Goal: Task Accomplishment & Management: Manage account settings

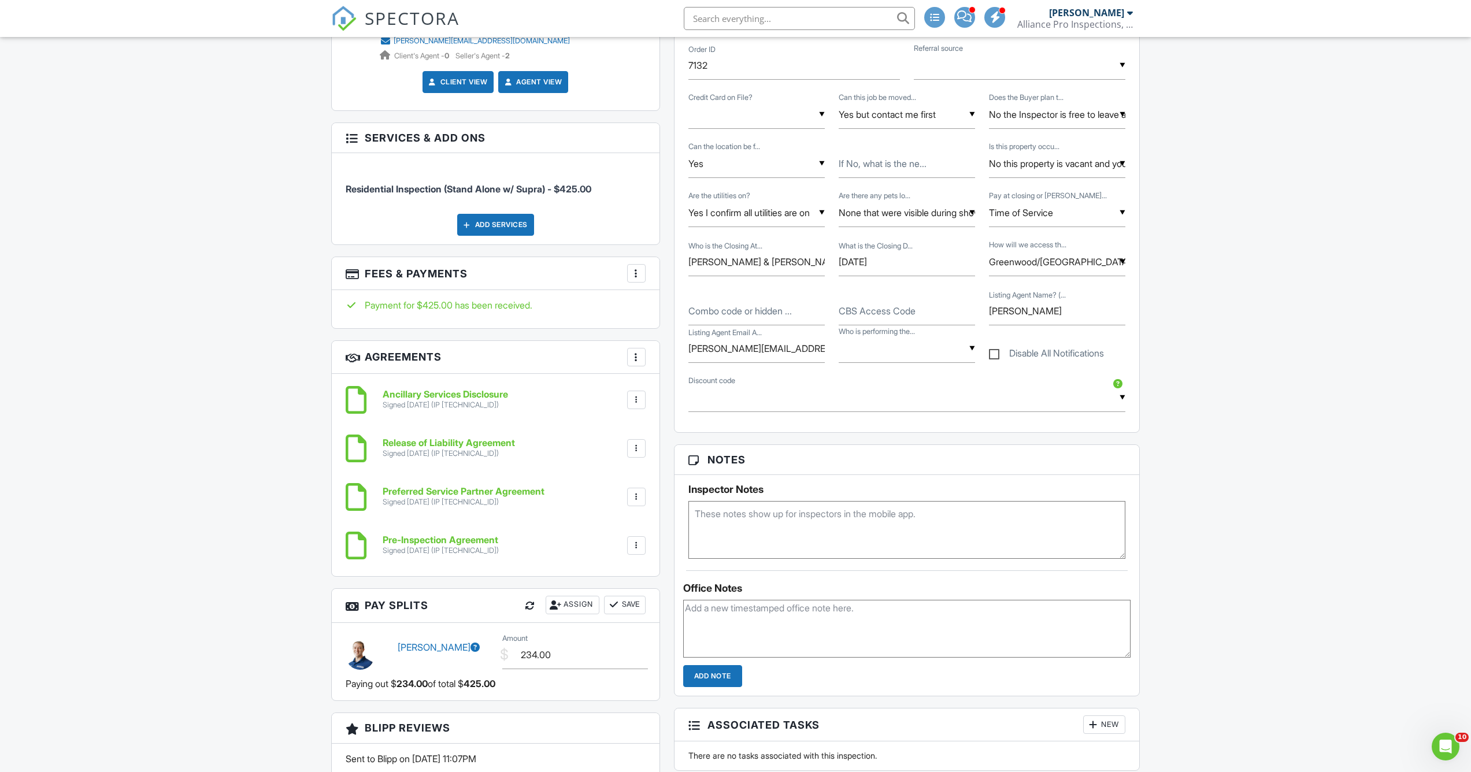
scroll to position [791, 0]
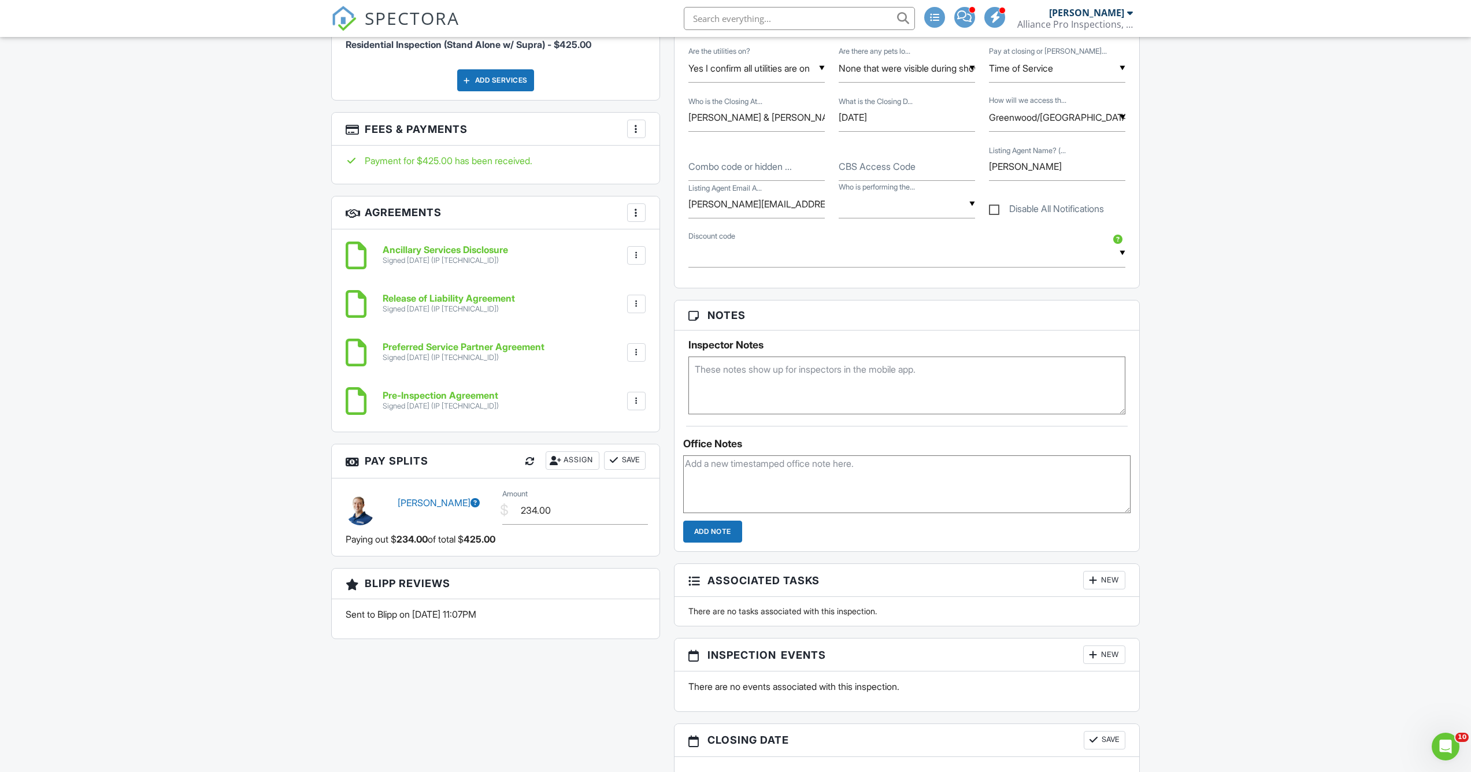
click at [428, 249] on h6 "Ancillary Services Disclosure" at bounding box center [445, 250] width 125 height 10
click at [418, 395] on h6 "Pre-Inspection Agreement" at bounding box center [441, 396] width 116 height 10
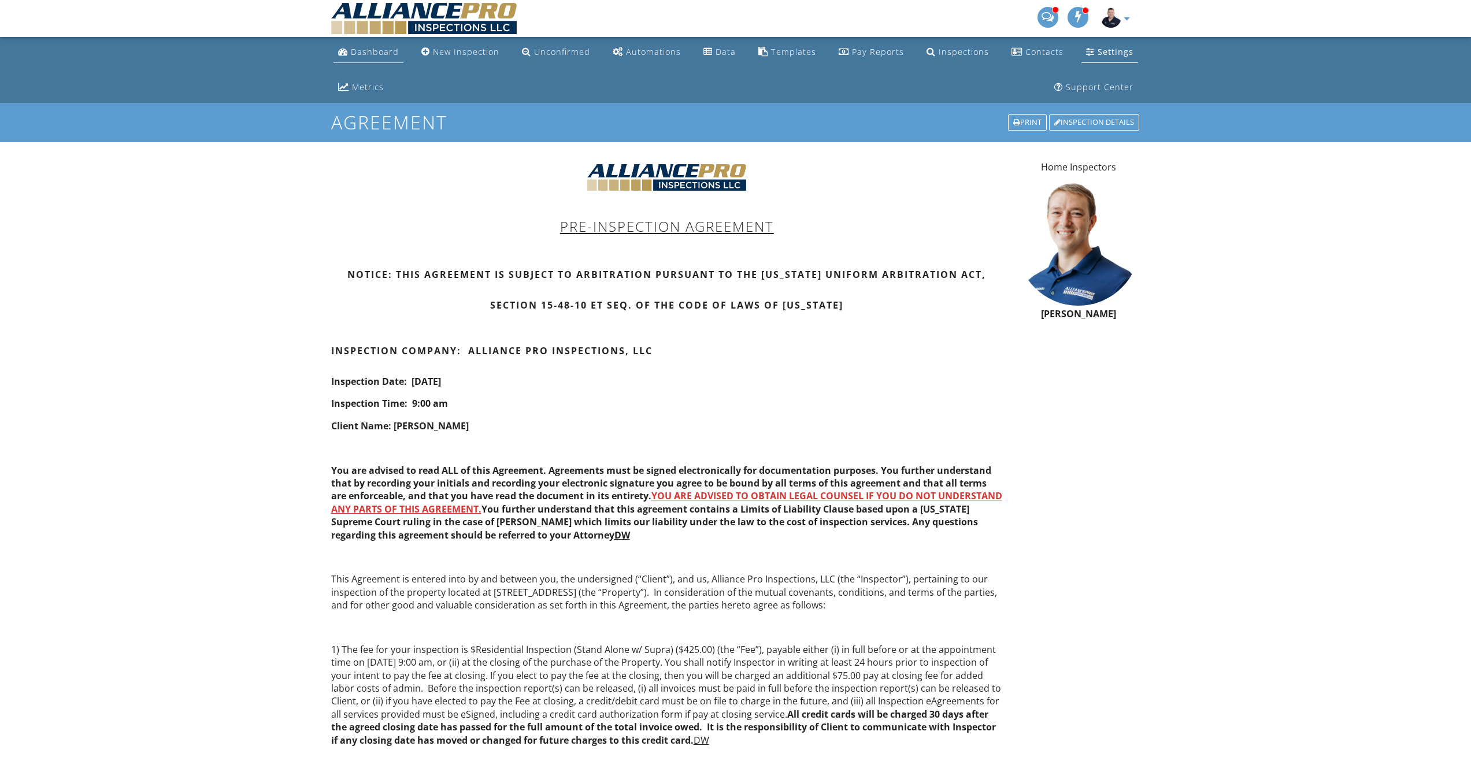
click at [356, 59] on link "Dashboard" at bounding box center [369, 52] width 70 height 21
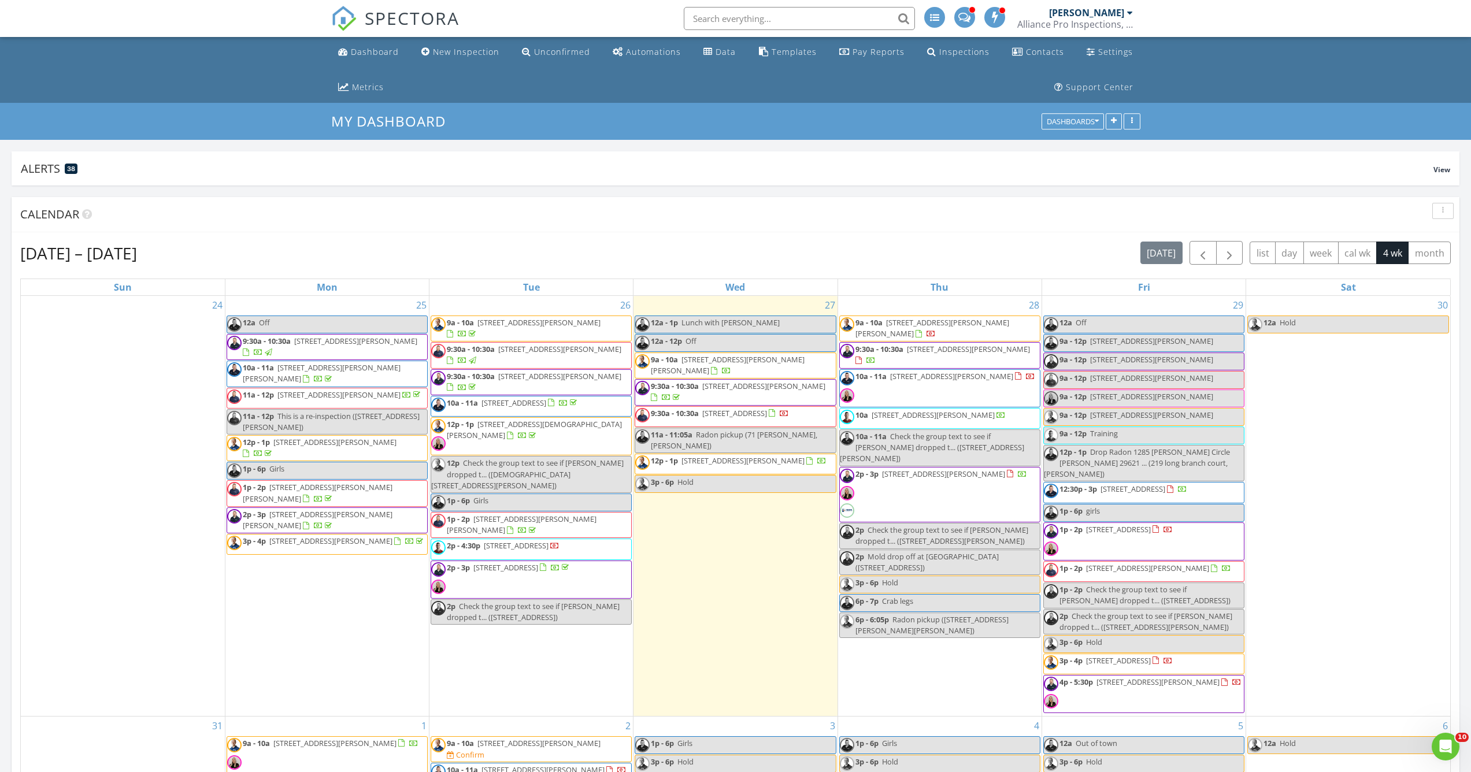
click at [768, 21] on input "text" at bounding box center [799, 18] width 231 height 23
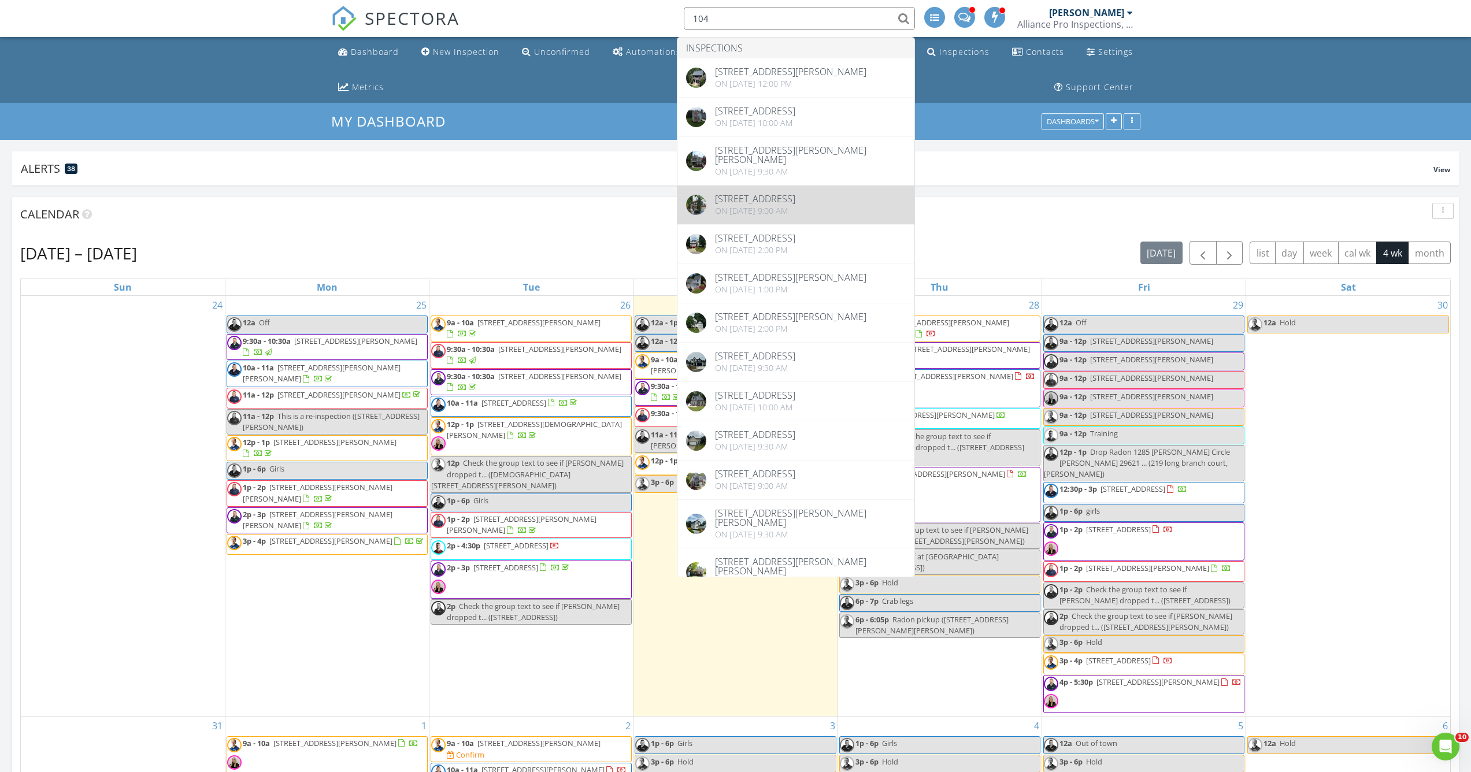
type input "104"
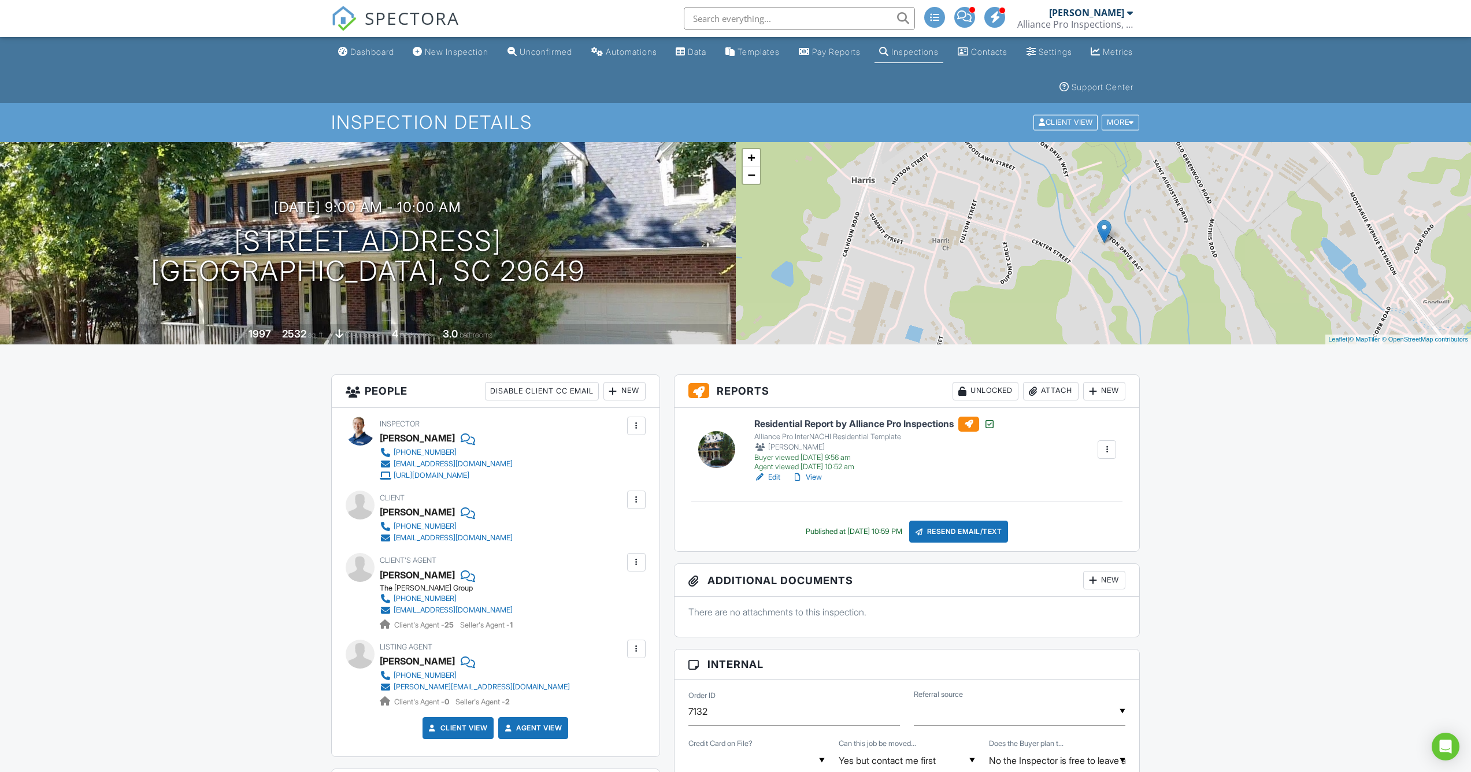
click at [808, 425] on h6 "Residential Report by Alliance Pro Inspections" at bounding box center [875, 424] width 241 height 15
click at [924, 422] on h6 "Residential Report by Alliance Pro Inspections" at bounding box center [875, 424] width 241 height 15
click at [746, 19] on input "text" at bounding box center [799, 18] width 231 height 23
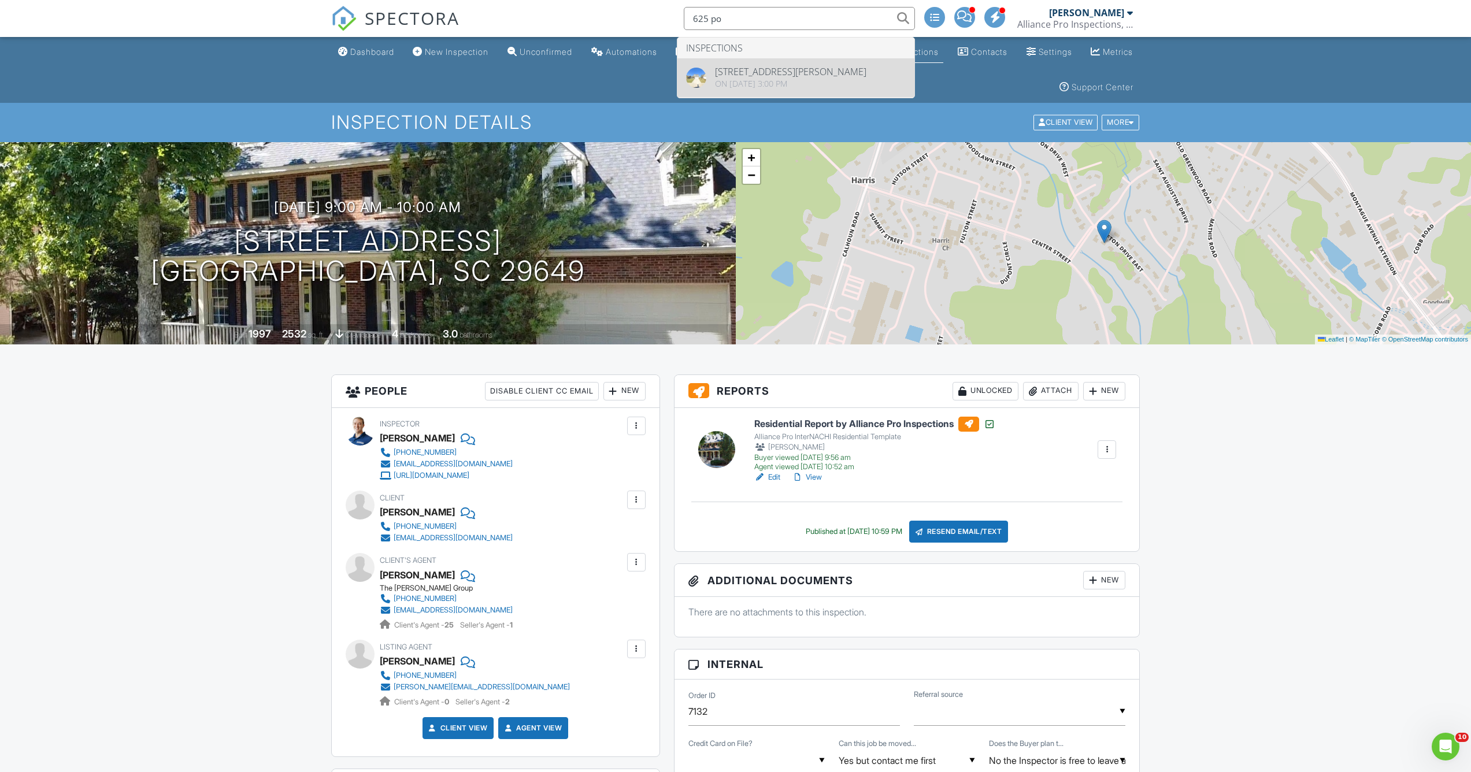
type input "625 po"
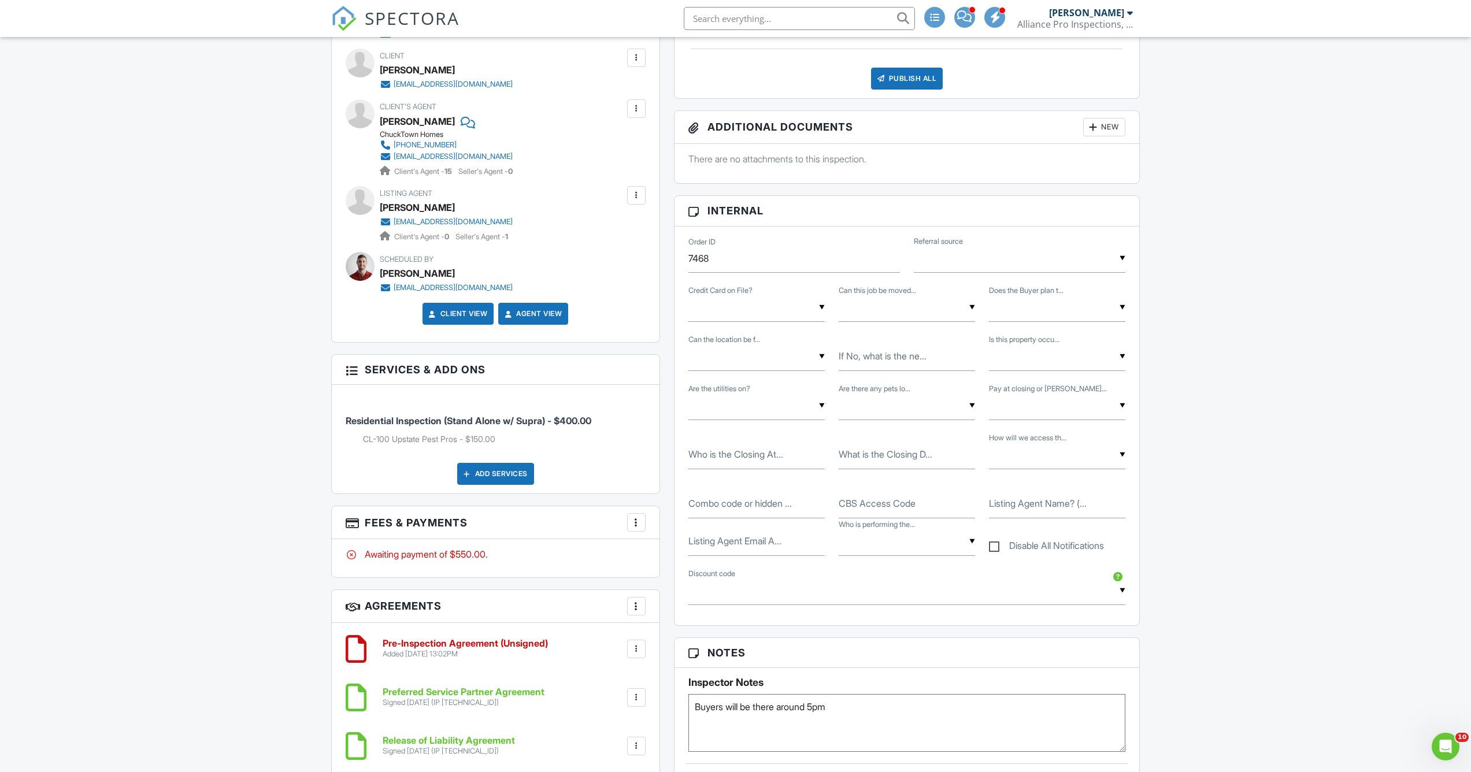
scroll to position [602, 0]
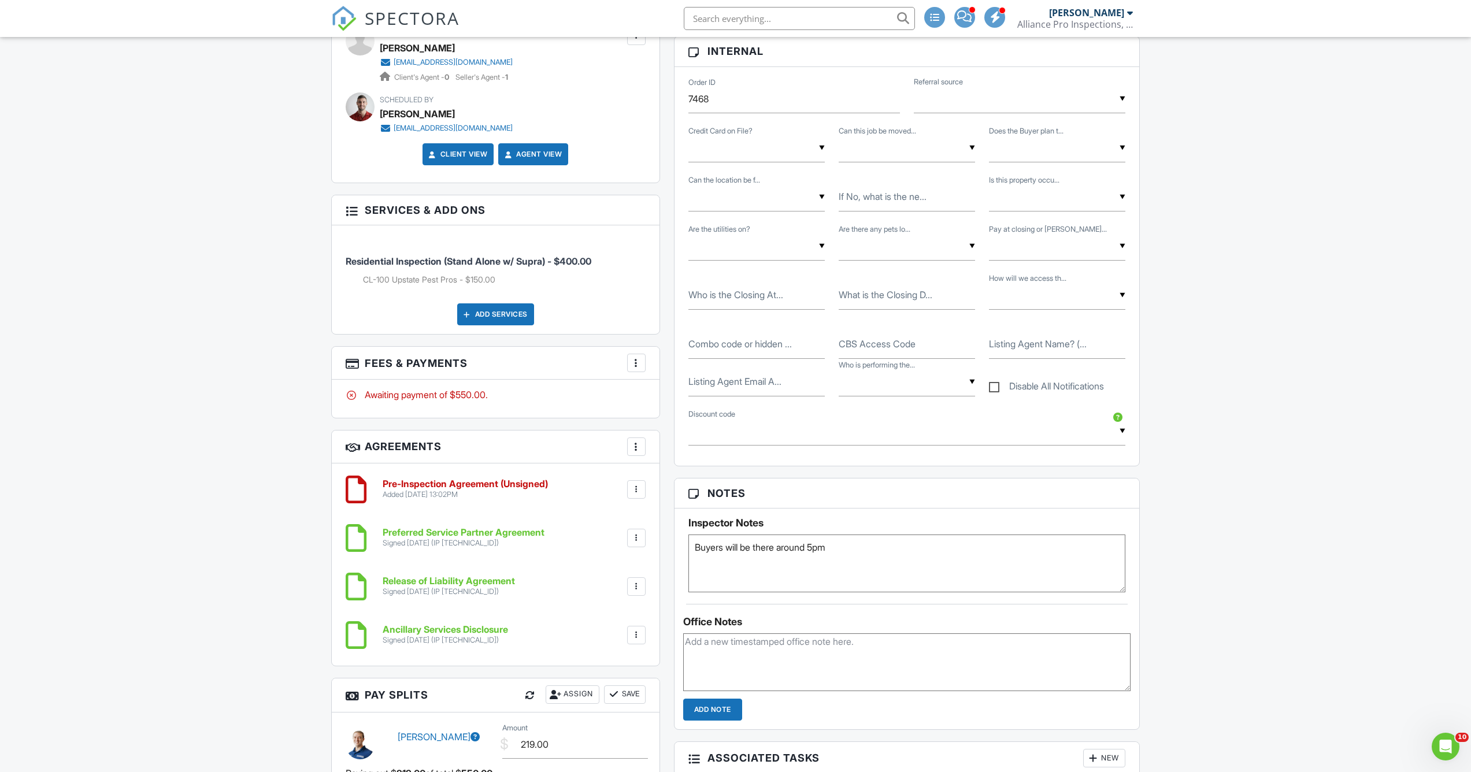
click at [900, 562] on textarea "Buyers will be there around 5pm" at bounding box center [908, 564] width 438 height 58
type textarea "Buyers will be there around 5pm Client phone number 803-493-1345"
click at [1287, 446] on div "Dashboard New Inspection Unconfirmed Automations Data Templates Pay Reports Ins…" at bounding box center [735, 712] width 1471 height 2554
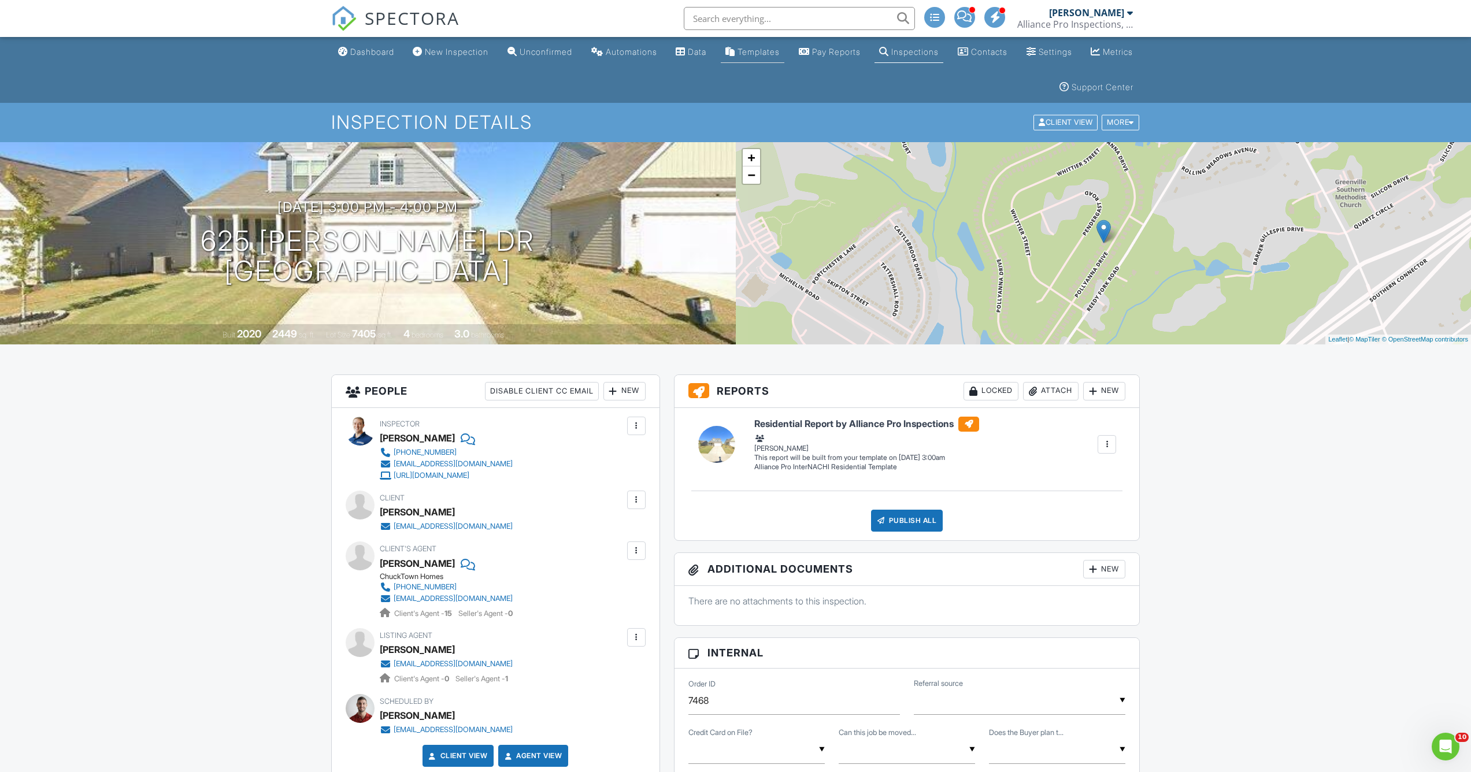
click at [780, 55] on div "Templates" at bounding box center [759, 52] width 42 height 10
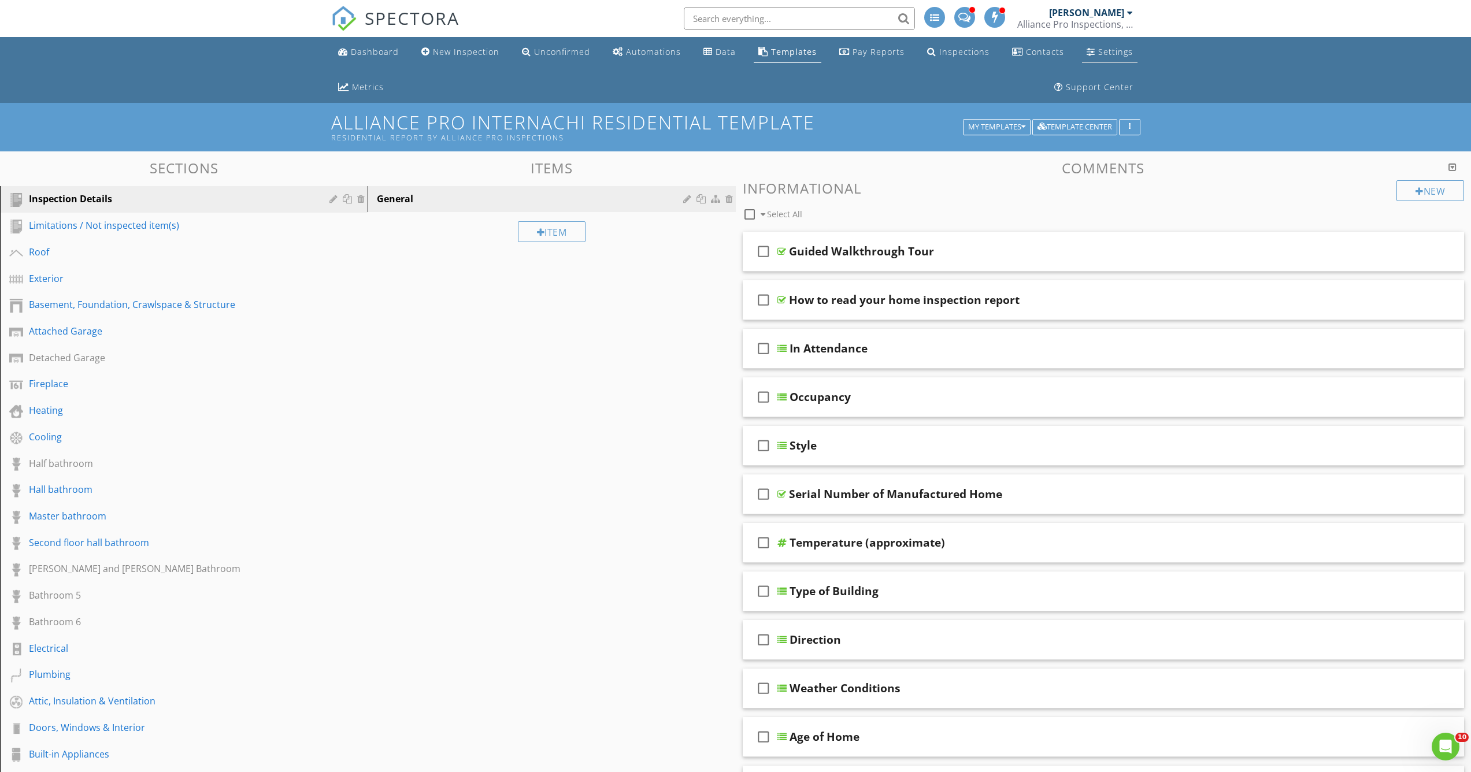
click at [1109, 52] on div "Settings" at bounding box center [1116, 51] width 35 height 11
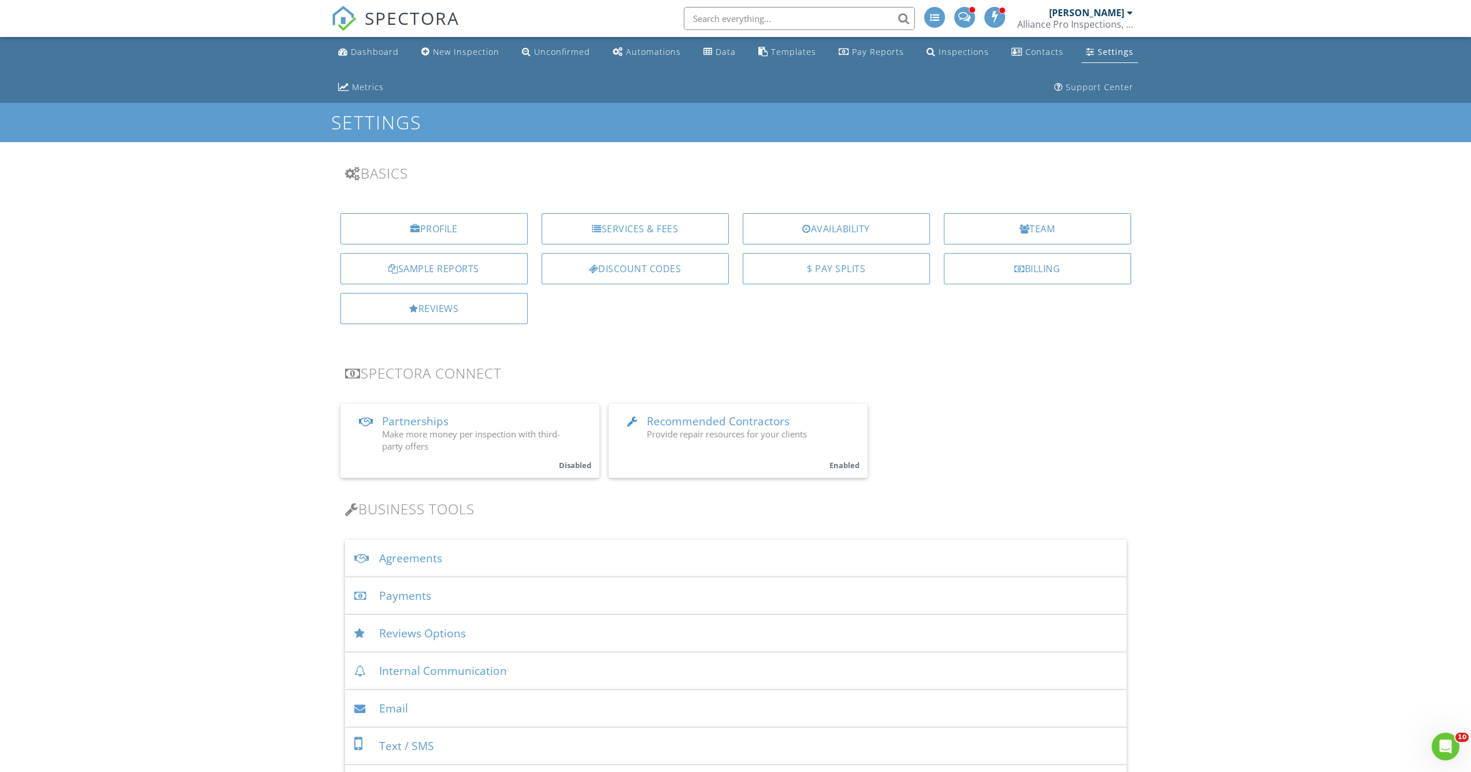
click at [499, 555] on div "Agreements" at bounding box center [736, 559] width 782 height 38
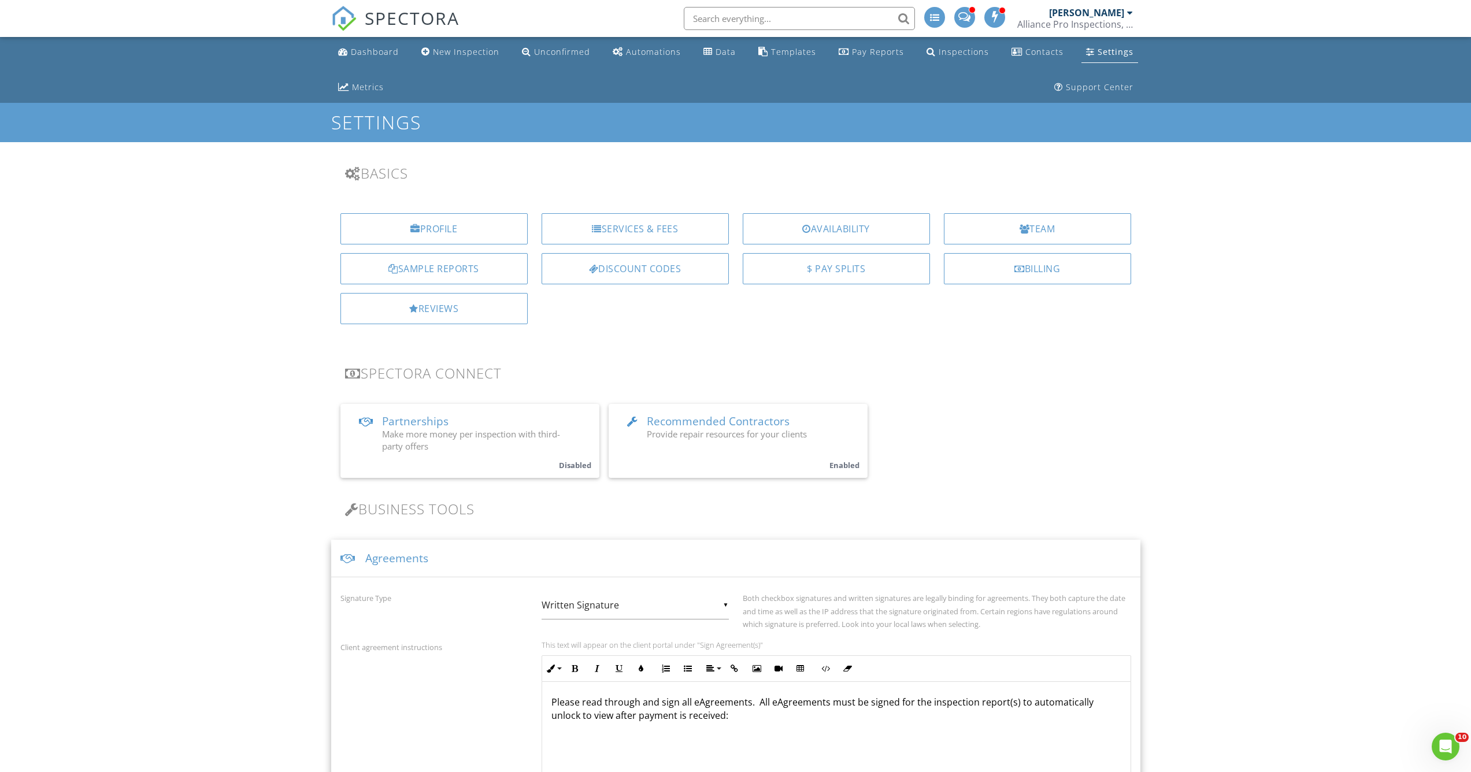
scroll to position [300, 0]
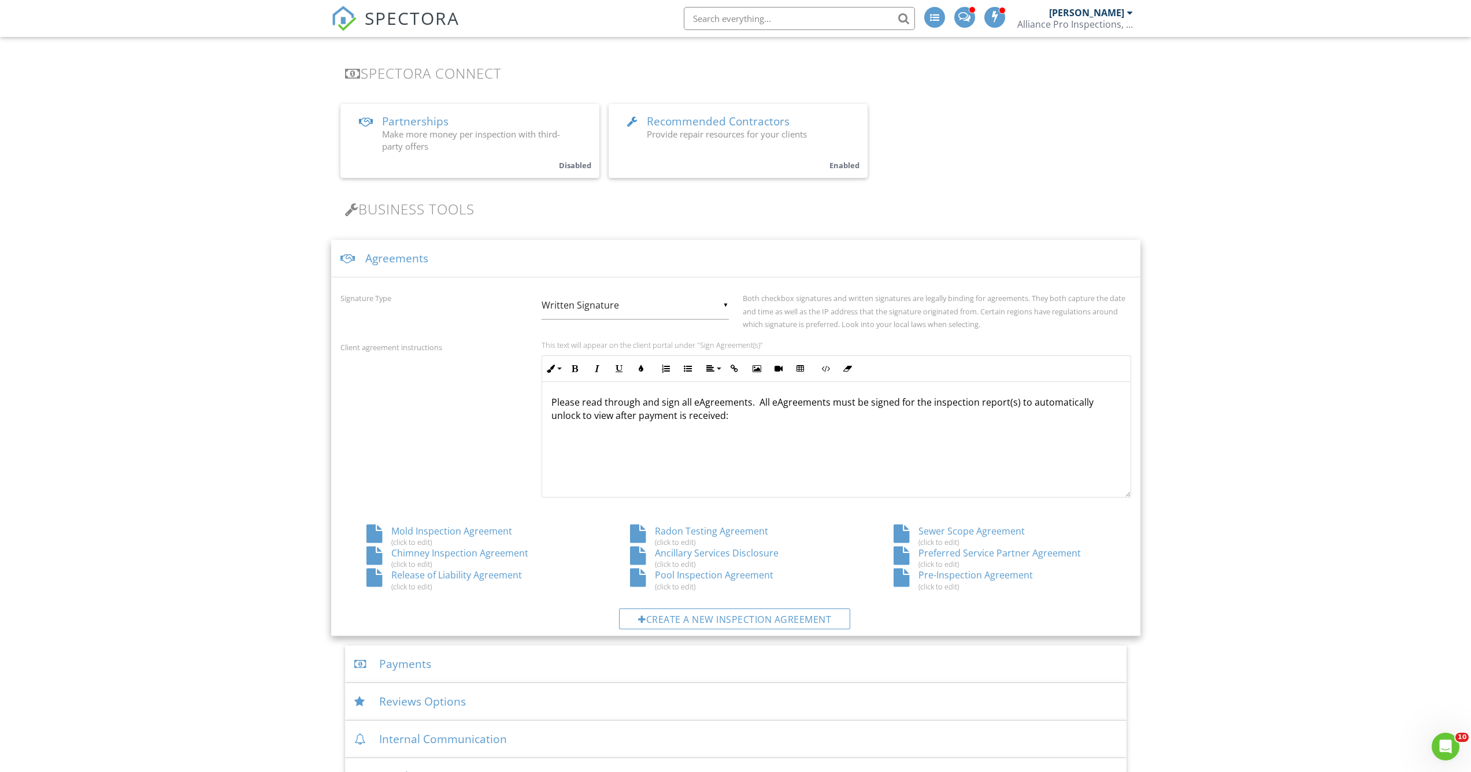
click at [1000, 575] on div "Pre-Inspection Agreement (click to edit)" at bounding box center [1000, 580] width 264 height 22
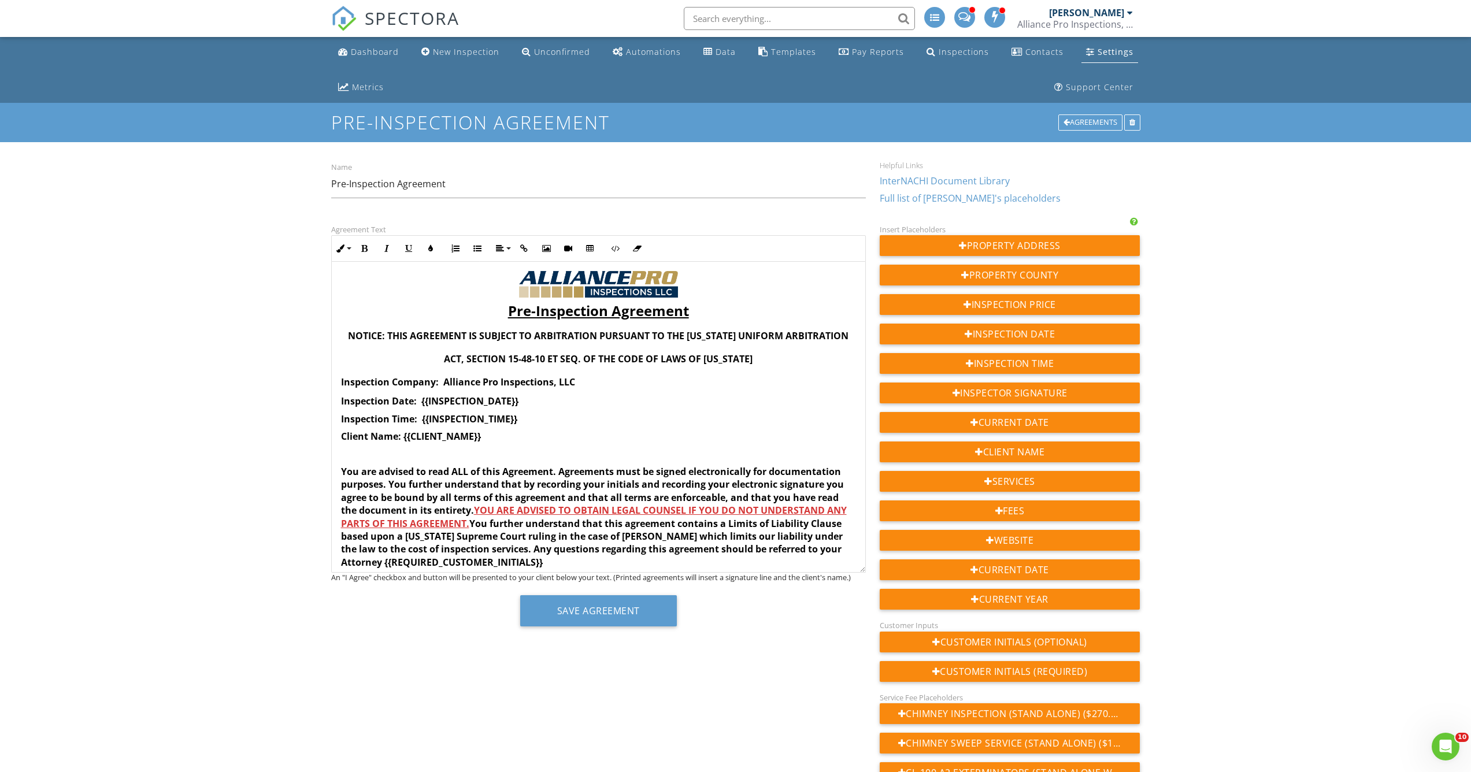
click at [859, 573] on div "Pre-Inspection Agreement NOTICE: THIS AGREEMENT IS SUBJECT TO ARBITRATION PURSU…" at bounding box center [598, 417] width 535 height 311
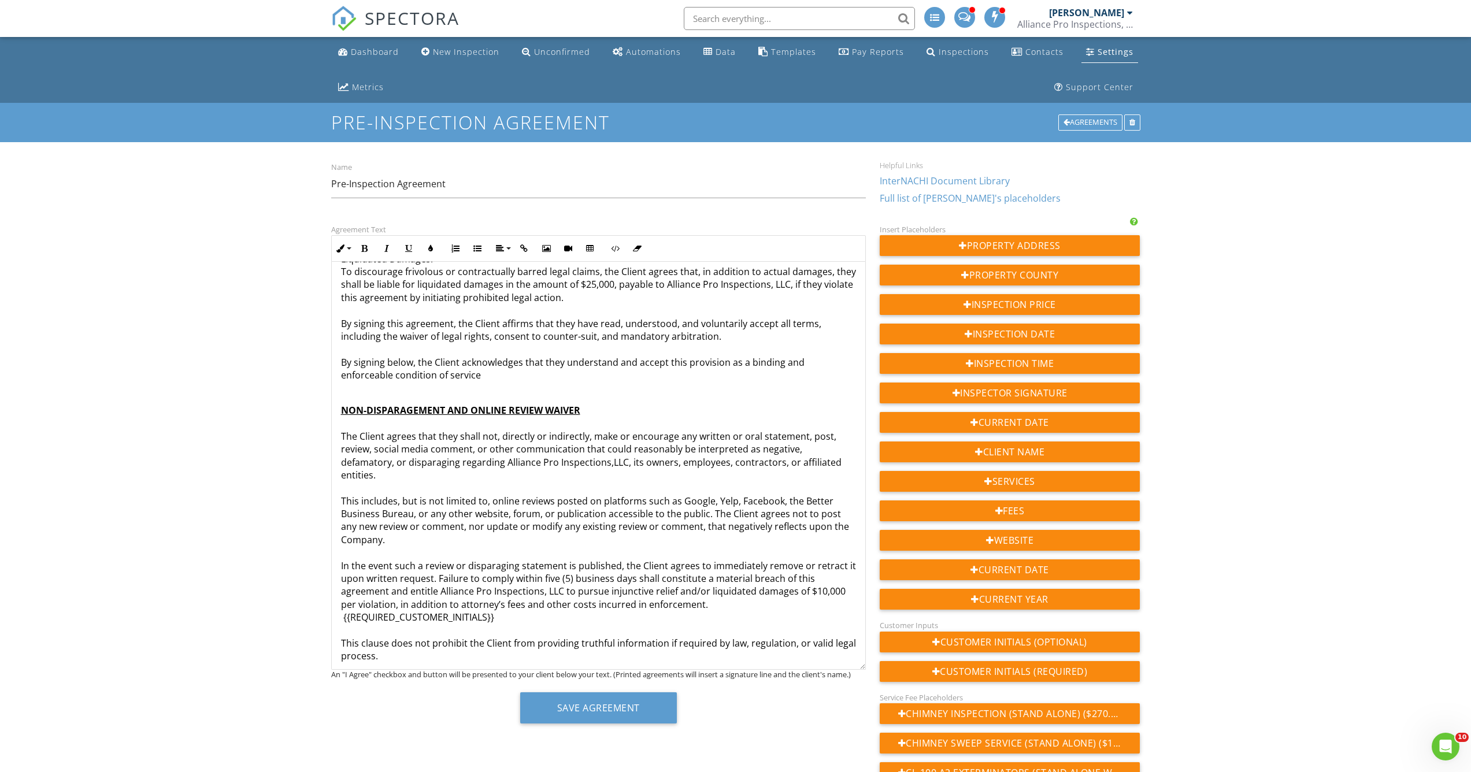
scroll to position [19, 0]
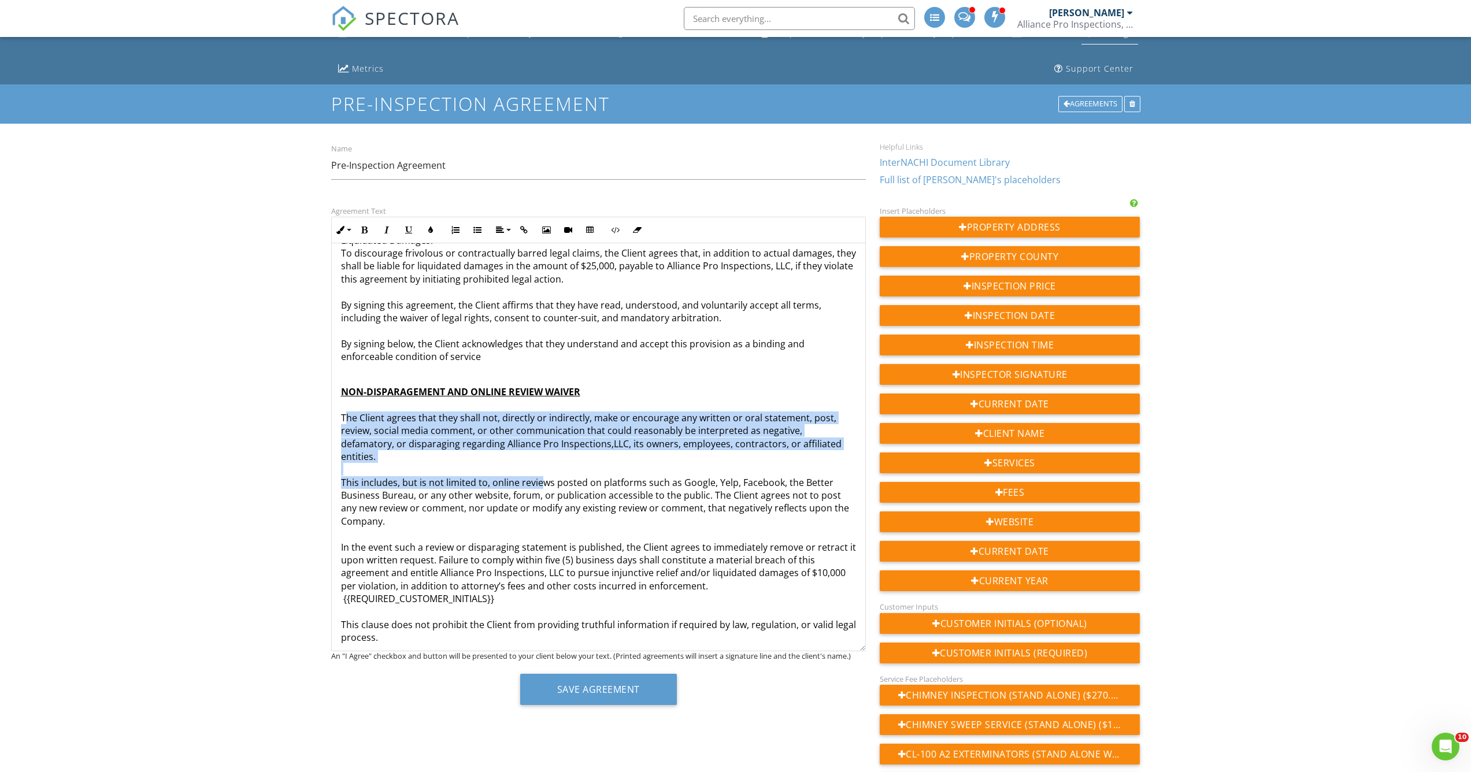
drag, startPoint x: 343, startPoint y: 349, endPoint x: 540, endPoint y: 416, distance: 207.7
click at [540, 416] on p "NON-DISPARAGEMENT AND ONLINE REVIEW WAIVER The Client agrees that they shall no…" at bounding box center [598, 515] width 515 height 259
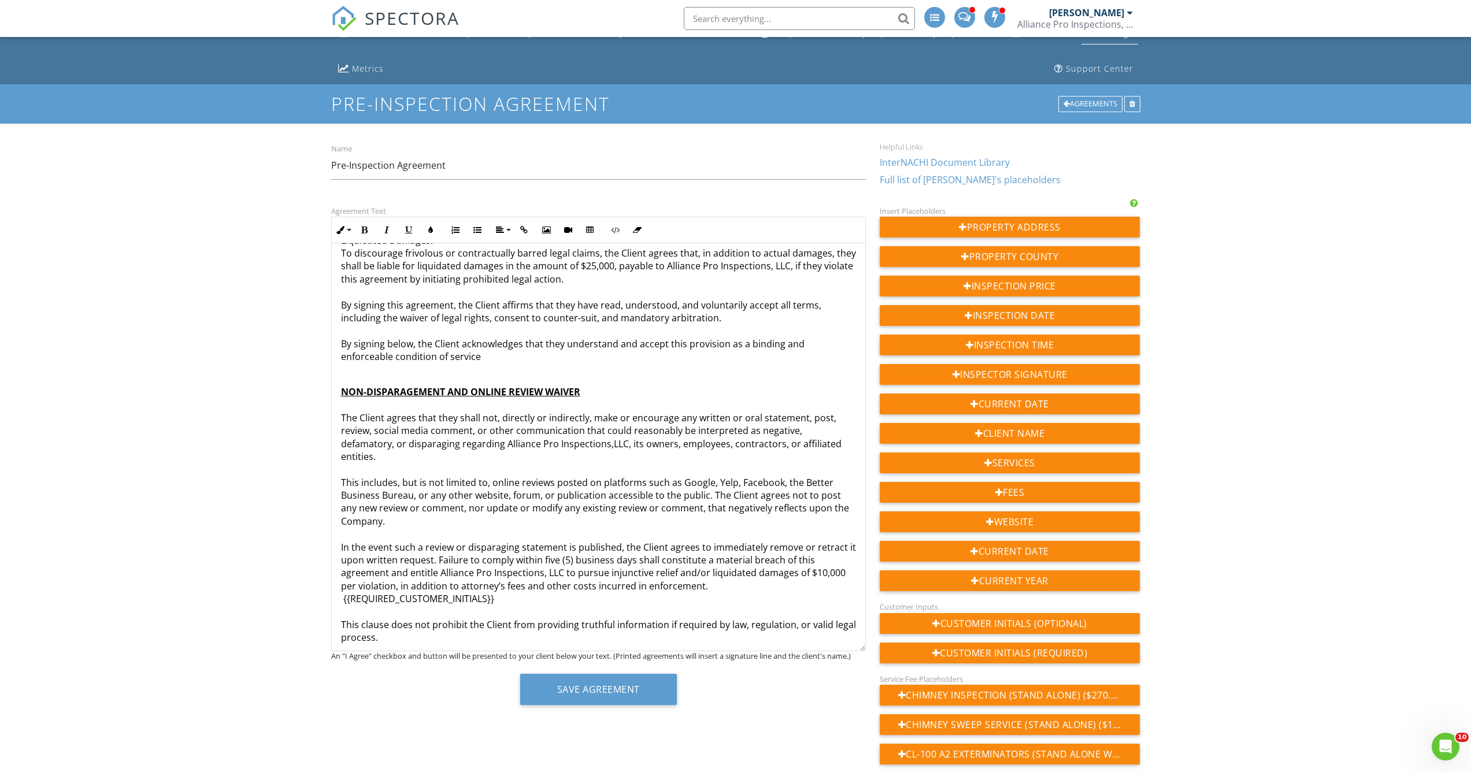
click at [343, 386] on p "NON-DISPARAGEMENT AND ONLINE REVIEW WAIVER The Client agrees that they shall no…" at bounding box center [598, 515] width 515 height 259
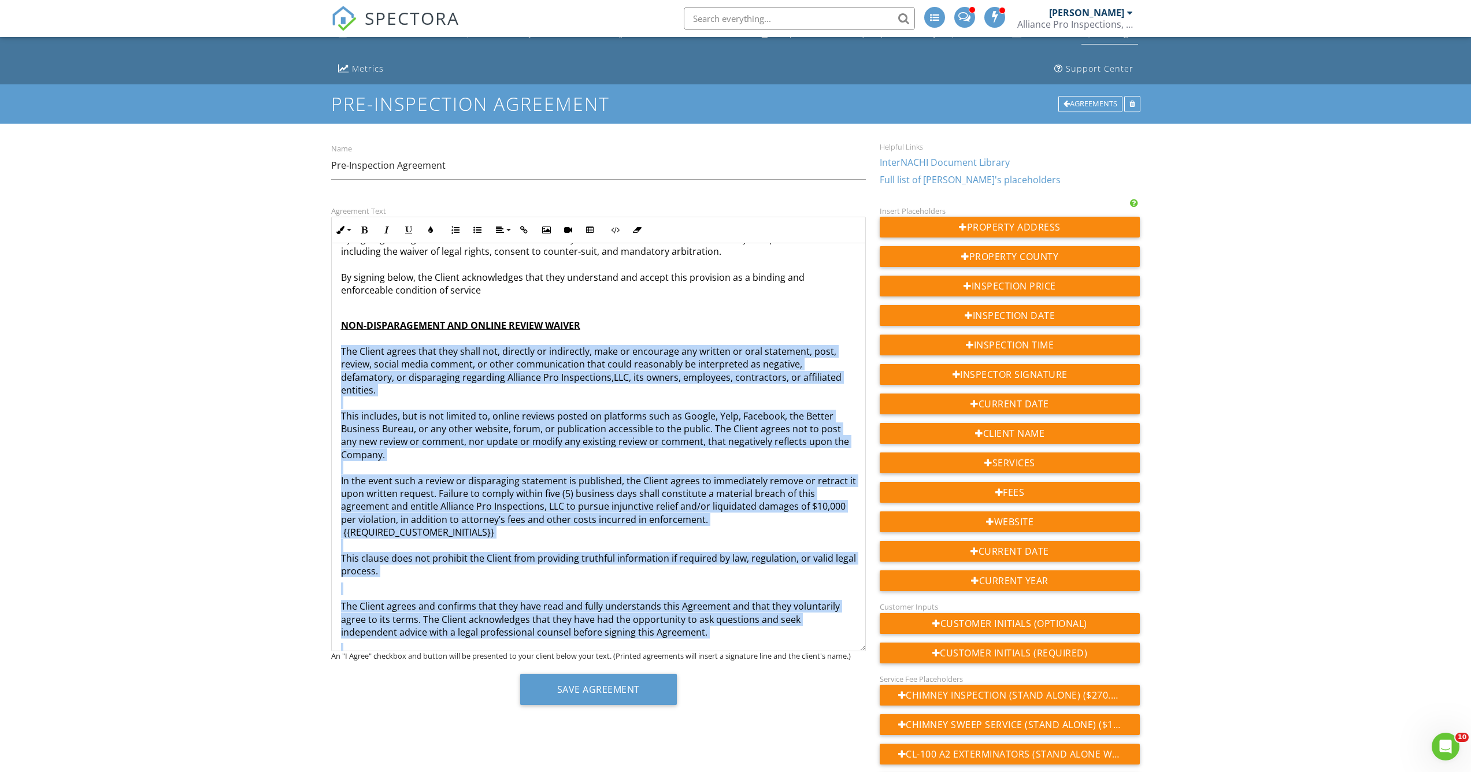
scroll to position [4198, 0]
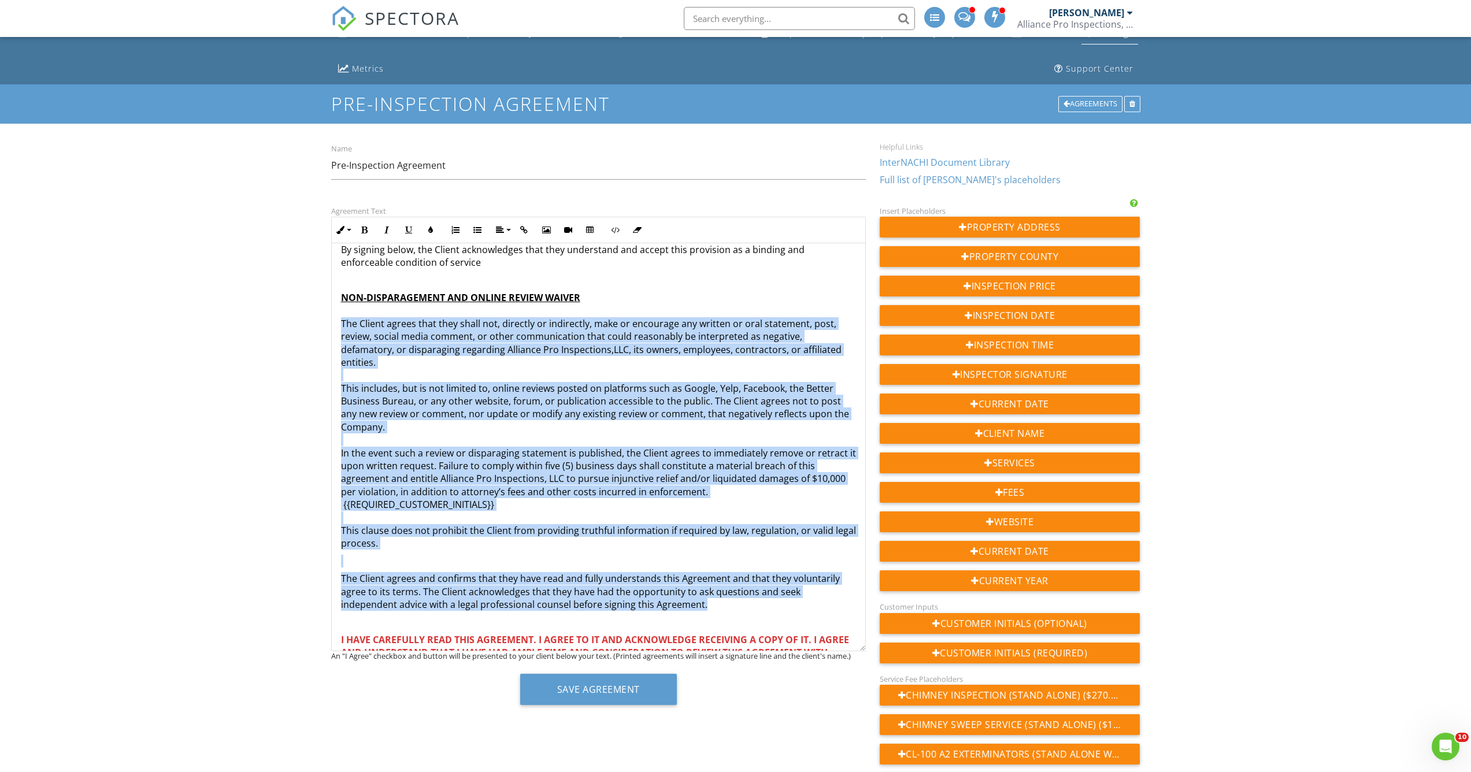
drag, startPoint x: 342, startPoint y: 350, endPoint x: 715, endPoint y: 530, distance: 414.0
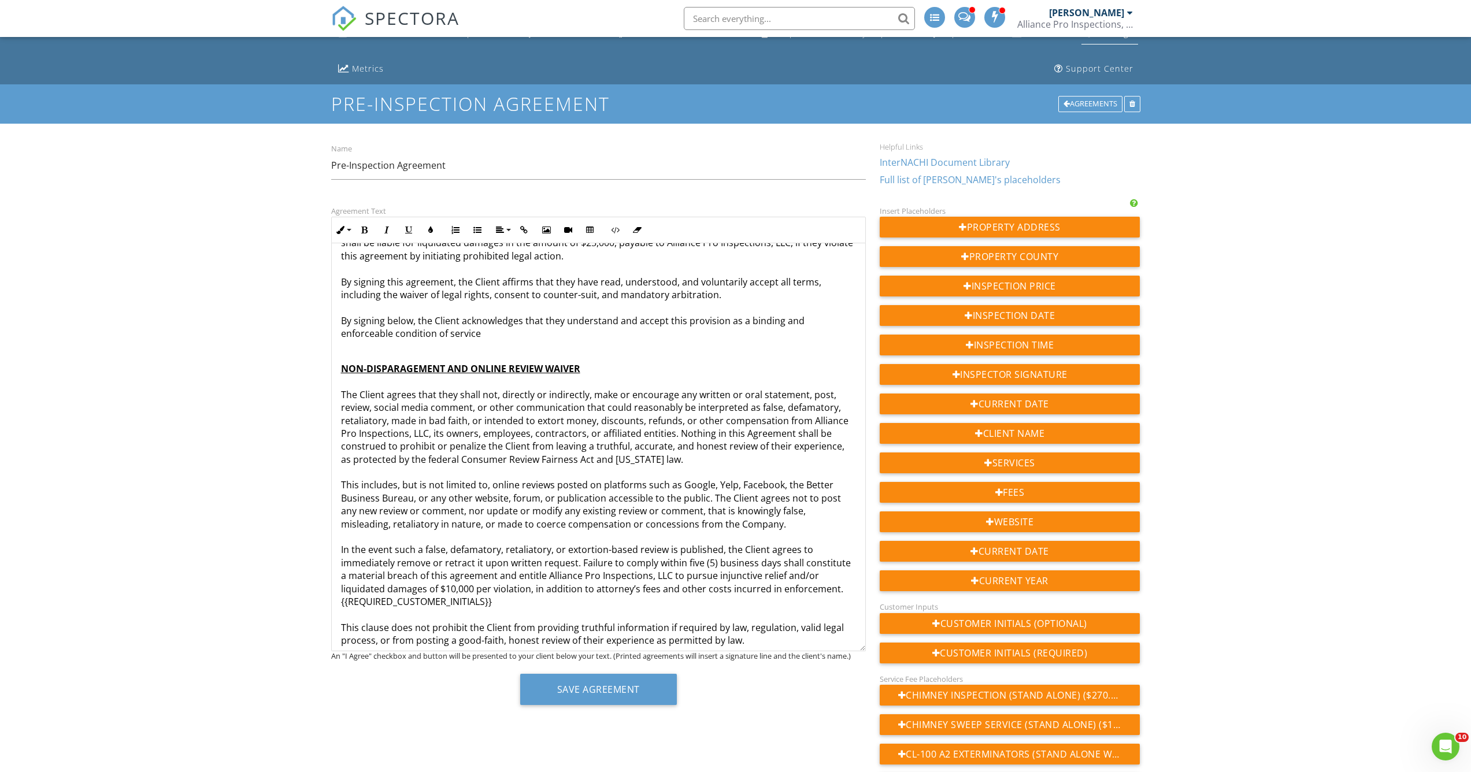
scroll to position [4190, 0]
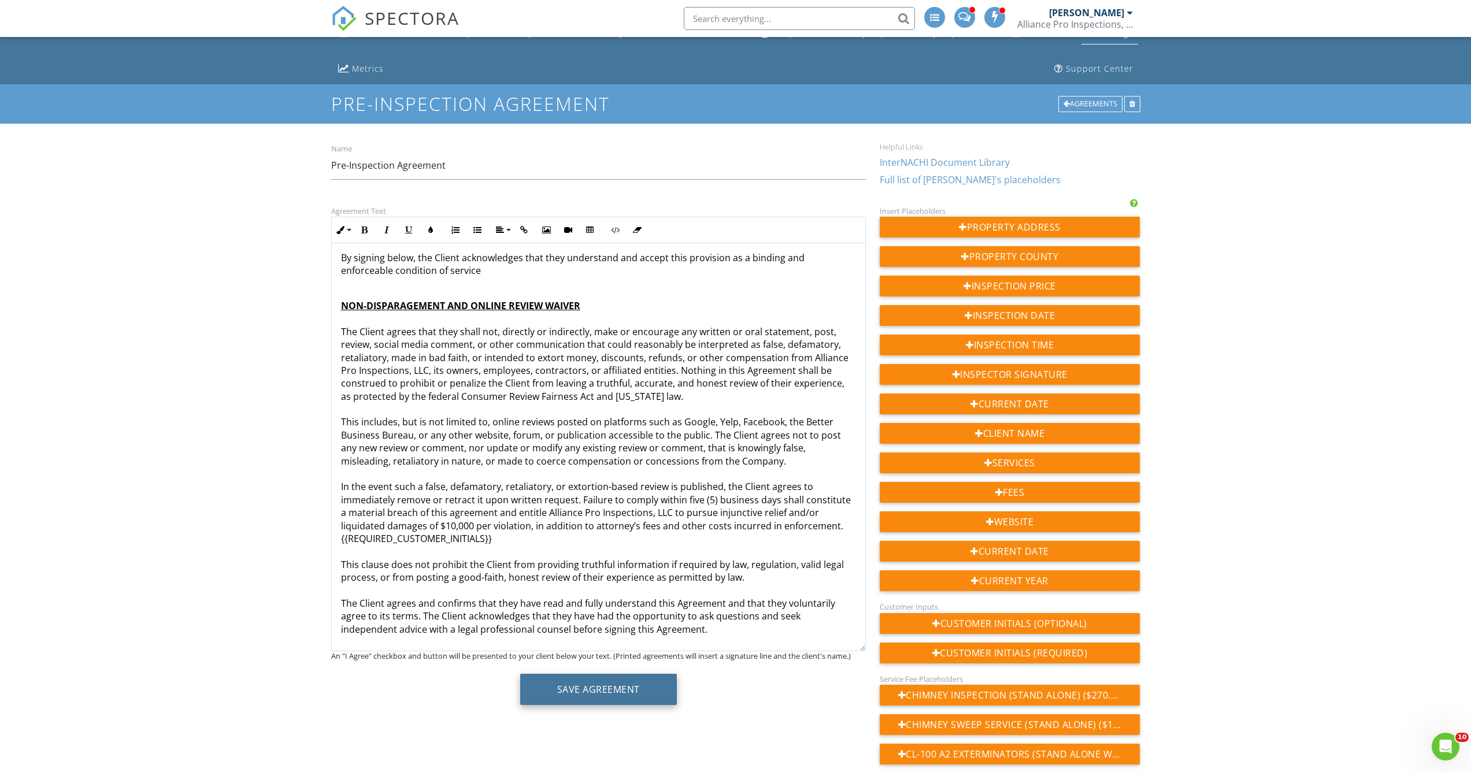
click at [607, 692] on button "Save Agreement" at bounding box center [598, 689] width 157 height 31
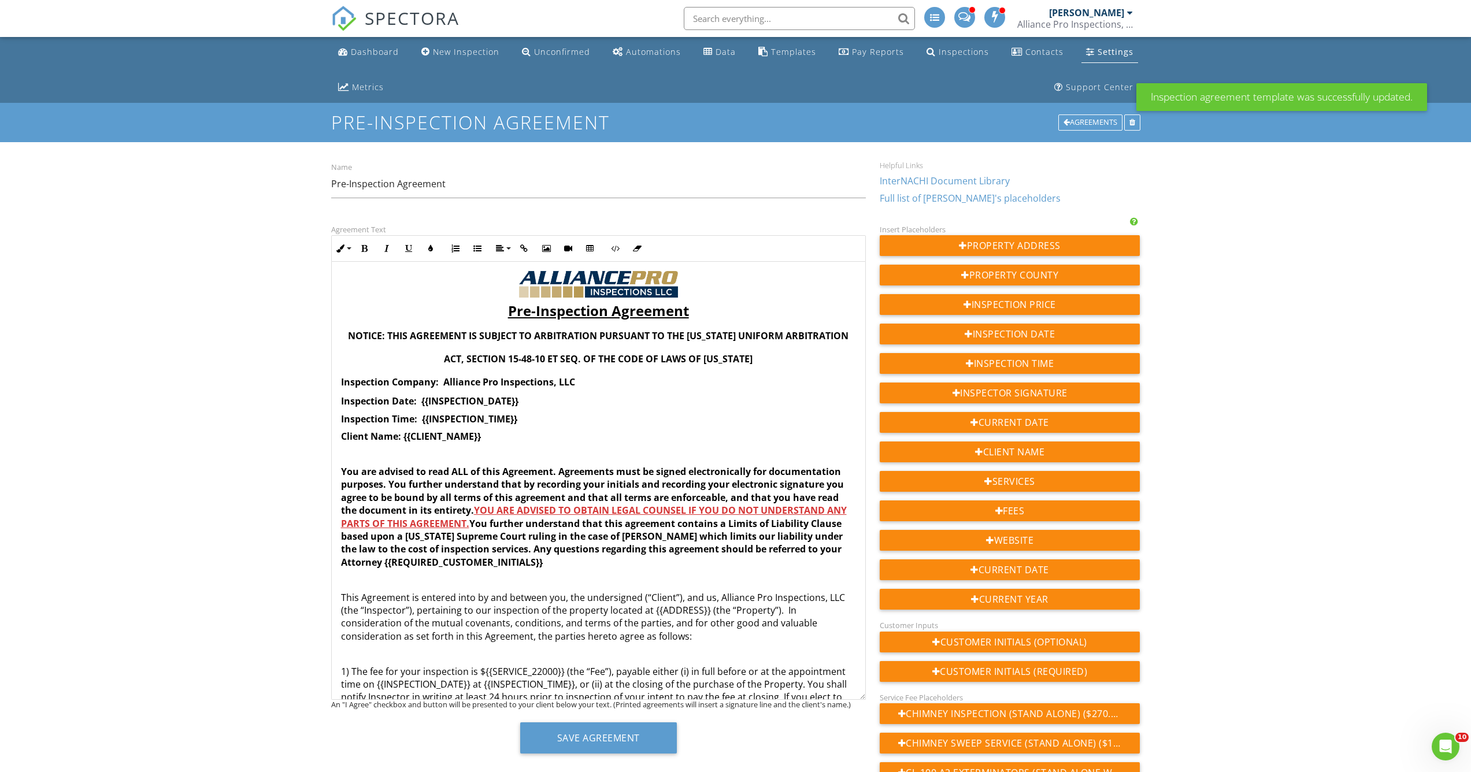
click at [824, 700] on div "Pre-Inspection Agreement NOTICE: THIS AGREEMENT IS SUBJECT TO ARBITRATION PURSU…" at bounding box center [598, 481] width 535 height 438
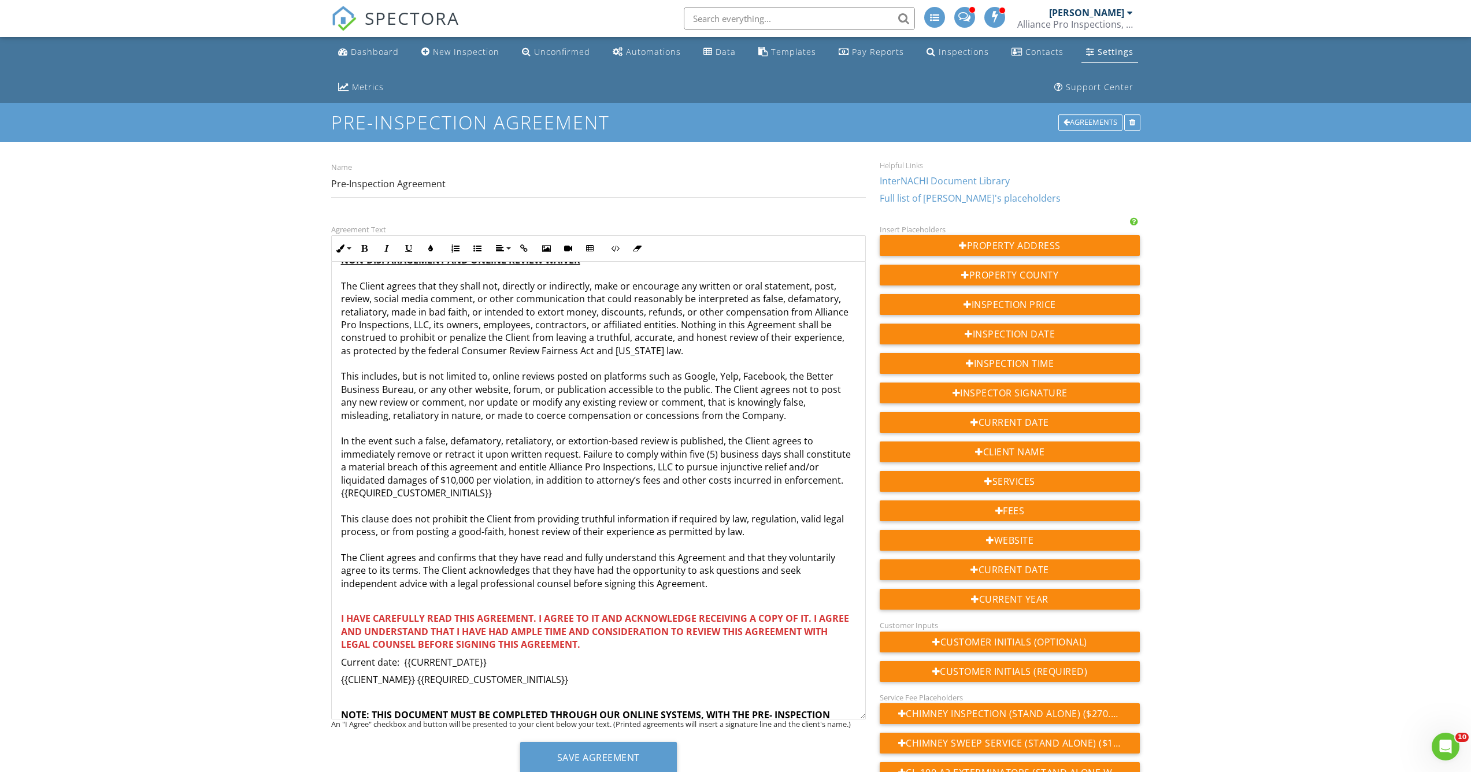
scroll to position [124, 0]
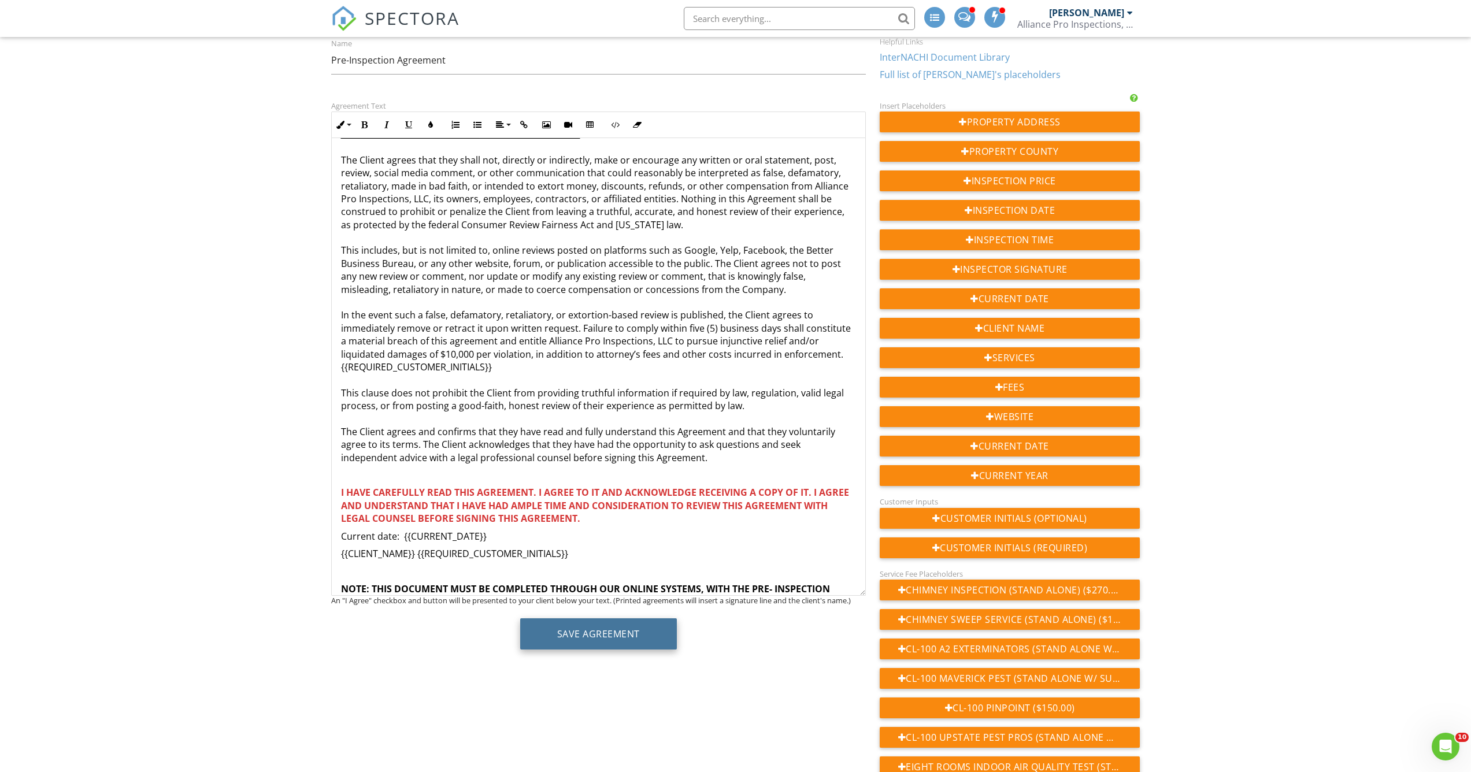
click at [609, 632] on button "Save Agreement" at bounding box center [598, 634] width 157 height 31
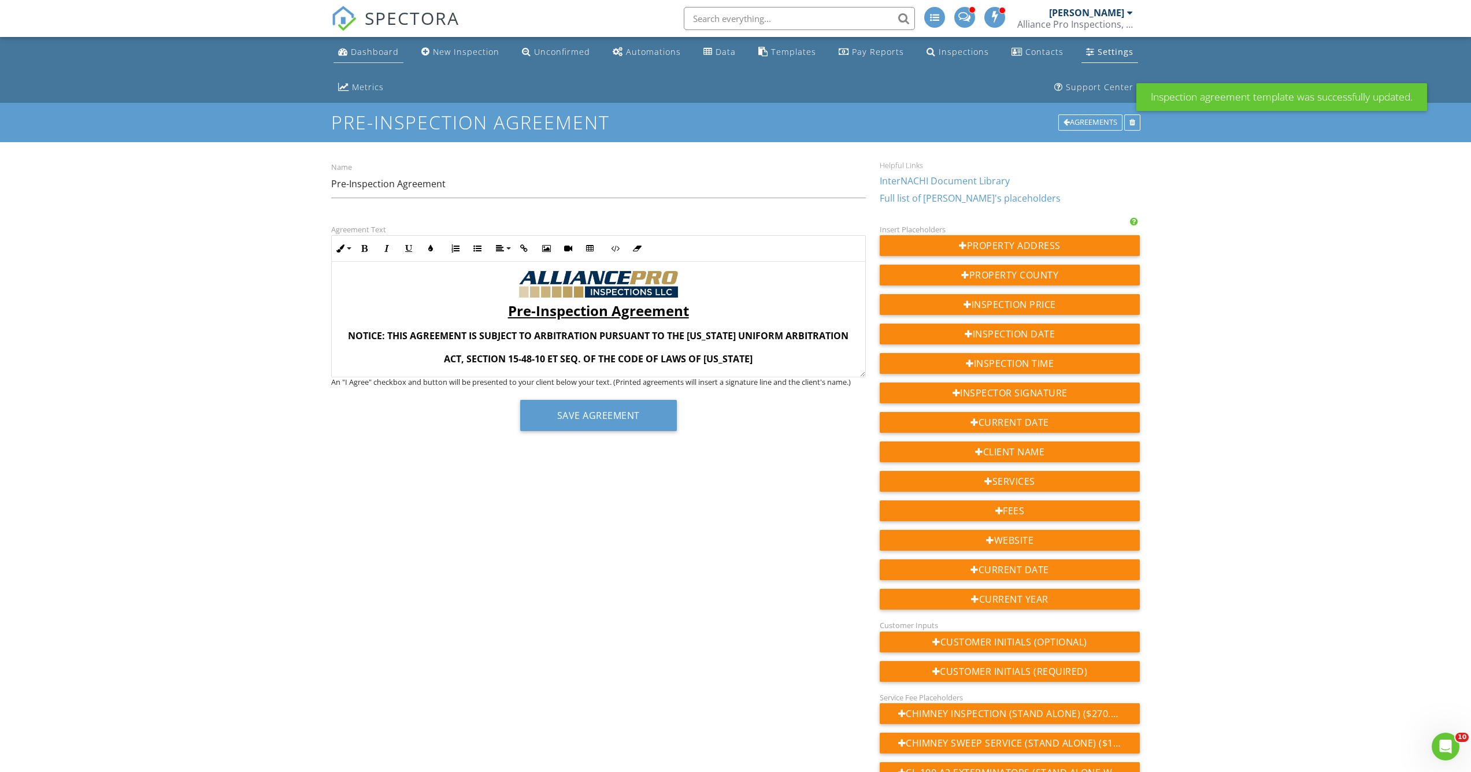
click at [361, 56] on div "Dashboard" at bounding box center [375, 51] width 48 height 11
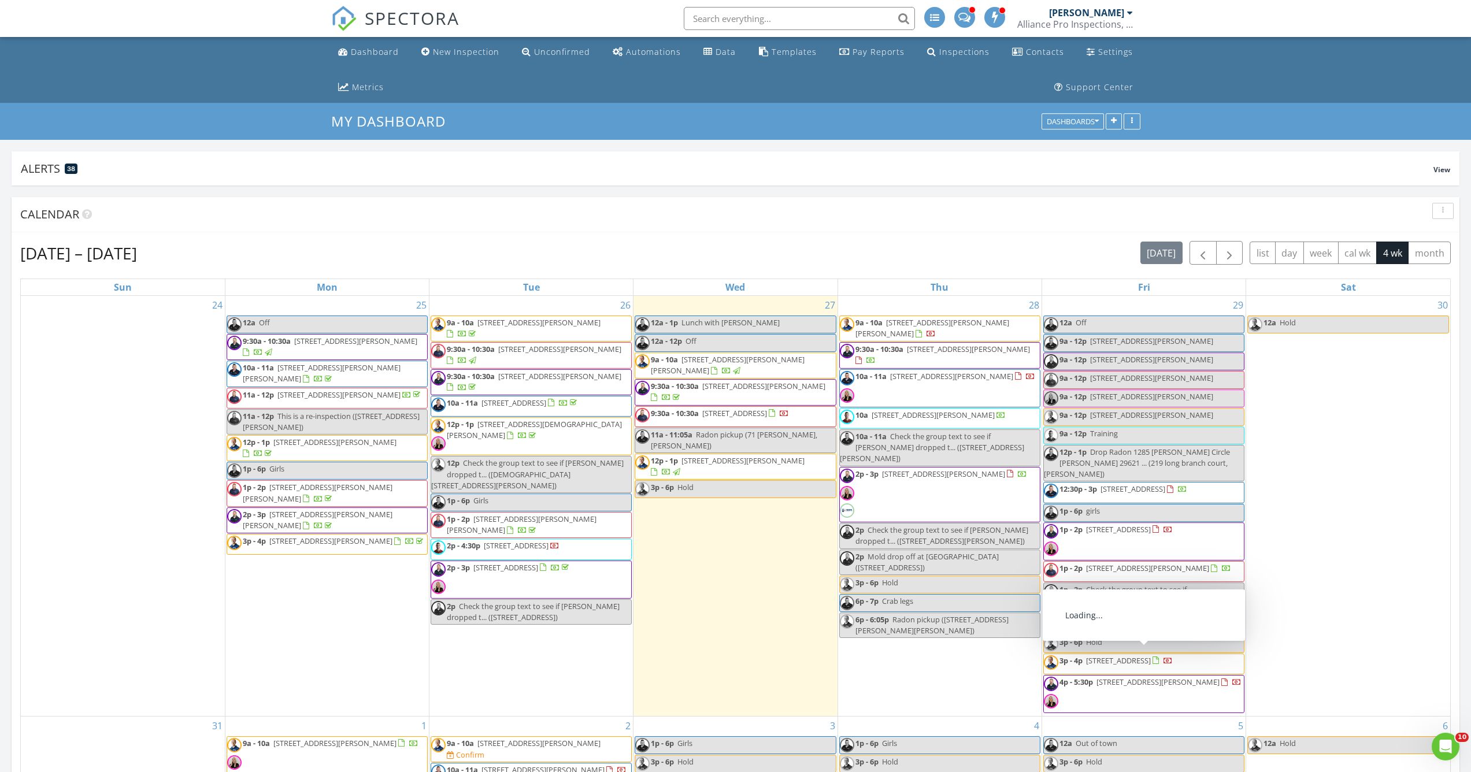
click at [1132, 658] on span "625 Pollyanna Dr, Greenville 29605" at bounding box center [1118, 661] width 65 height 10
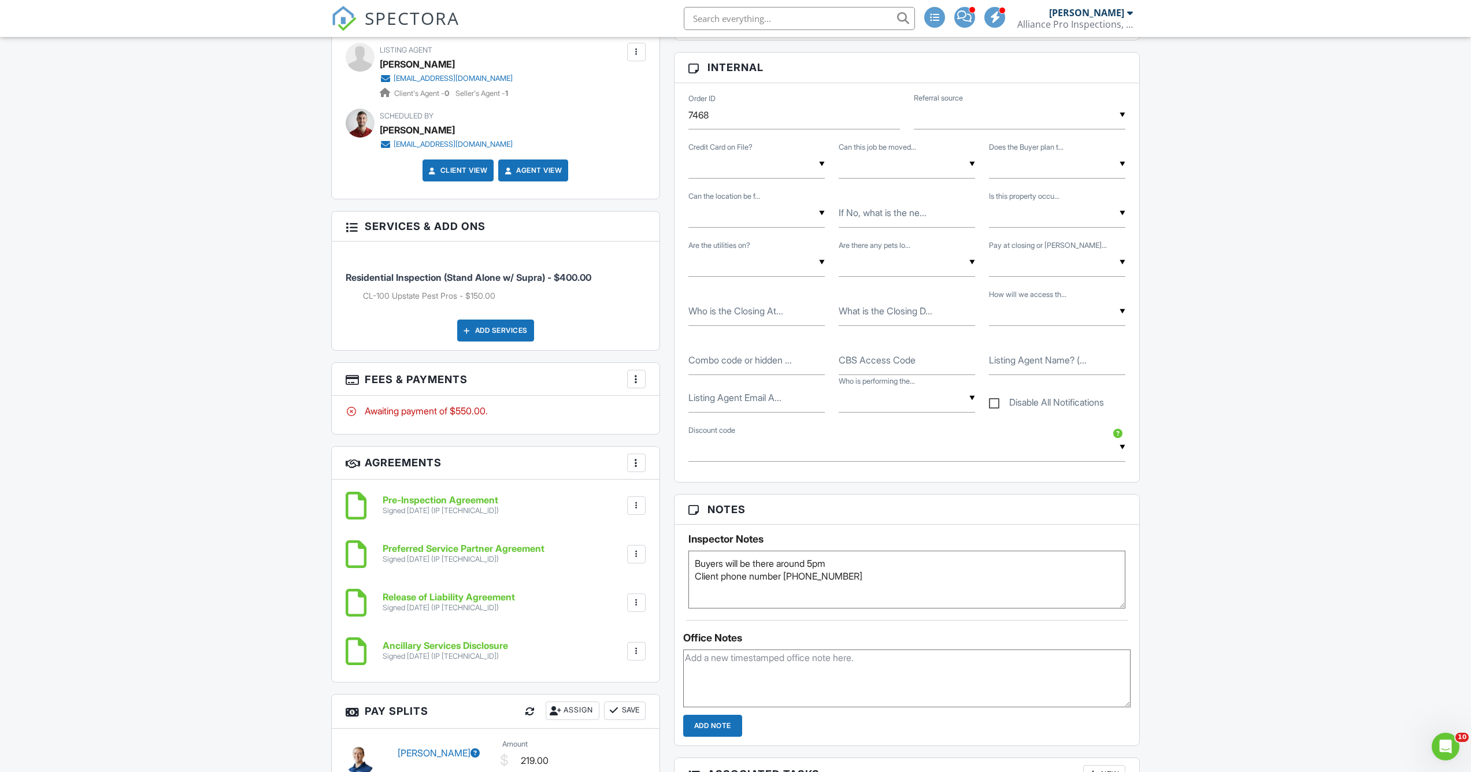
scroll to position [738, 0]
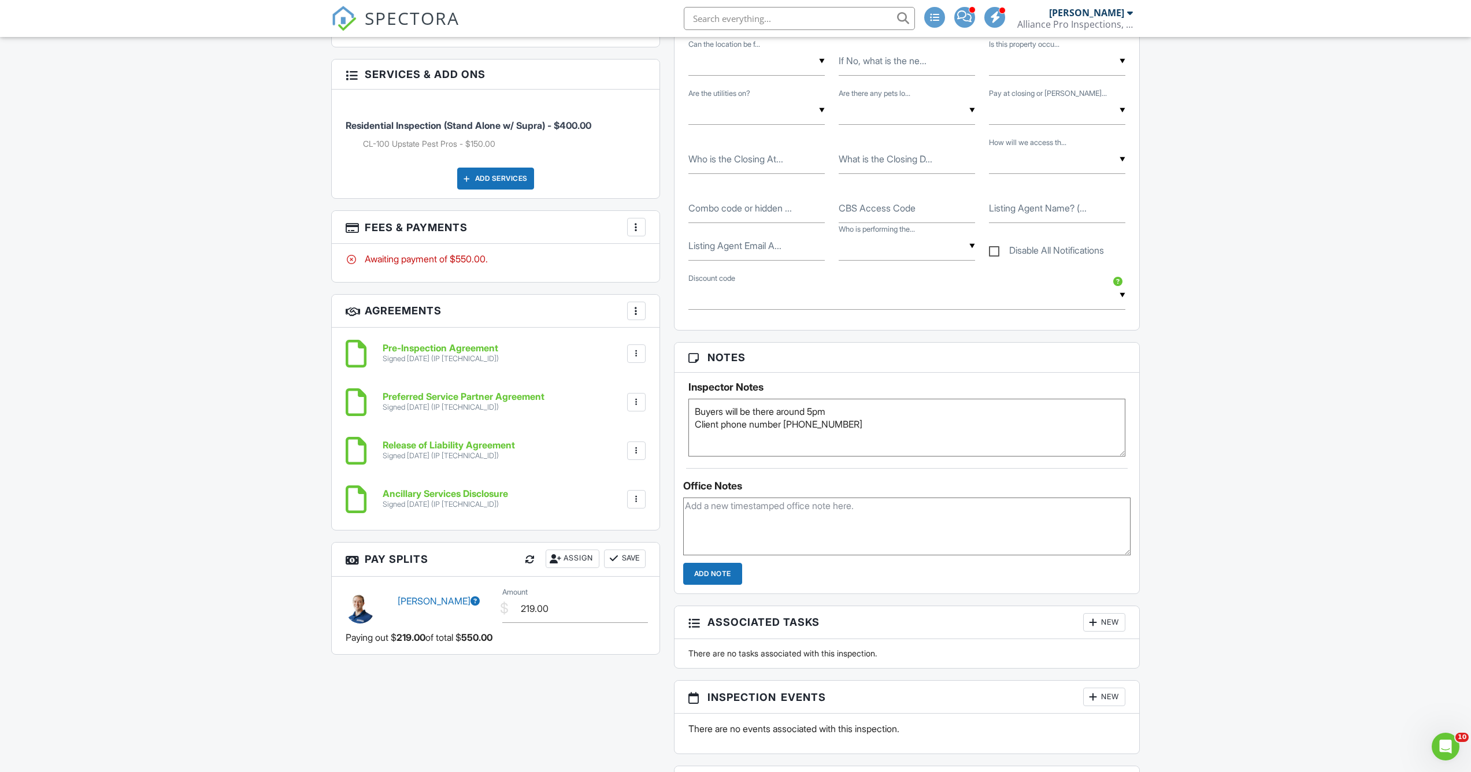
click at [637, 348] on div at bounding box center [637, 354] width 12 height 12
click at [609, 412] on li "Delete" at bounding box center [606, 414] width 66 height 29
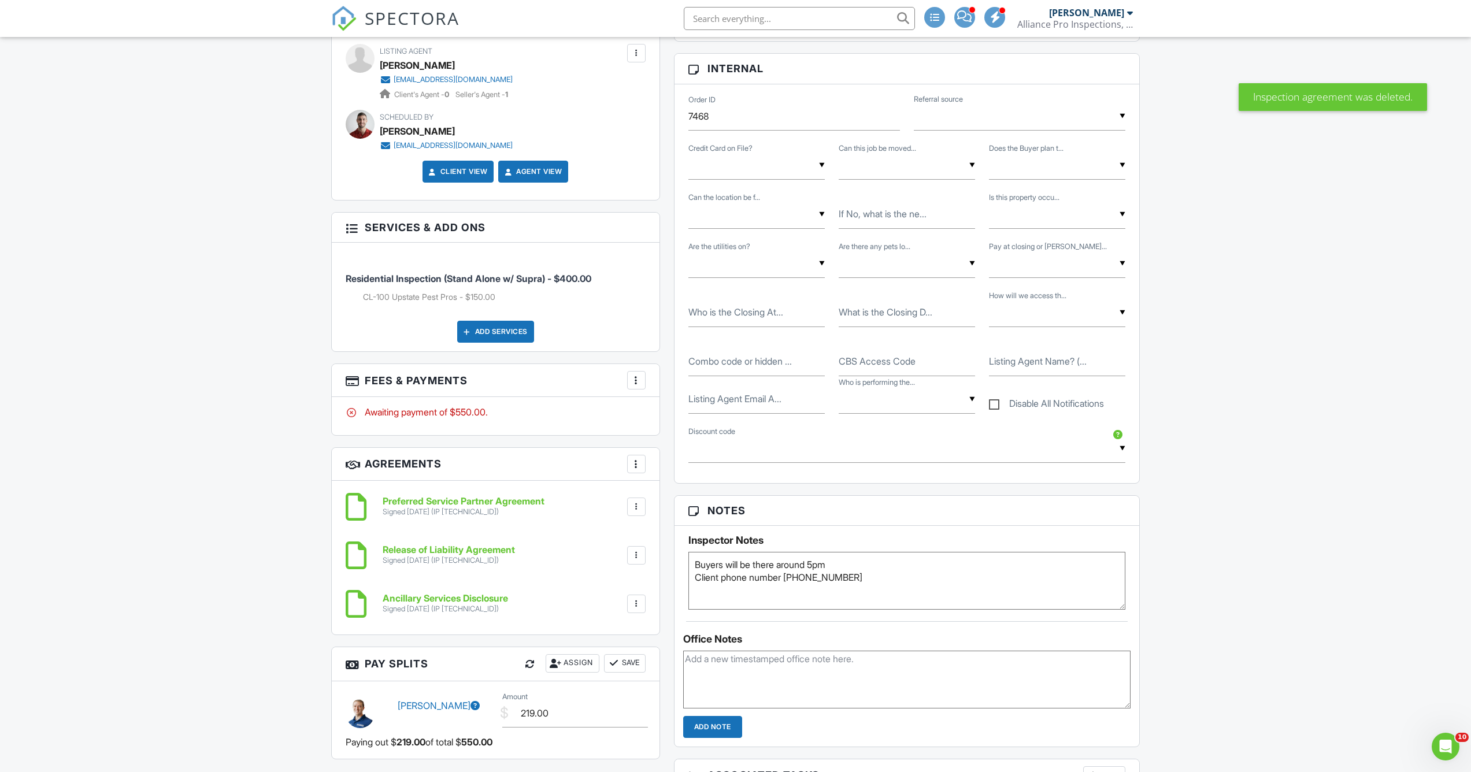
click at [637, 465] on div at bounding box center [637, 465] width 12 height 12
click at [672, 499] on li "Add Agreement" at bounding box center [705, 499] width 142 height 29
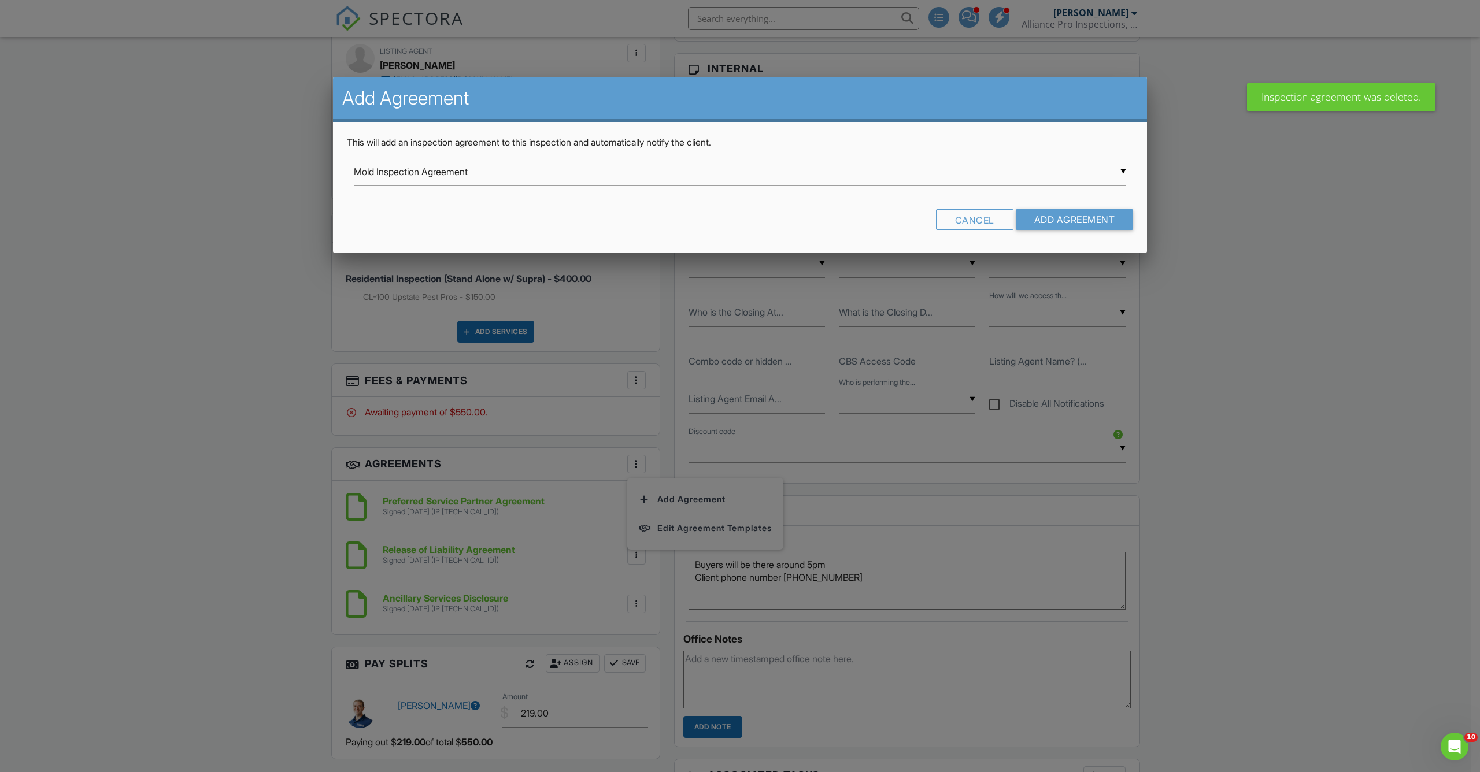
click at [493, 180] on div "▼ Mold Inspection Agreement Mold Inspection Agreement Radon Testing Agreement S…" at bounding box center [740, 172] width 772 height 28
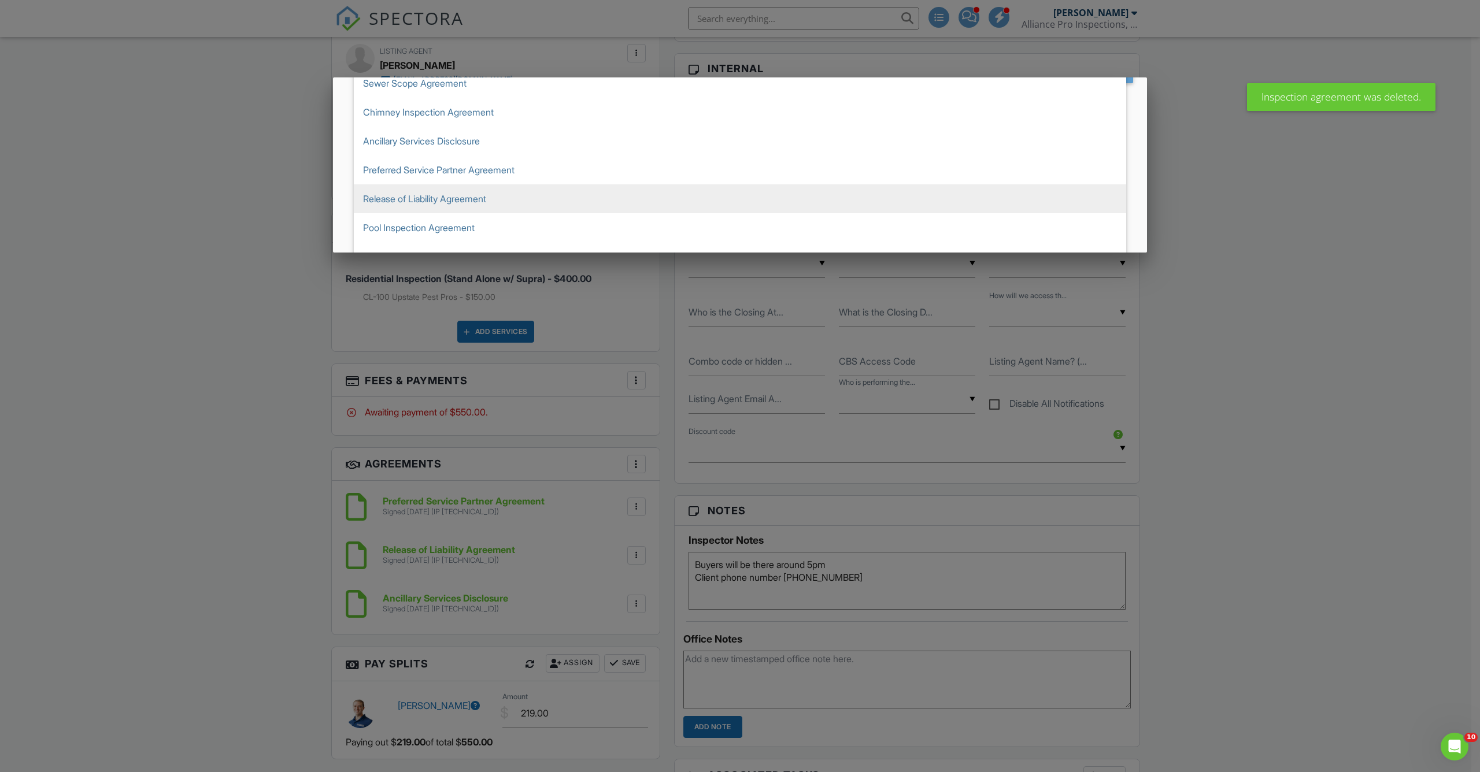
scroll to position [165, 0]
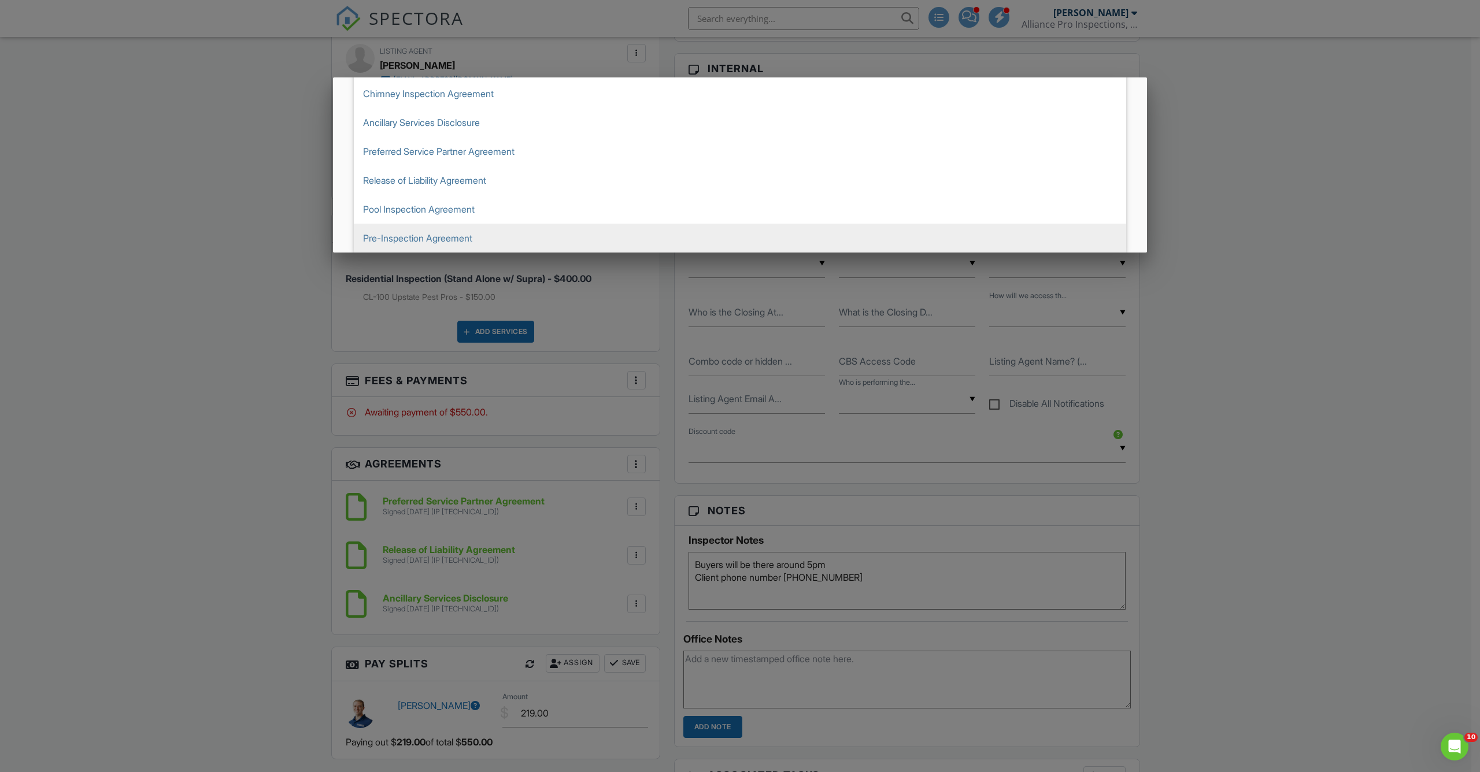
click at [483, 236] on span "Pre-Inspection Agreement" at bounding box center [740, 238] width 772 height 29
type input "Pre-Inspection Agreement"
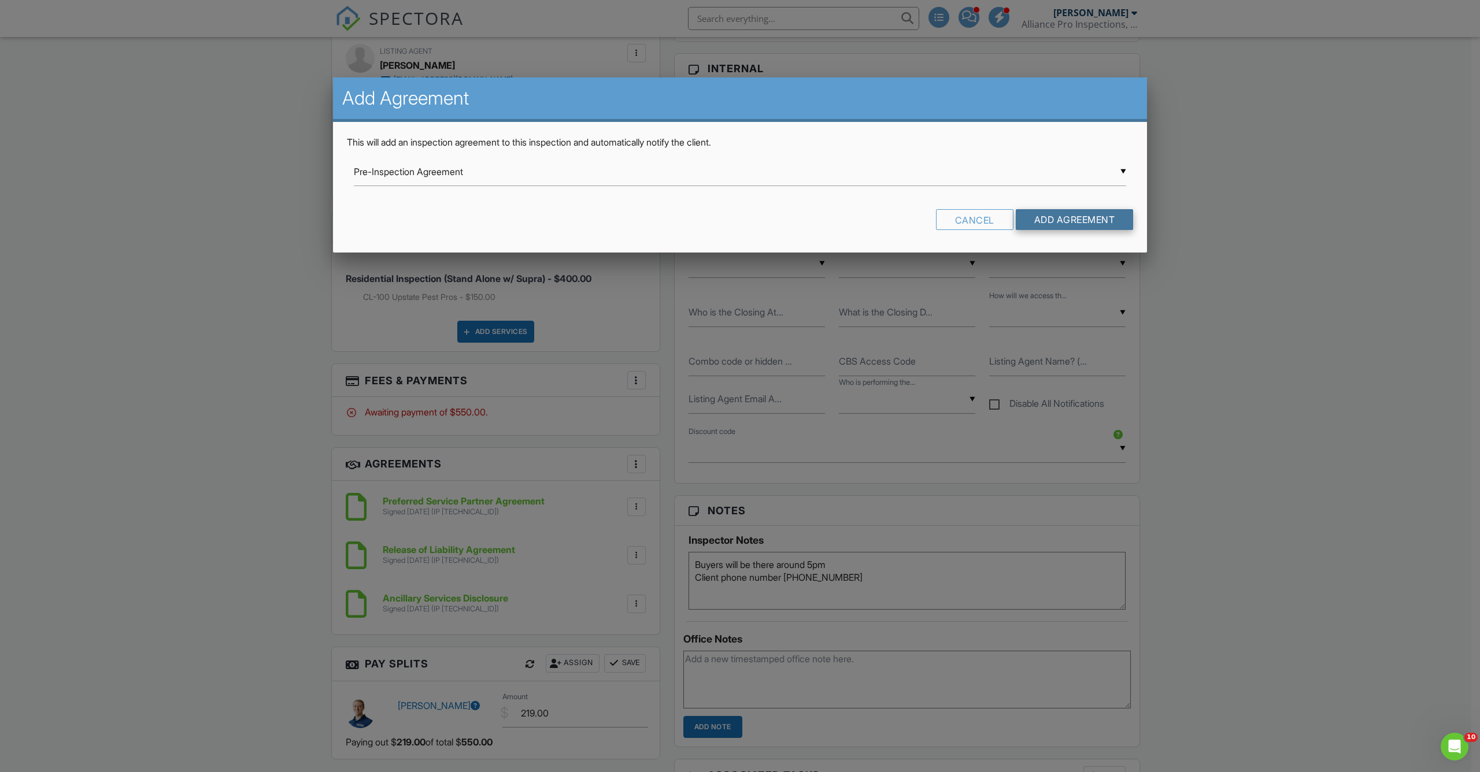
click at [1067, 220] on input "Add Agreement" at bounding box center [1075, 219] width 118 height 21
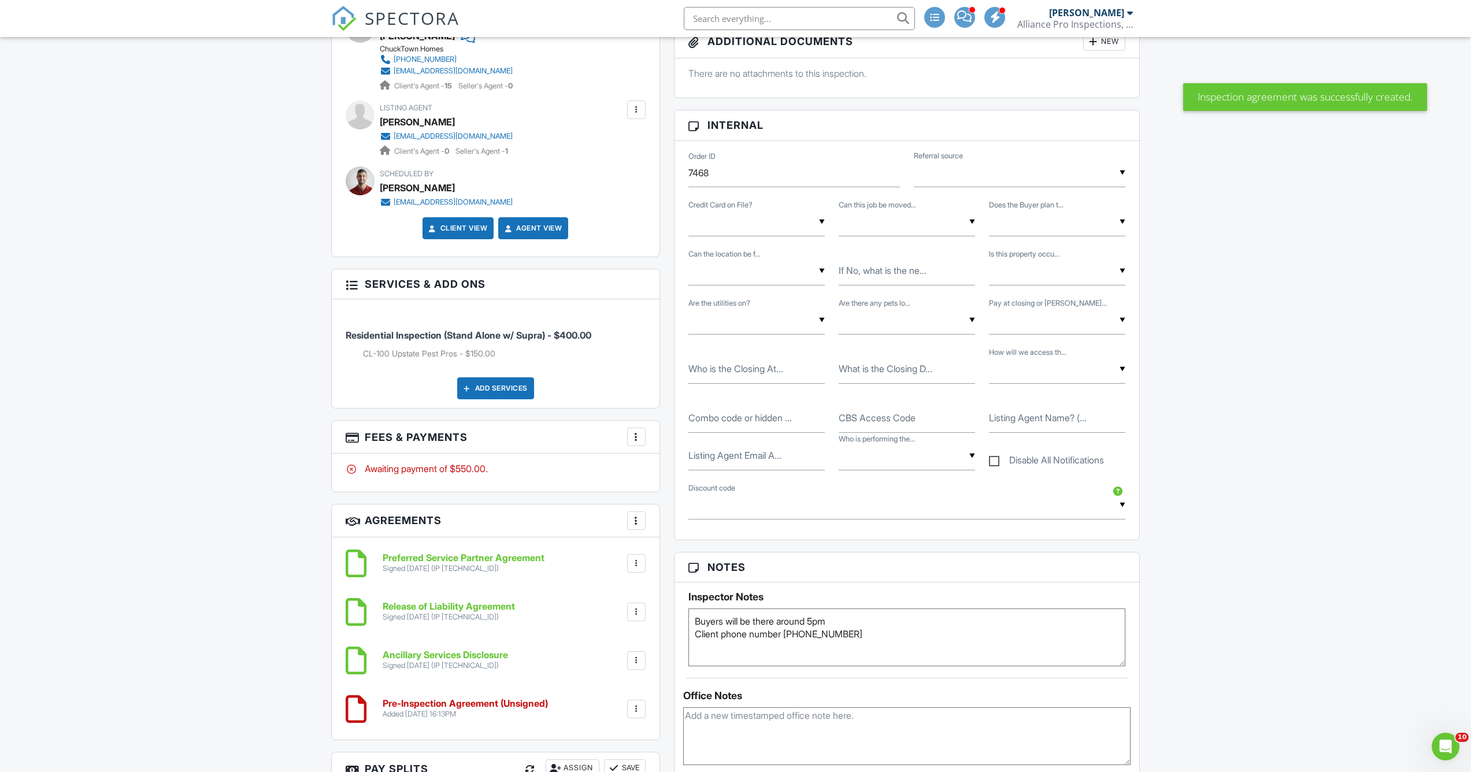
click at [469, 703] on h6 "Pre-Inspection Agreement (Unsigned)" at bounding box center [465, 704] width 165 height 10
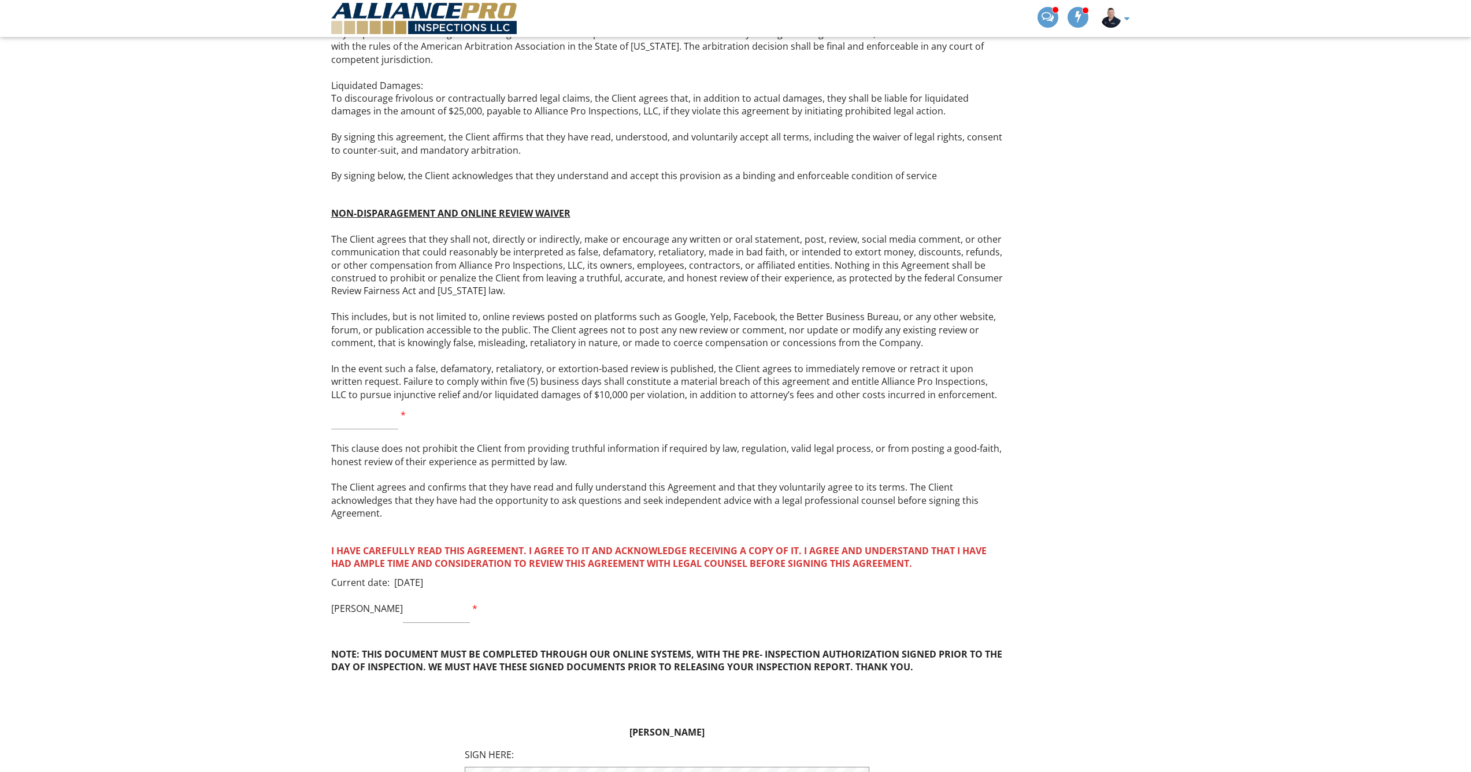
scroll to position [3604, 0]
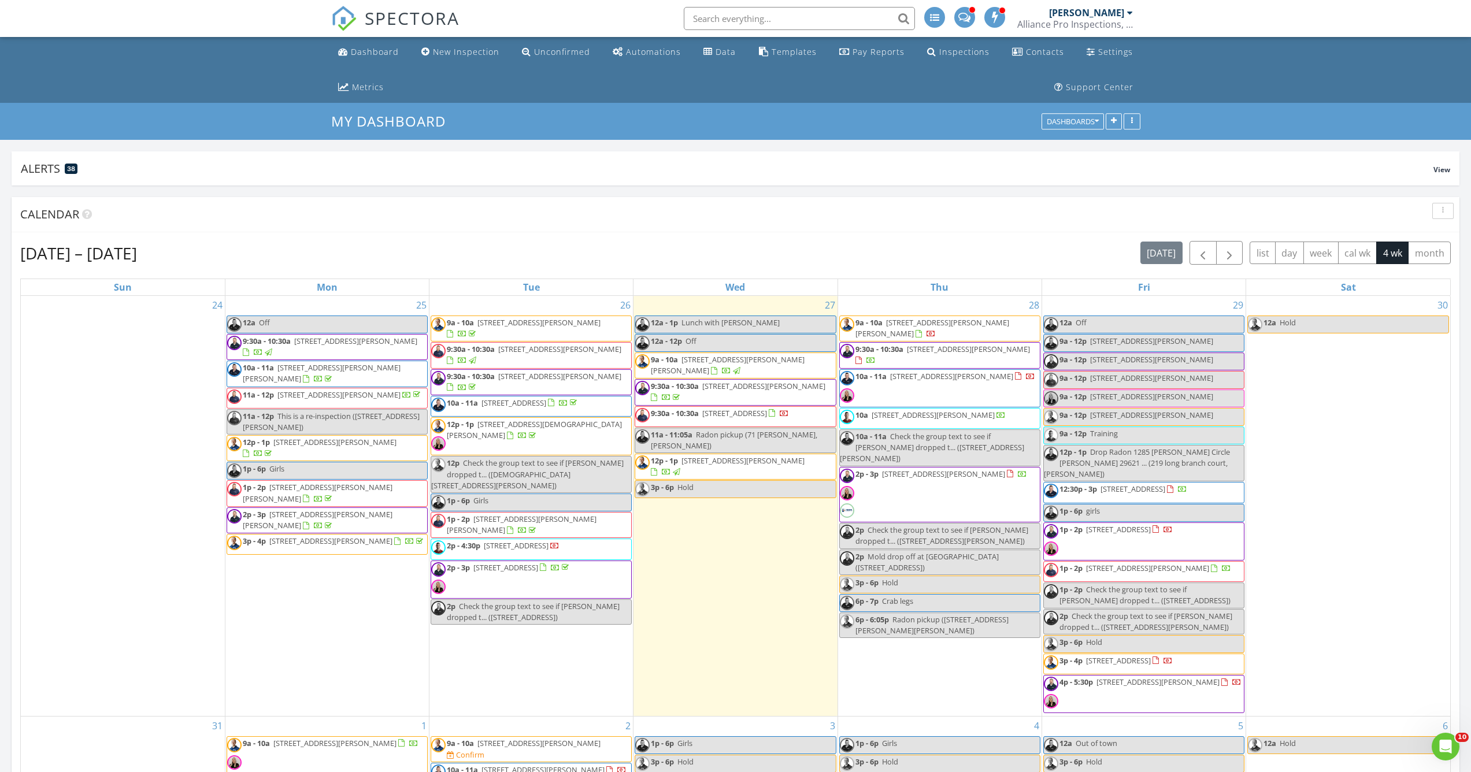
click at [1151, 657] on span "[STREET_ADDRESS]" at bounding box center [1118, 661] width 65 height 10
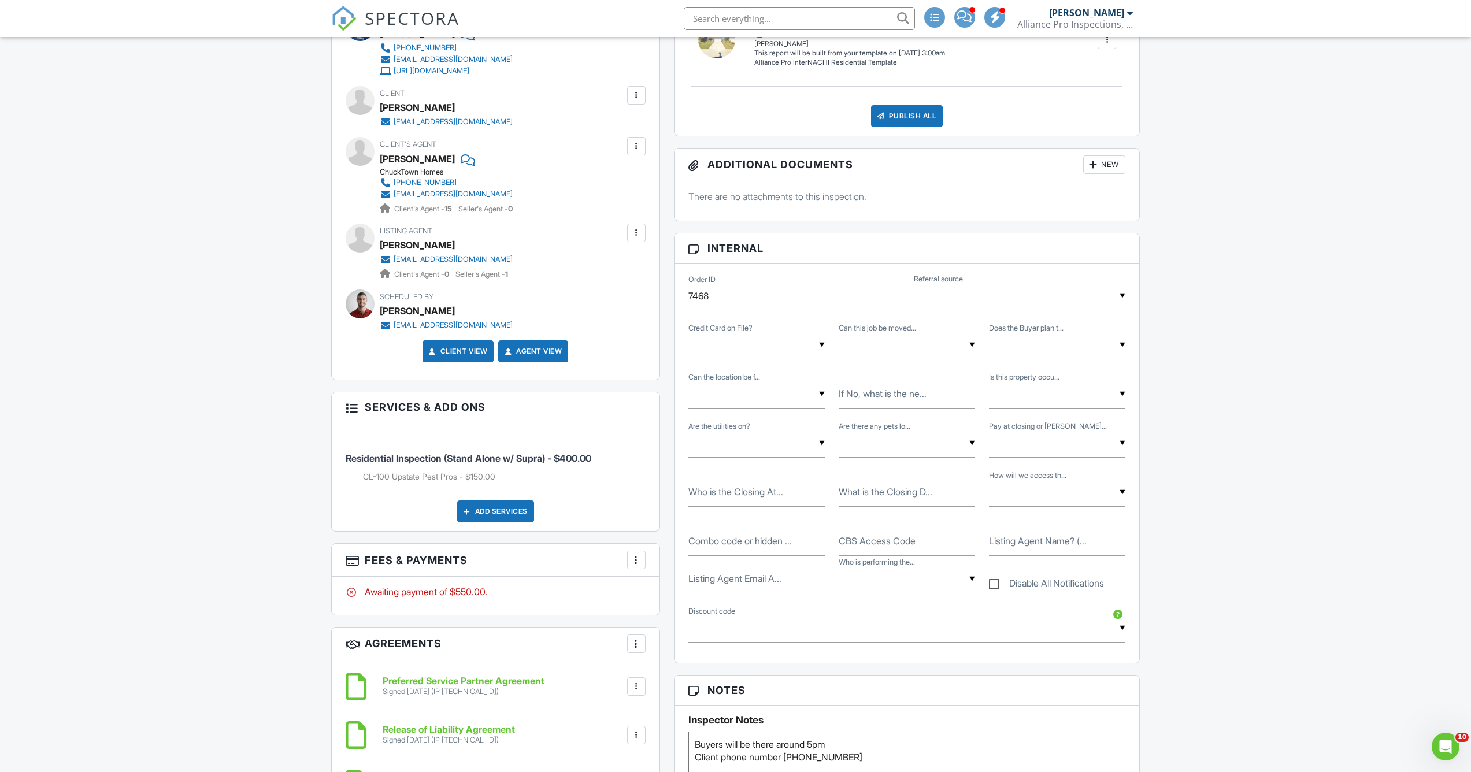
scroll to position [594, 0]
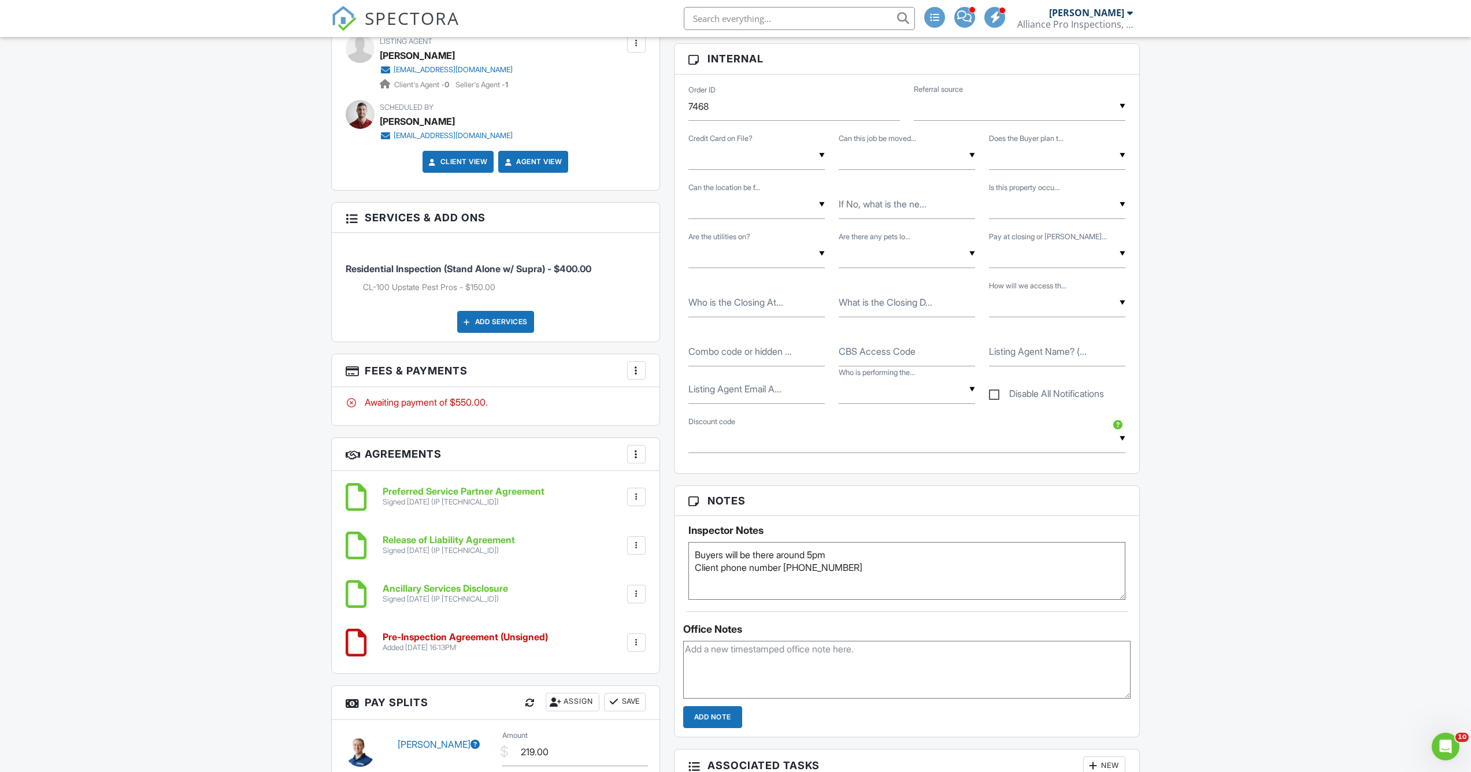
click at [417, 637] on h6 "Pre-Inspection Agreement (Unsigned)" at bounding box center [465, 638] width 165 height 10
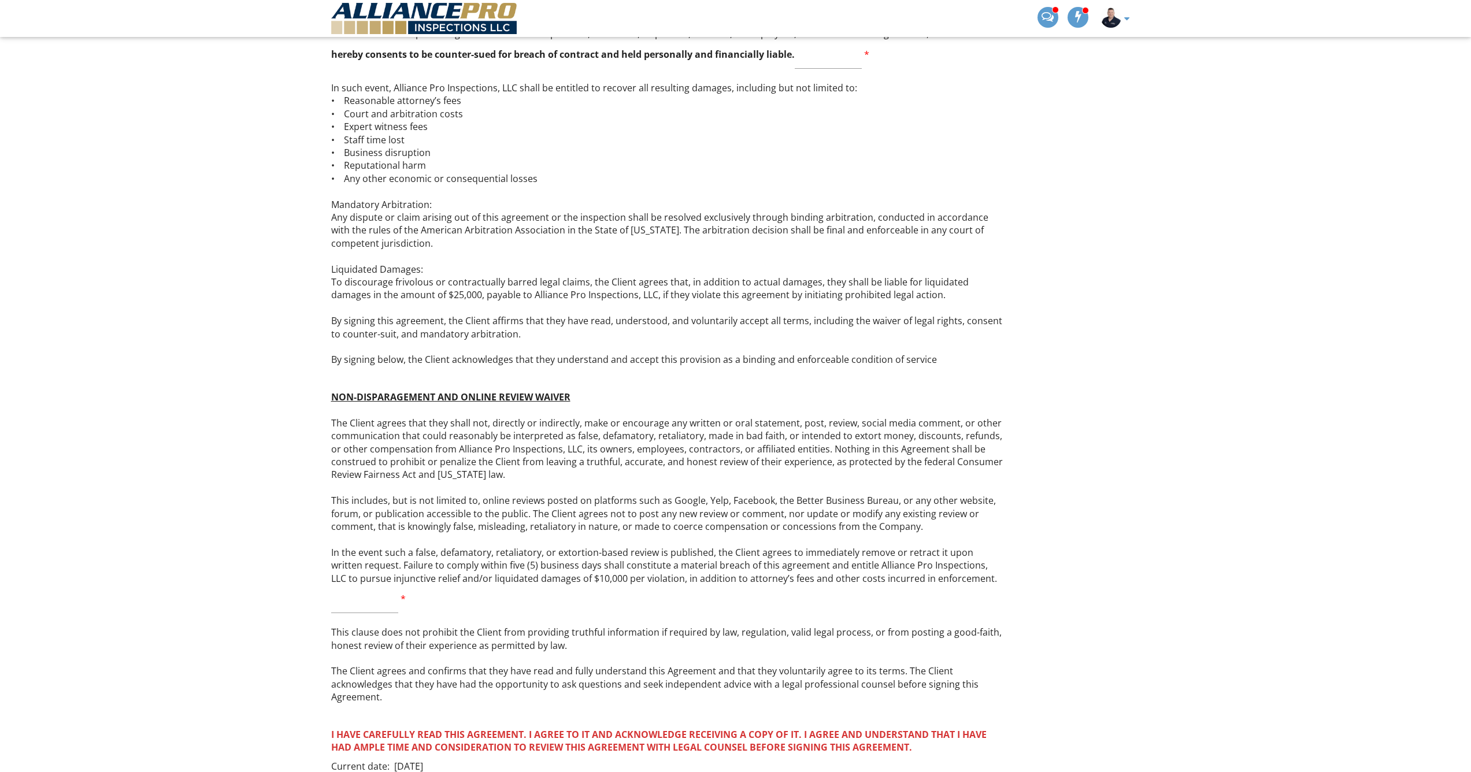
scroll to position [3630, 0]
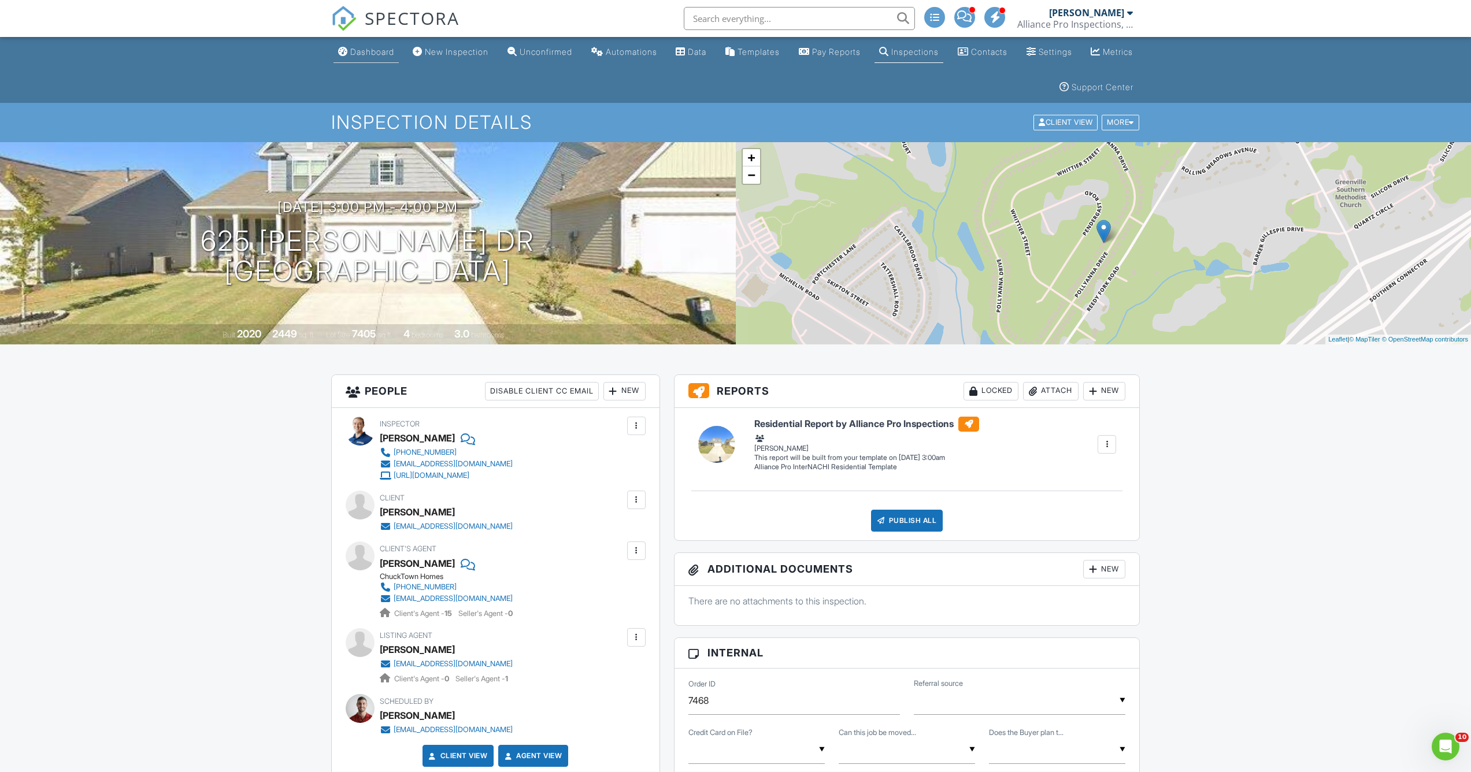
click at [367, 54] on div "Dashboard" at bounding box center [372, 52] width 44 height 10
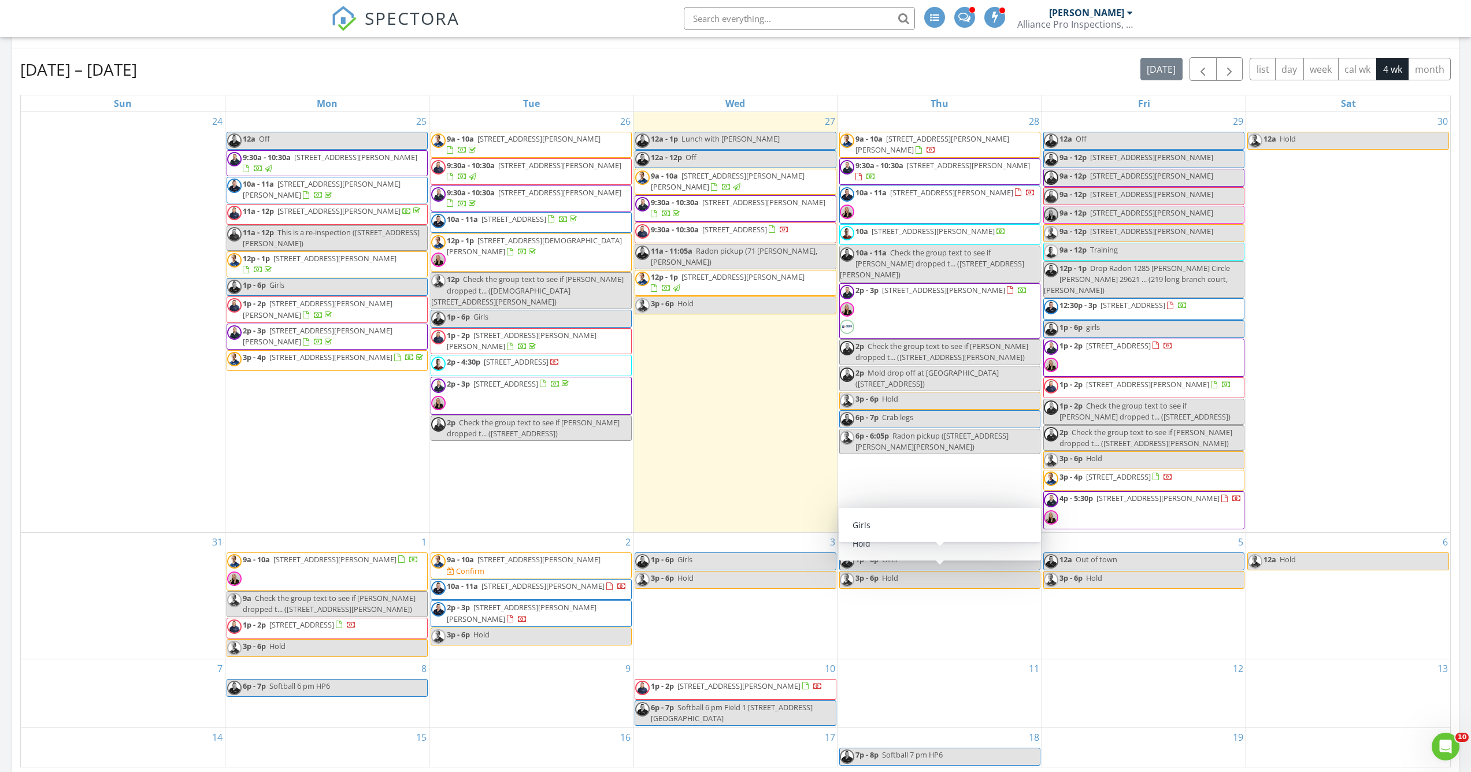
scroll to position [153, 0]
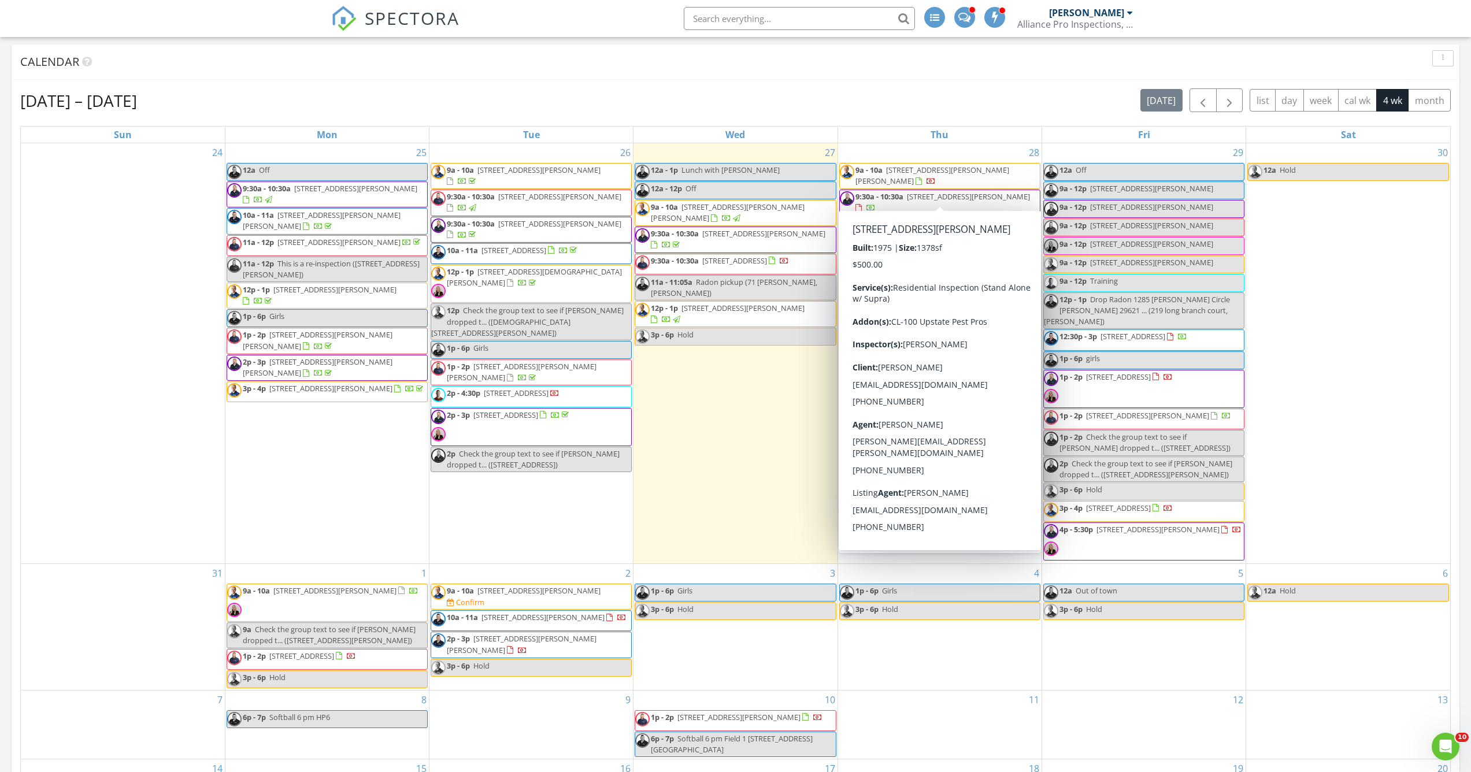
click at [887, 151] on div "28 9a - 10a 5 Vehorn St, Inman 29349 9:30a - 10:30a 308 E Celestial Dr, Greer 2…" at bounding box center [940, 353] width 204 height 420
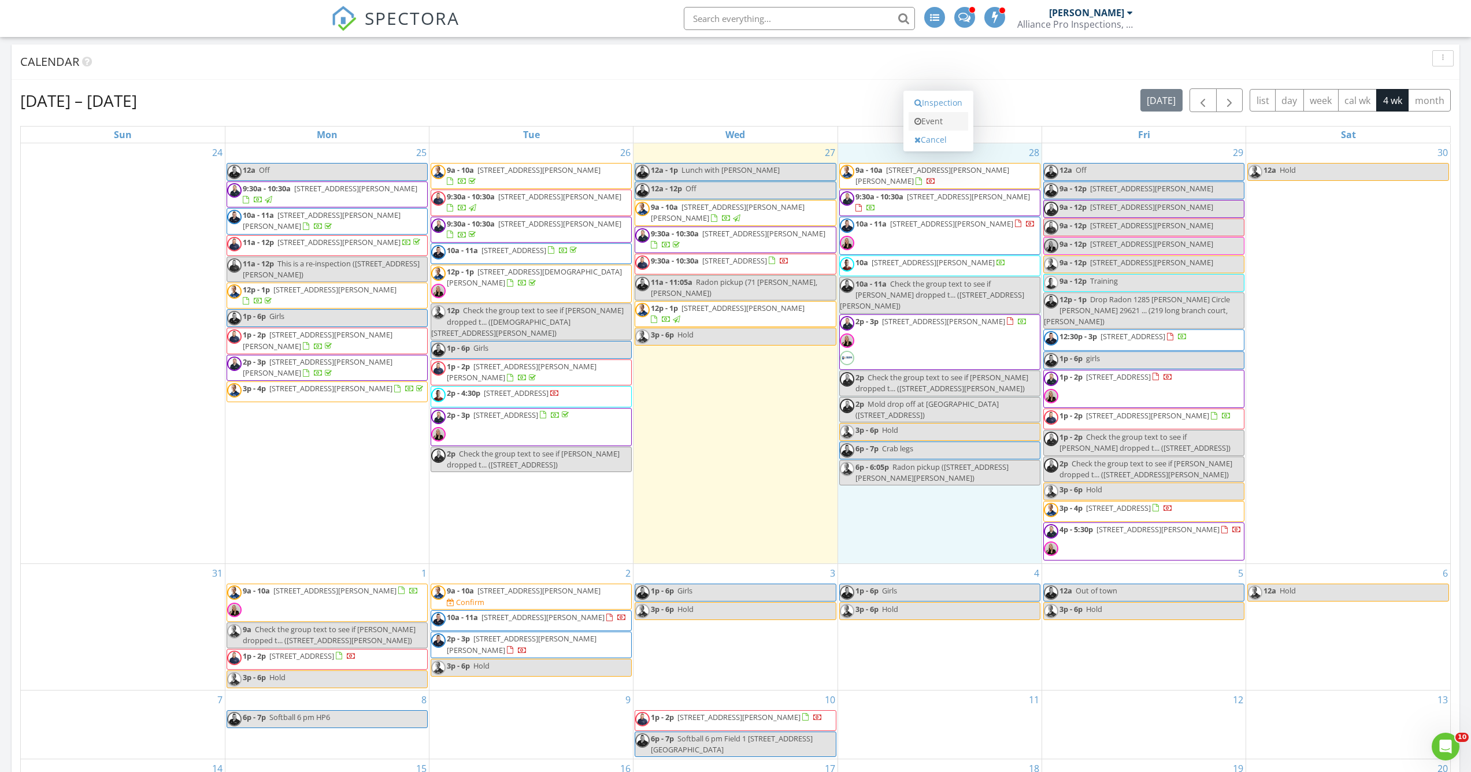
click at [921, 124] on icon at bounding box center [918, 121] width 7 height 8
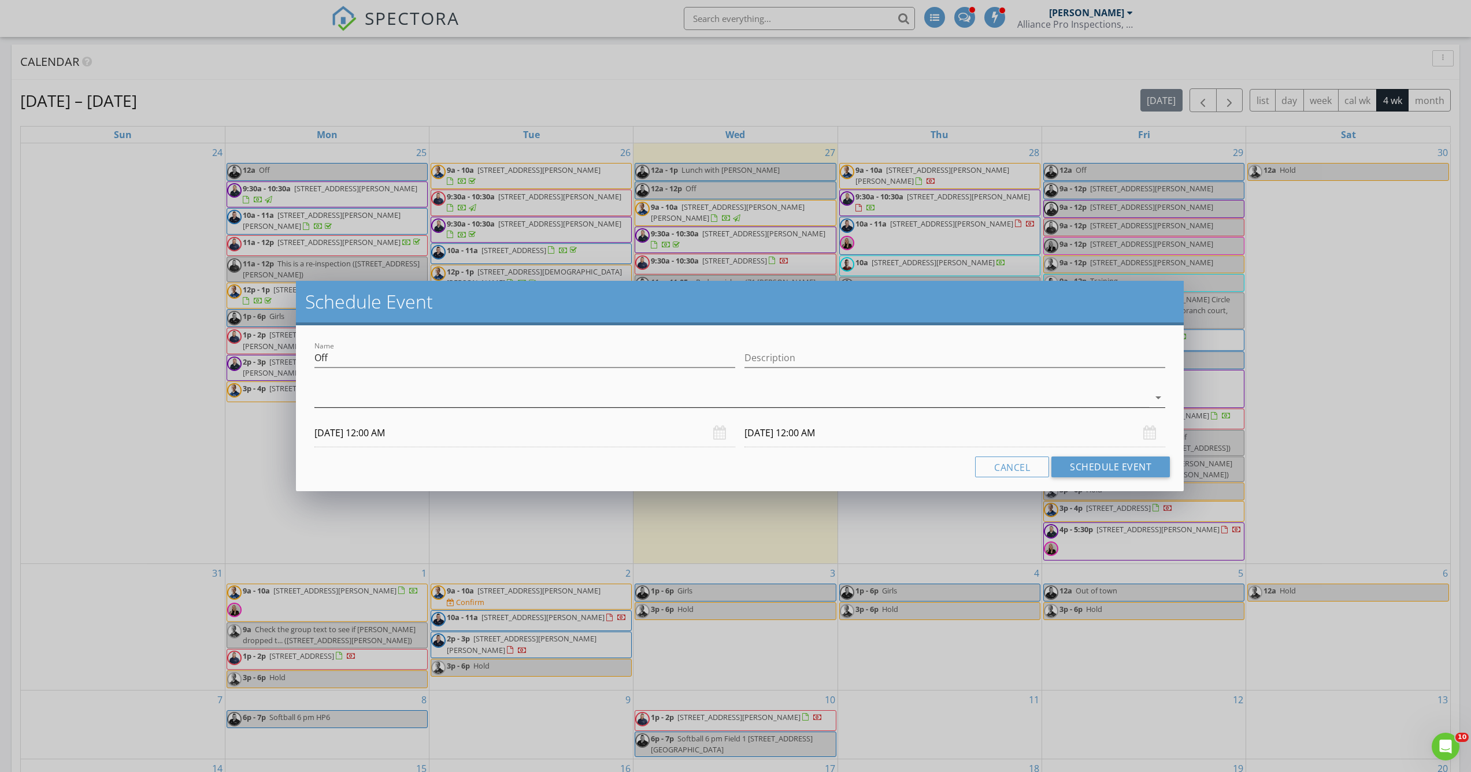
click at [346, 400] on div at bounding box center [732, 398] width 835 height 19
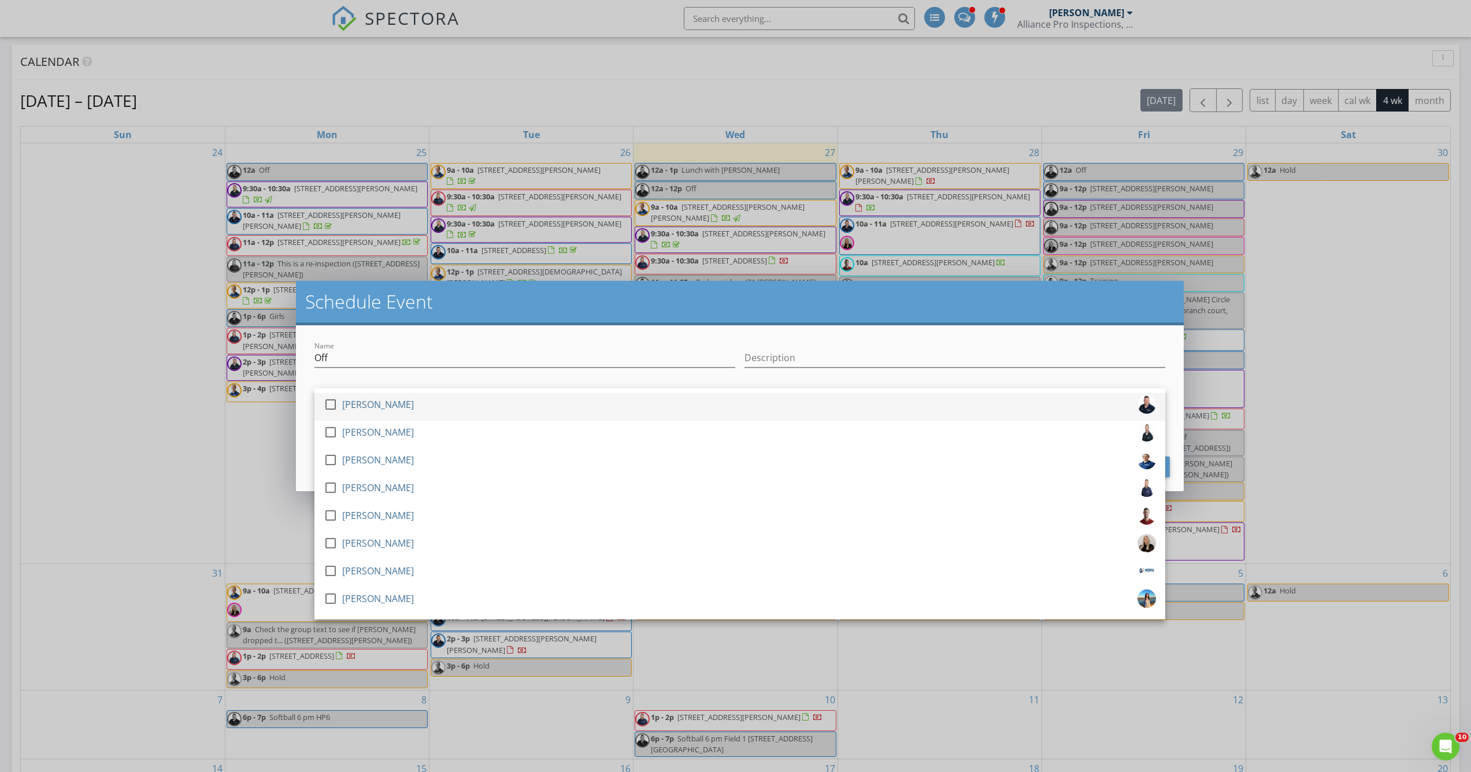
click at [353, 399] on div "[PERSON_NAME]" at bounding box center [378, 404] width 72 height 19
click at [364, 377] on div at bounding box center [525, 375] width 421 height 7
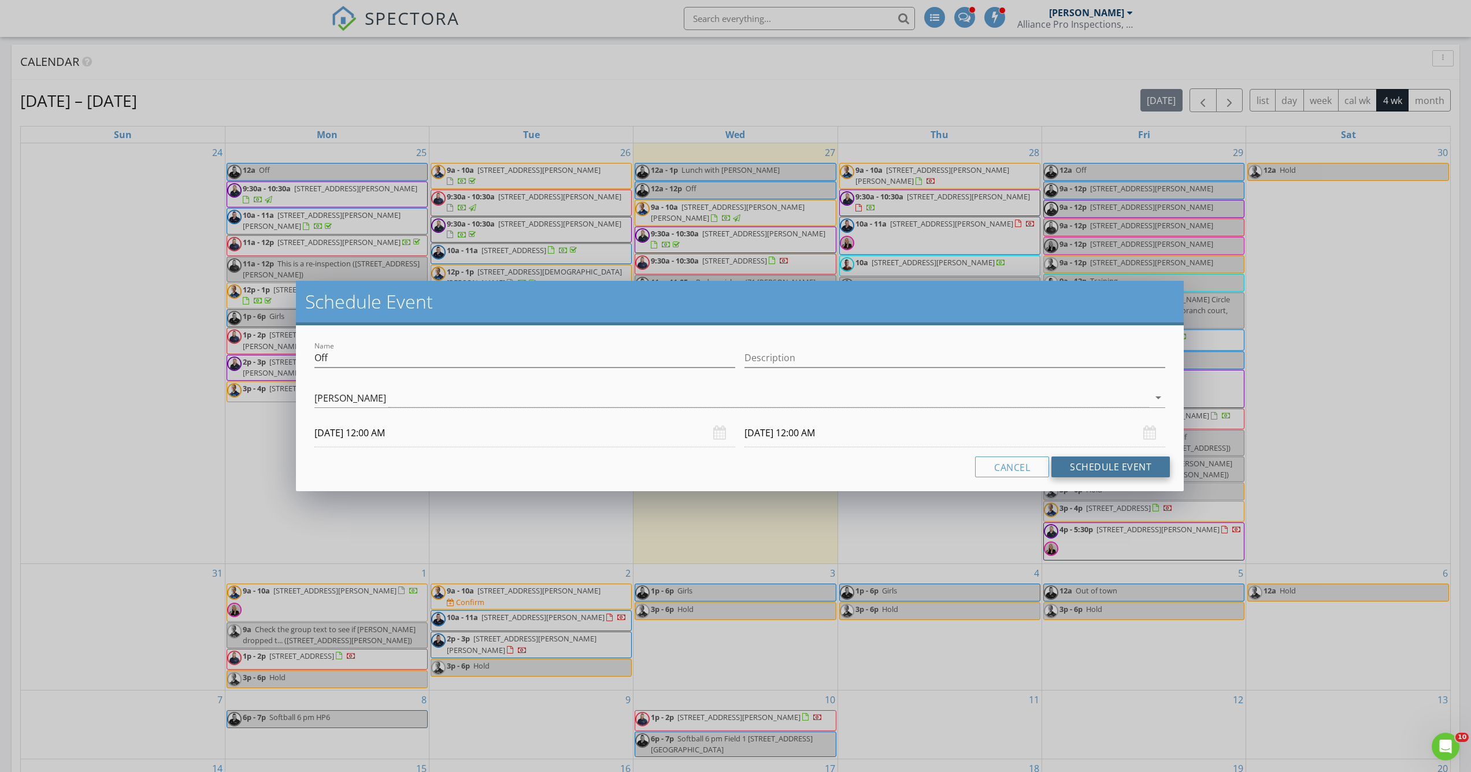
click at [1089, 464] on button "Schedule Event" at bounding box center [1111, 467] width 119 height 21
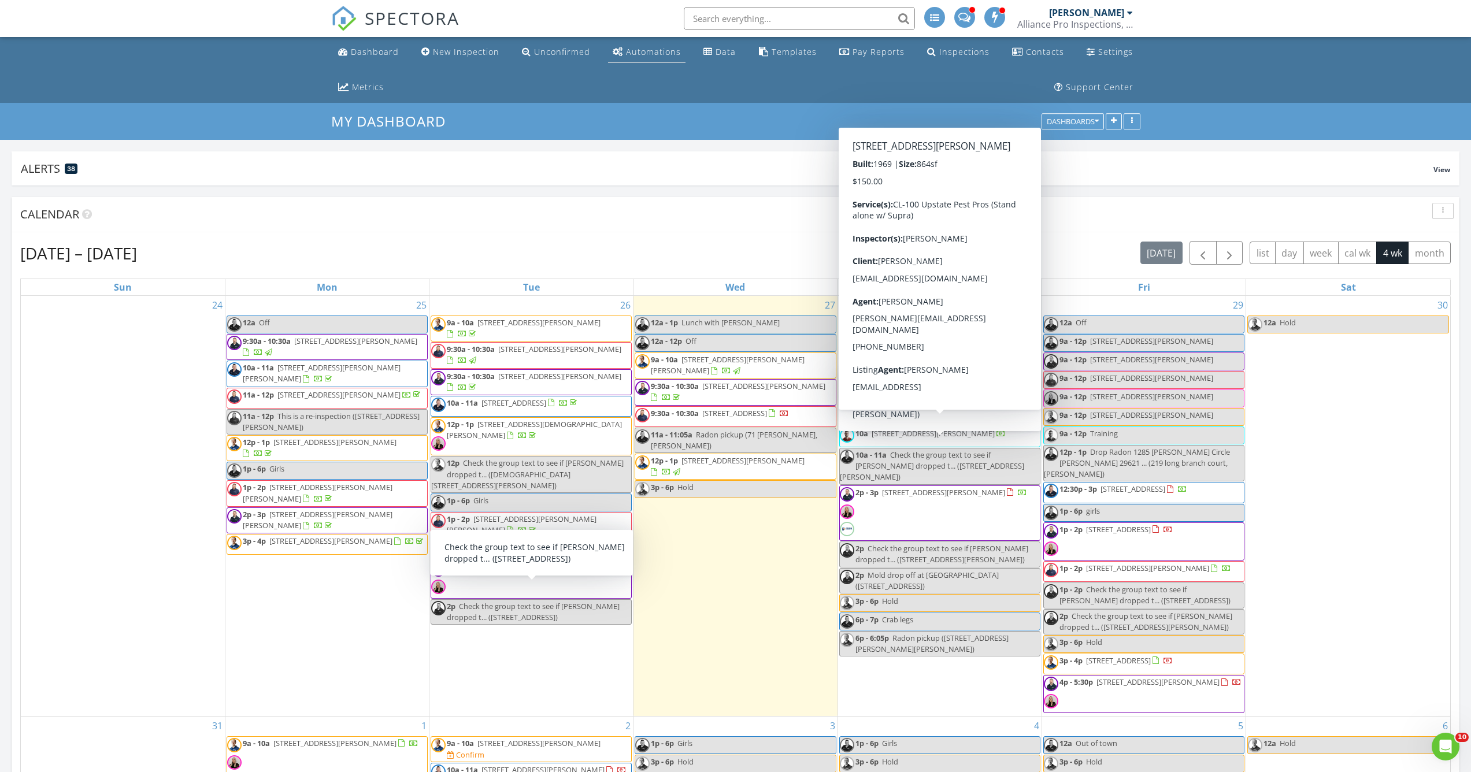
click at [653, 53] on div "Automations" at bounding box center [653, 51] width 55 height 11
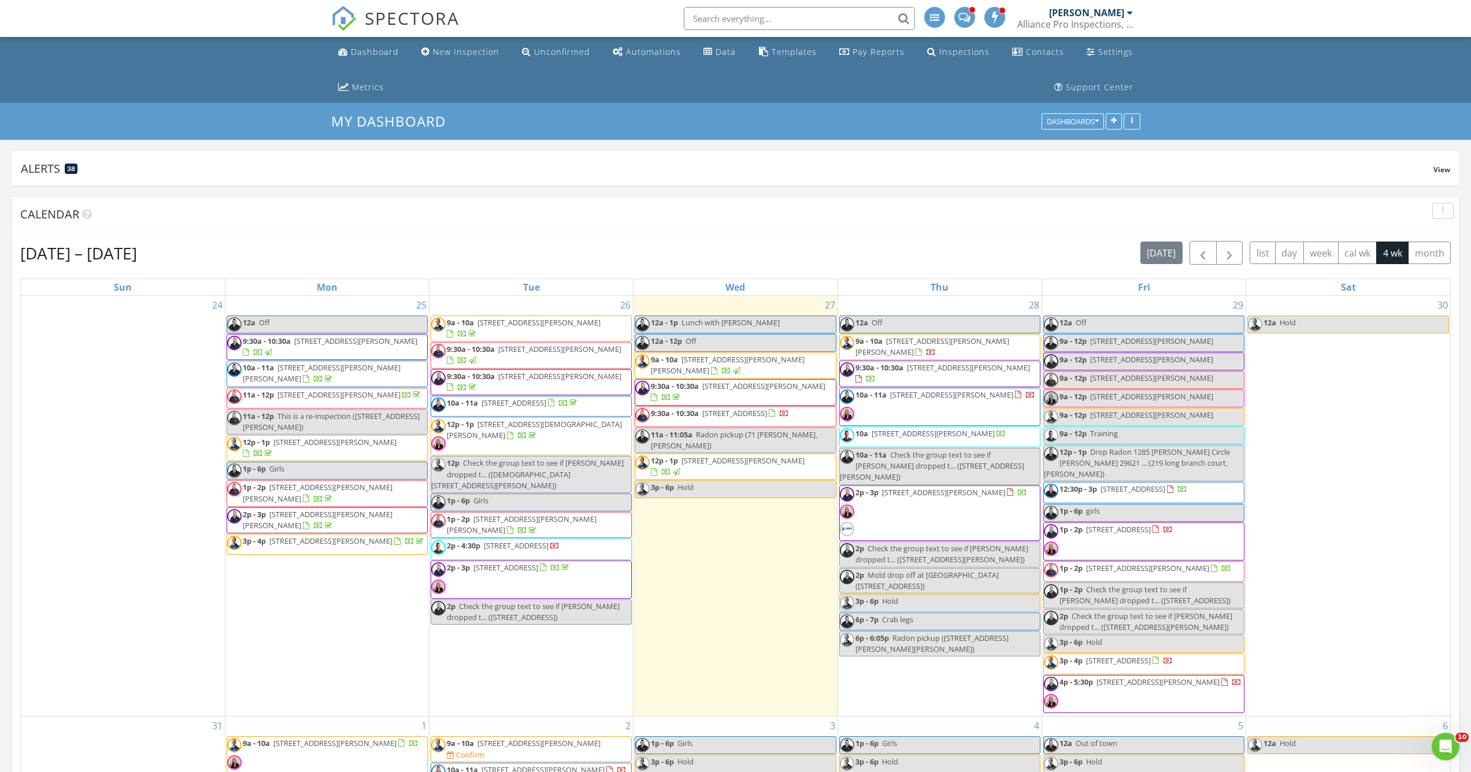
scroll to position [104, 0]
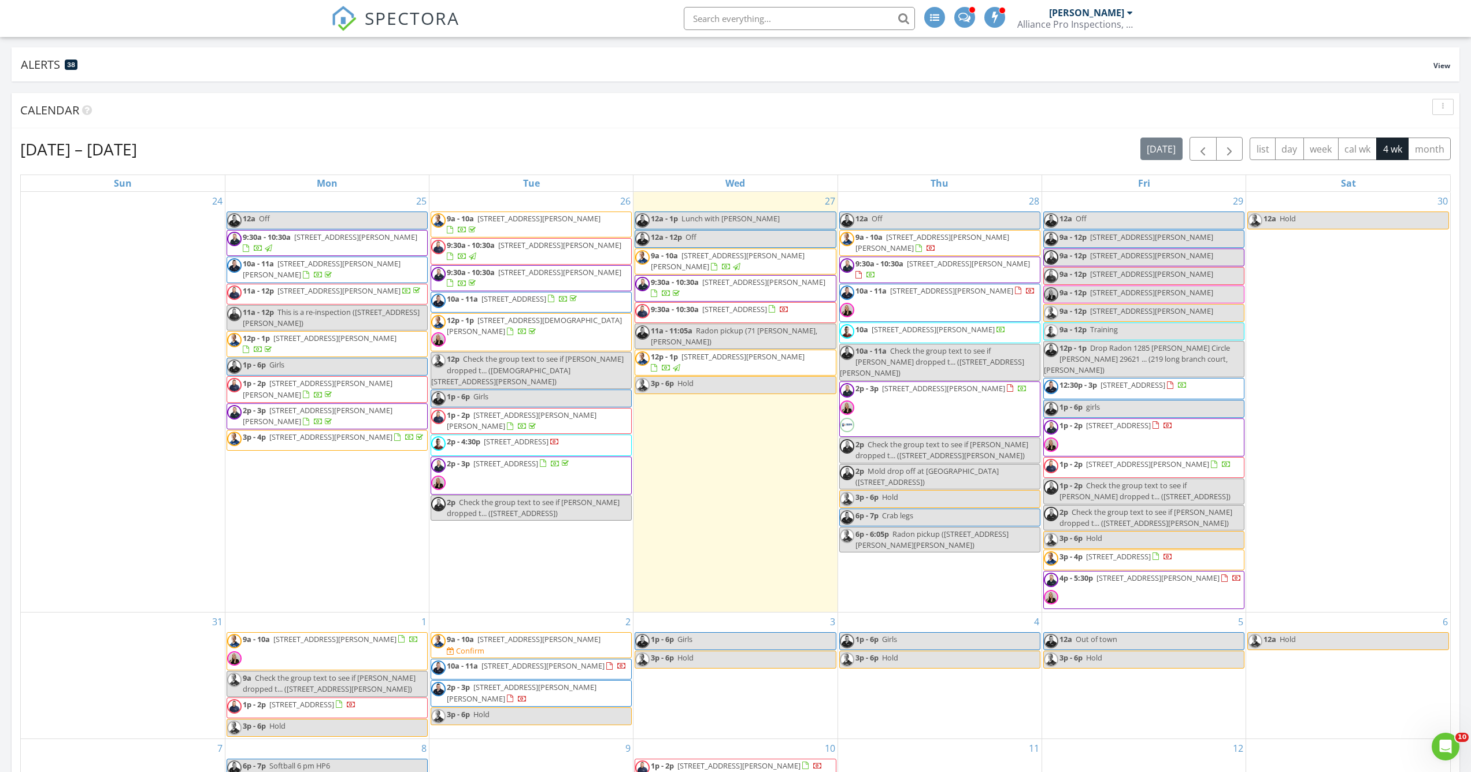
click at [721, 619] on div "3 1p - 6p Girls 3p - 6p Hold" at bounding box center [736, 676] width 204 height 126
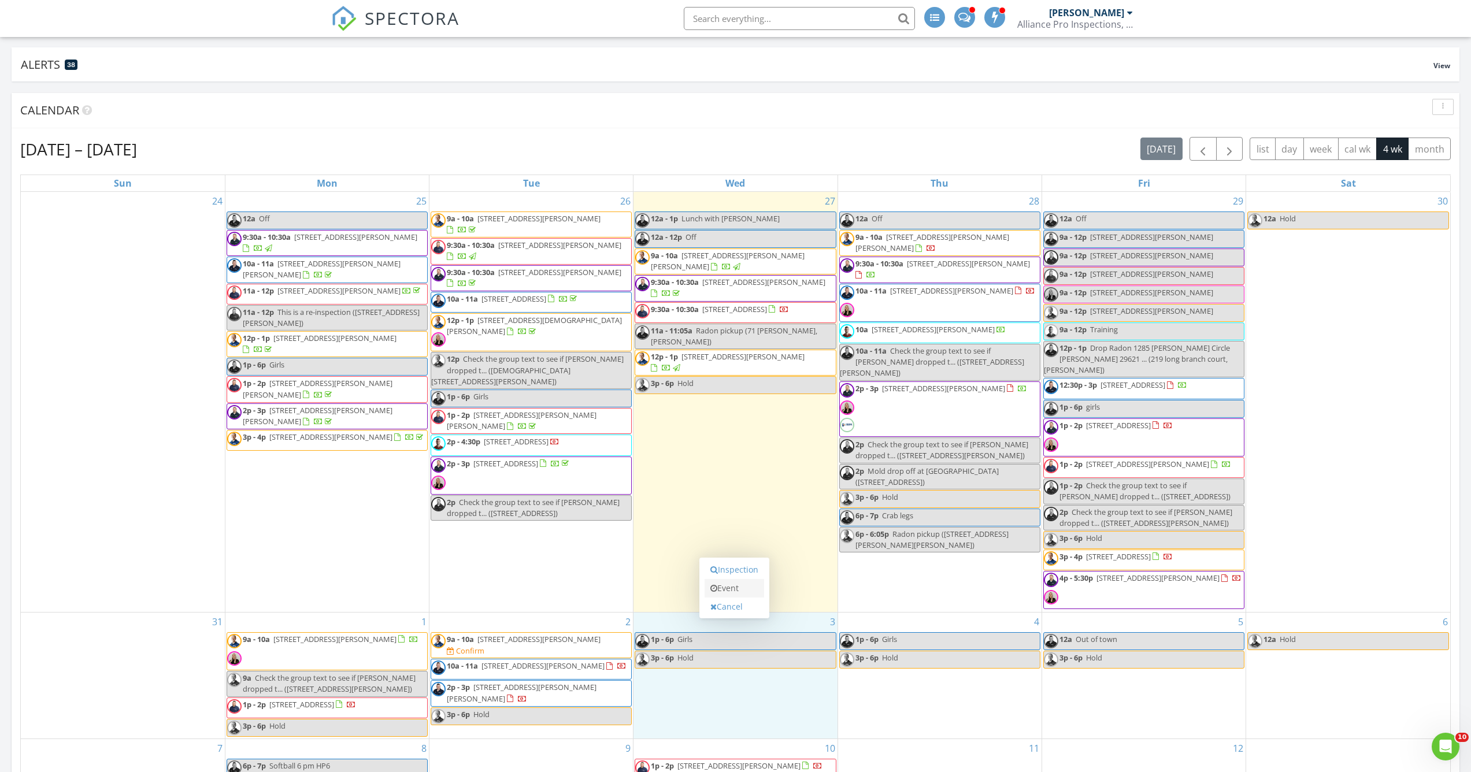
click at [742, 593] on link "Event" at bounding box center [735, 588] width 60 height 19
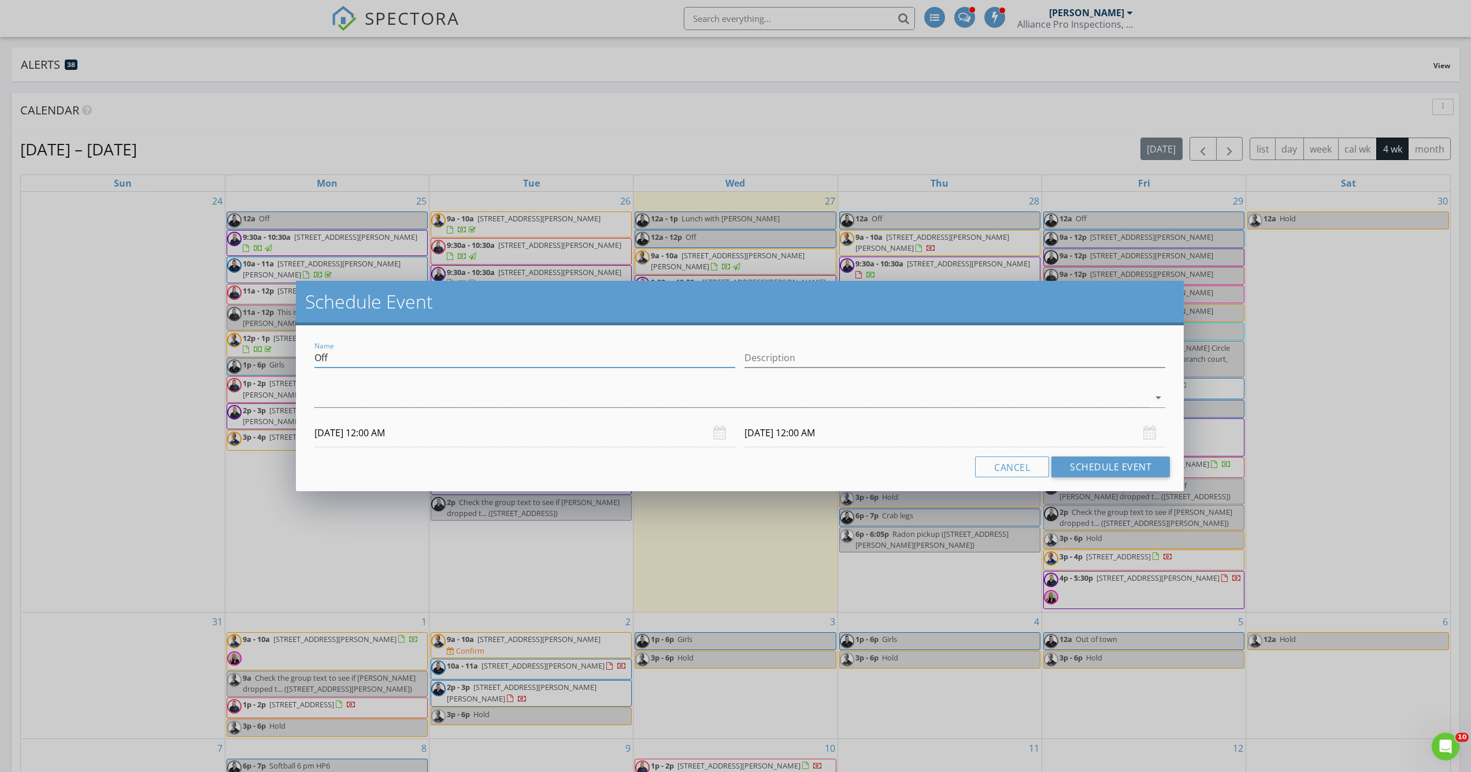
click at [476, 356] on input "Off" at bounding box center [525, 358] width 421 height 19
type input "Off Concrete Work"
click at [432, 408] on div "arrow_drop_down" at bounding box center [740, 398] width 851 height 19
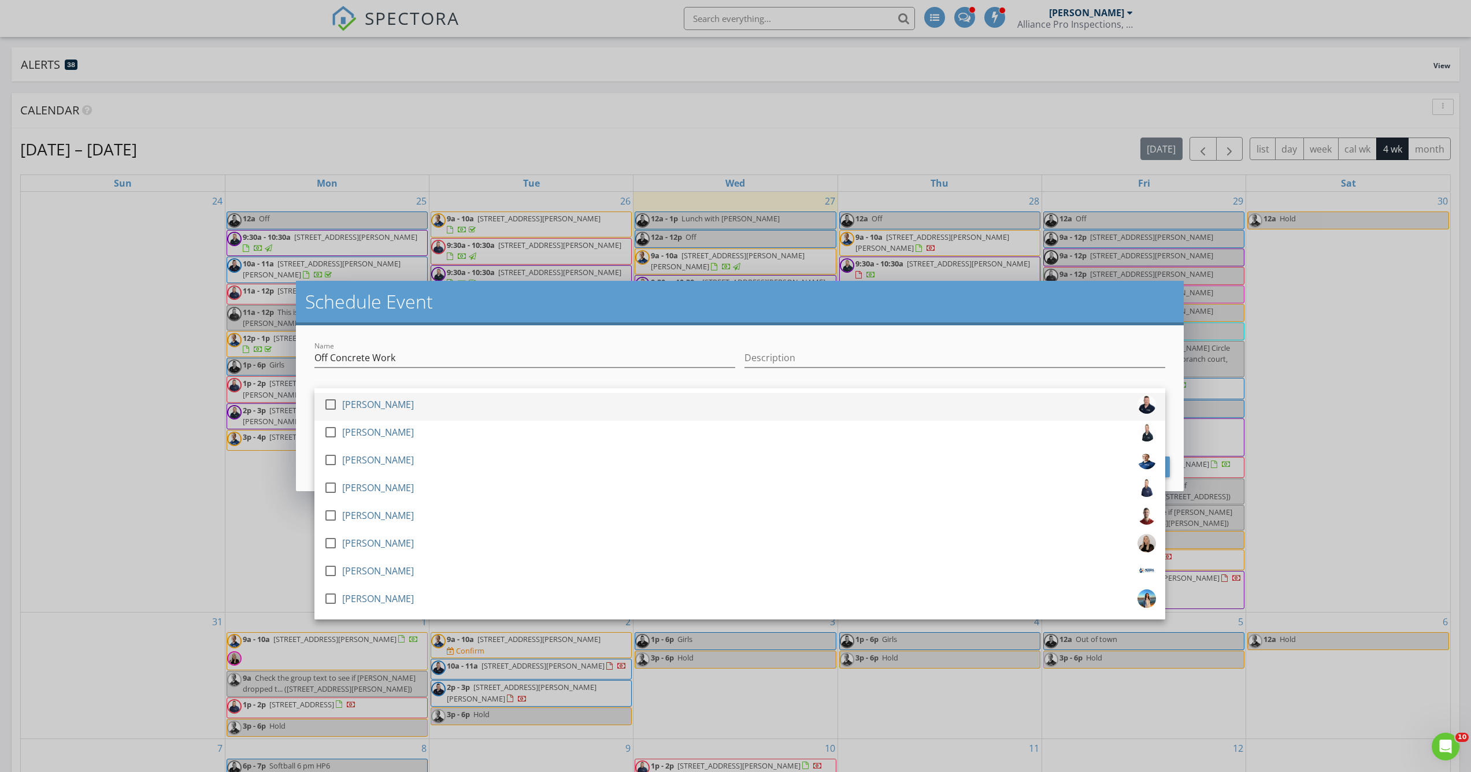
click at [421, 402] on div "check_box_outline_blank Noah Franks" at bounding box center [740, 406] width 833 height 23
click at [428, 378] on div at bounding box center [525, 375] width 421 height 7
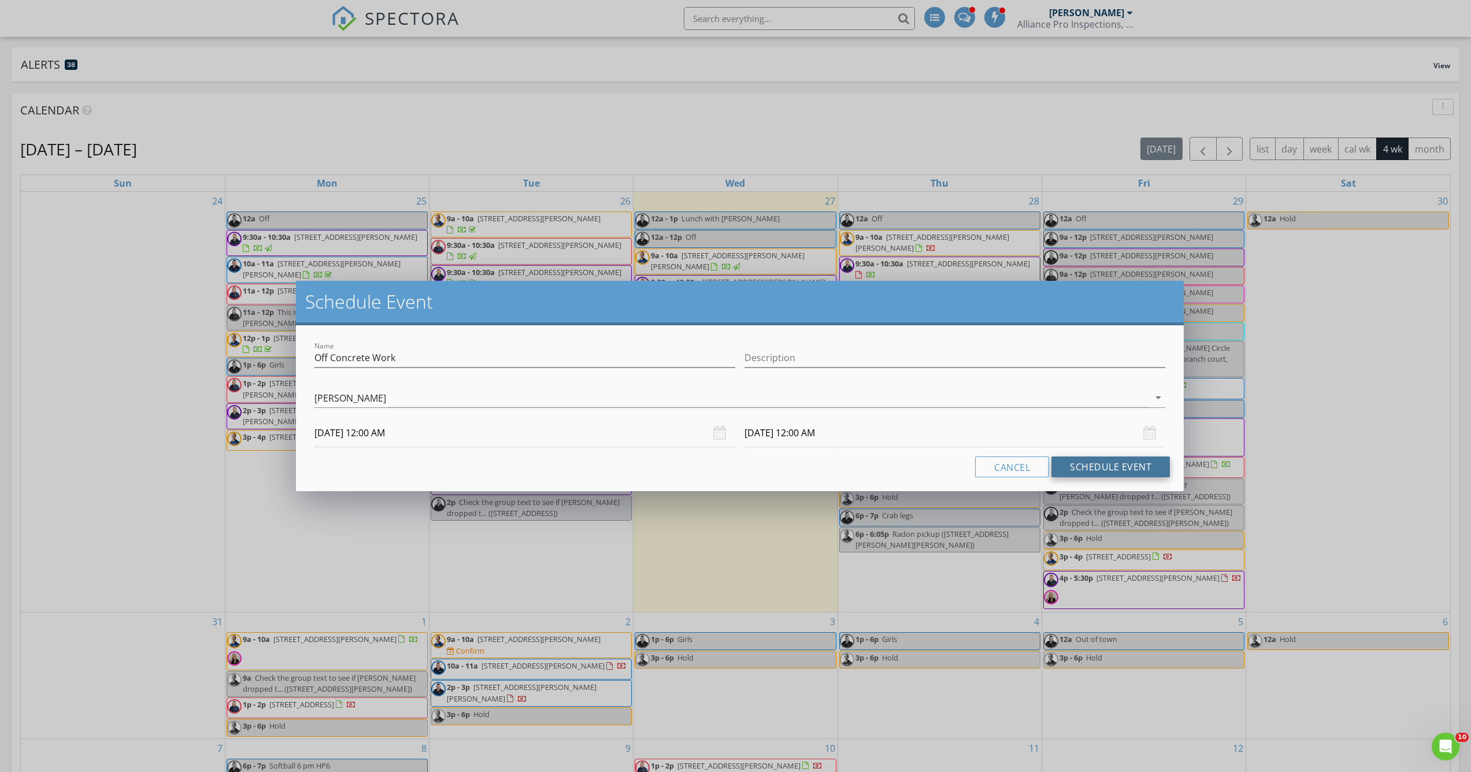
click at [1111, 469] on button "Schedule Event" at bounding box center [1111, 467] width 119 height 21
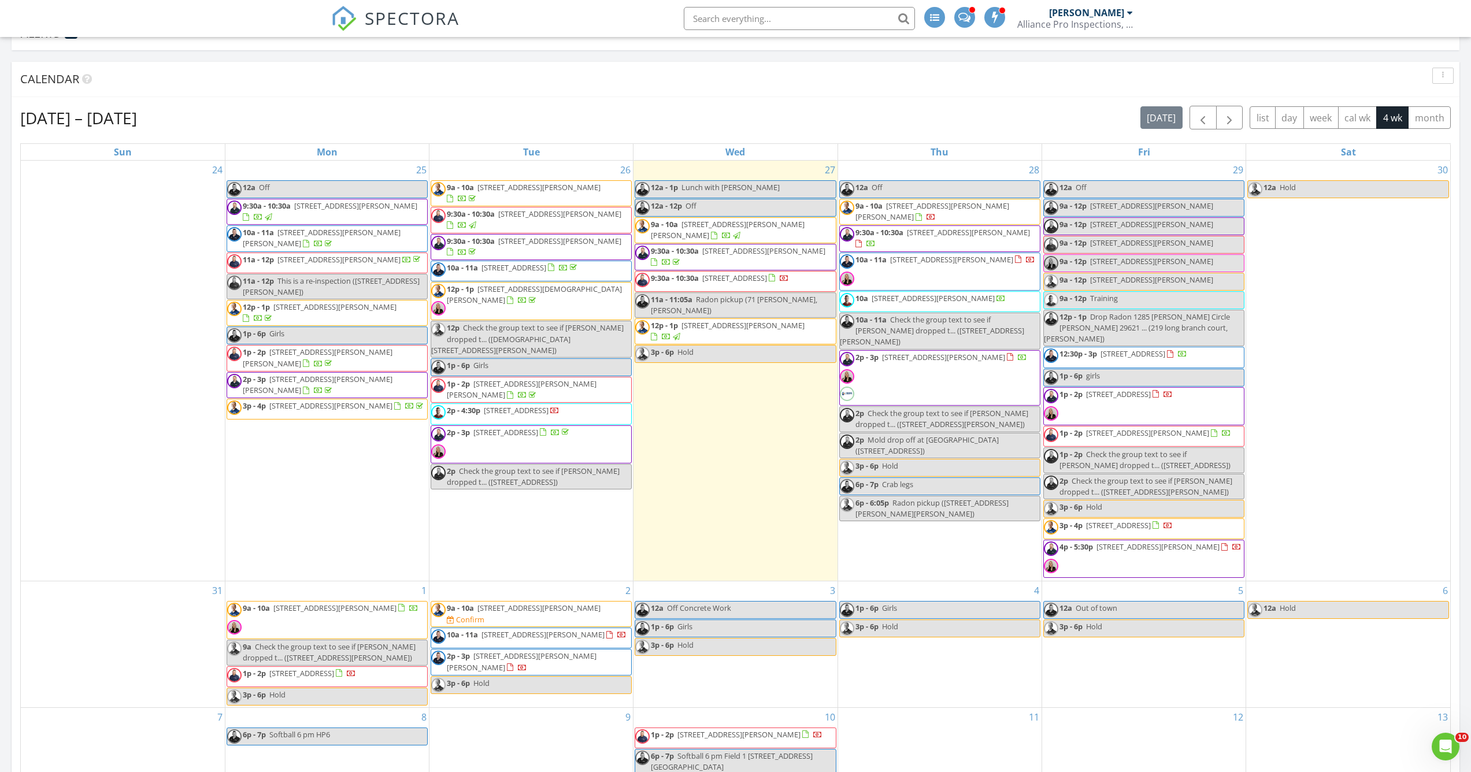
scroll to position [233, 0]
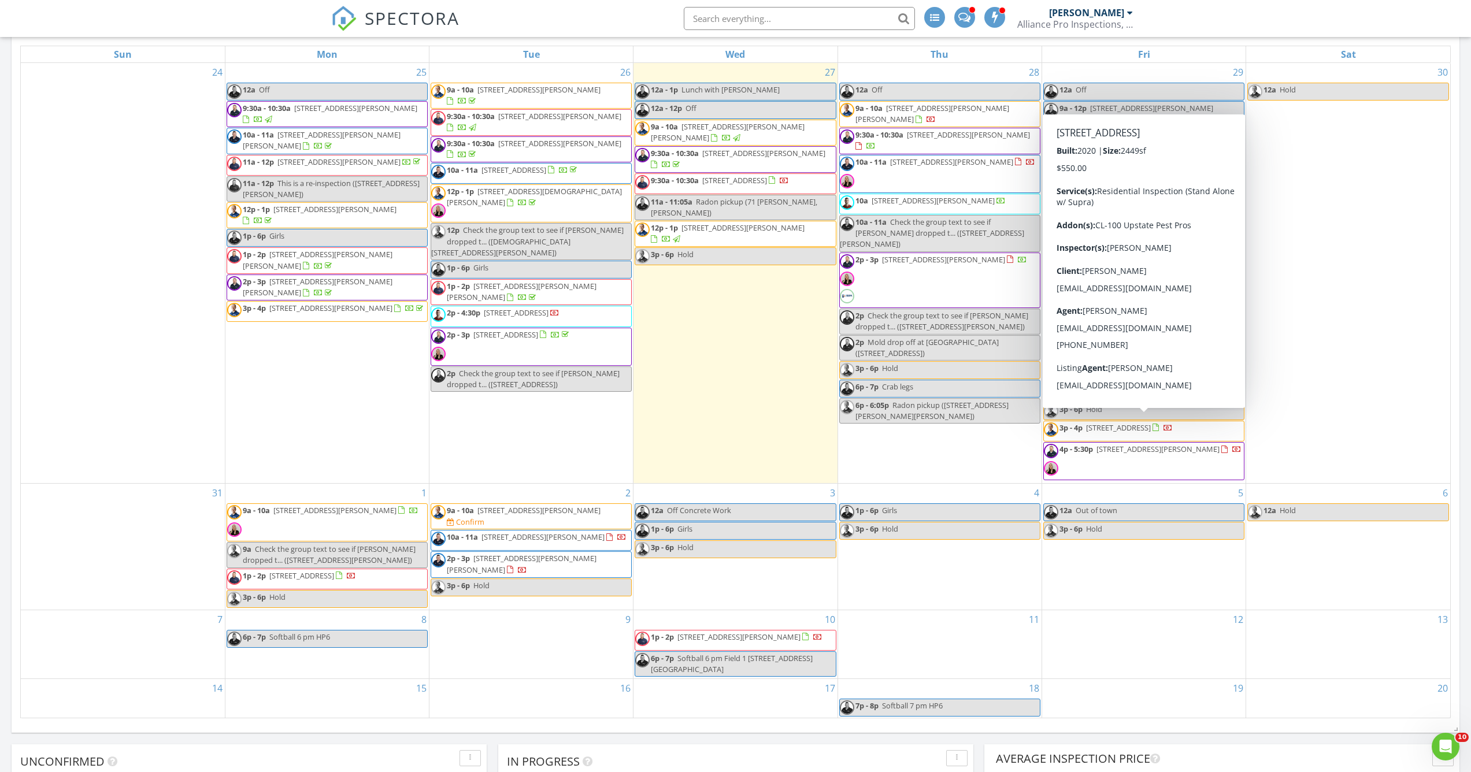
click at [1127, 426] on span "3p - 4p 625 Pollyanna Dr, Greenville 29605" at bounding box center [1108, 431] width 129 height 17
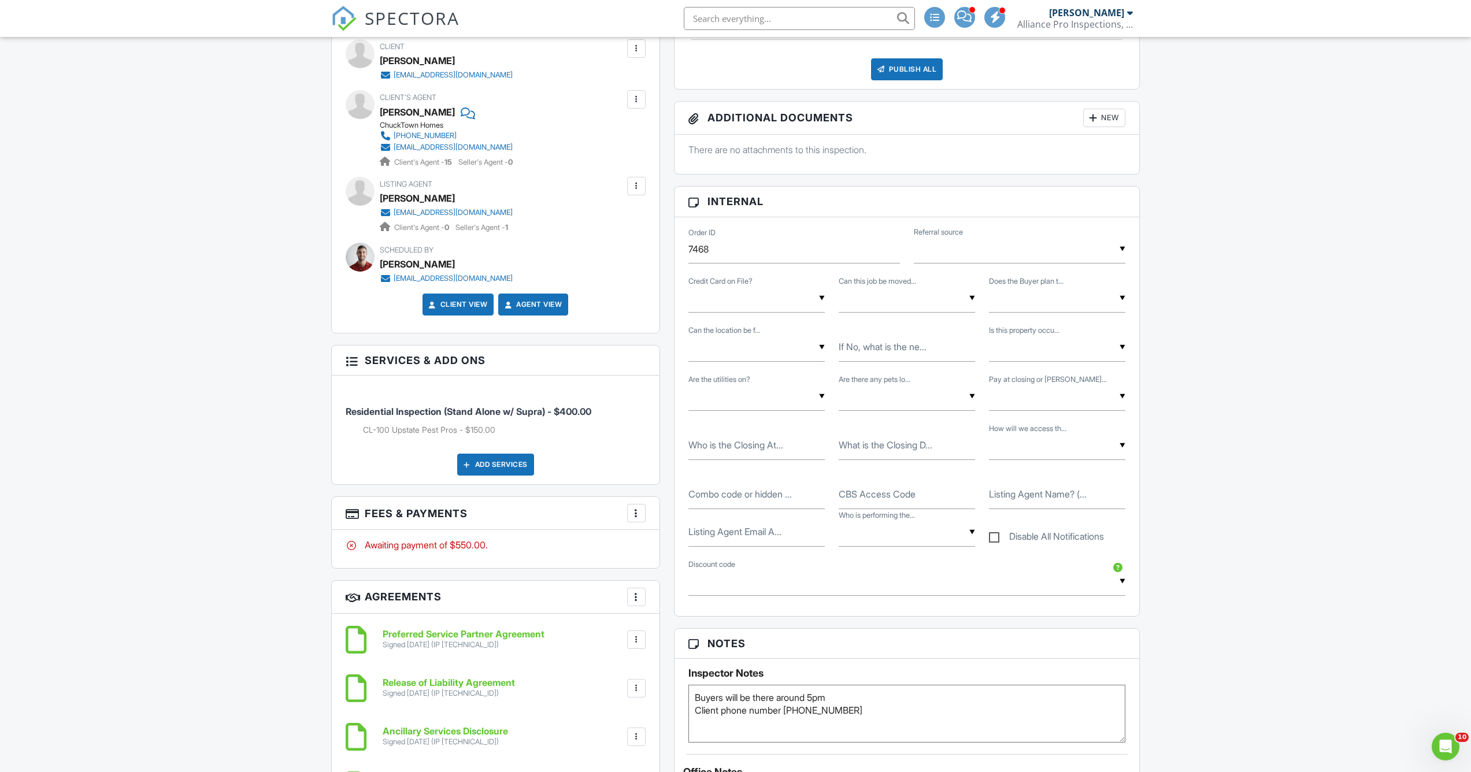
scroll to position [687, 0]
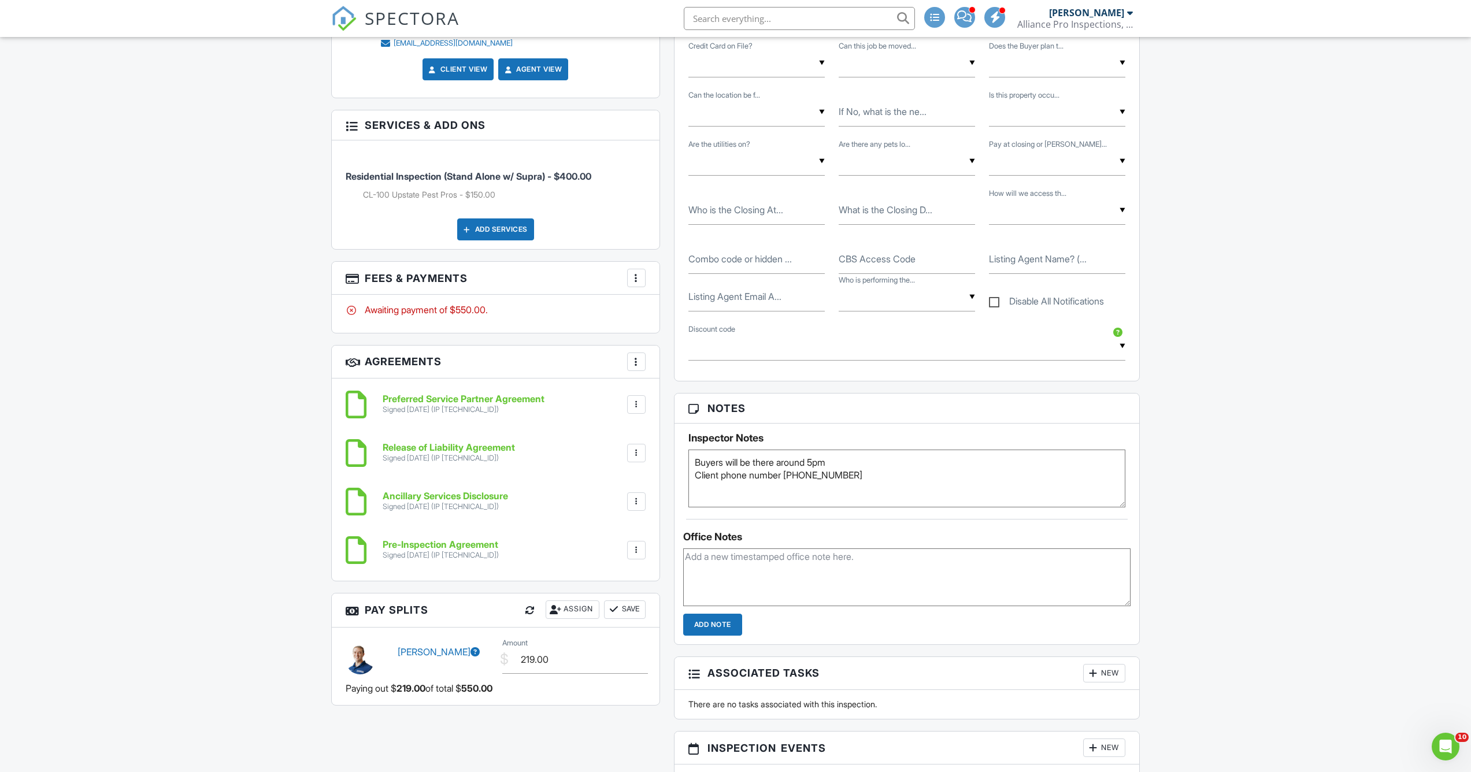
click at [439, 544] on h6 "Pre-Inspection Agreement" at bounding box center [441, 545] width 116 height 10
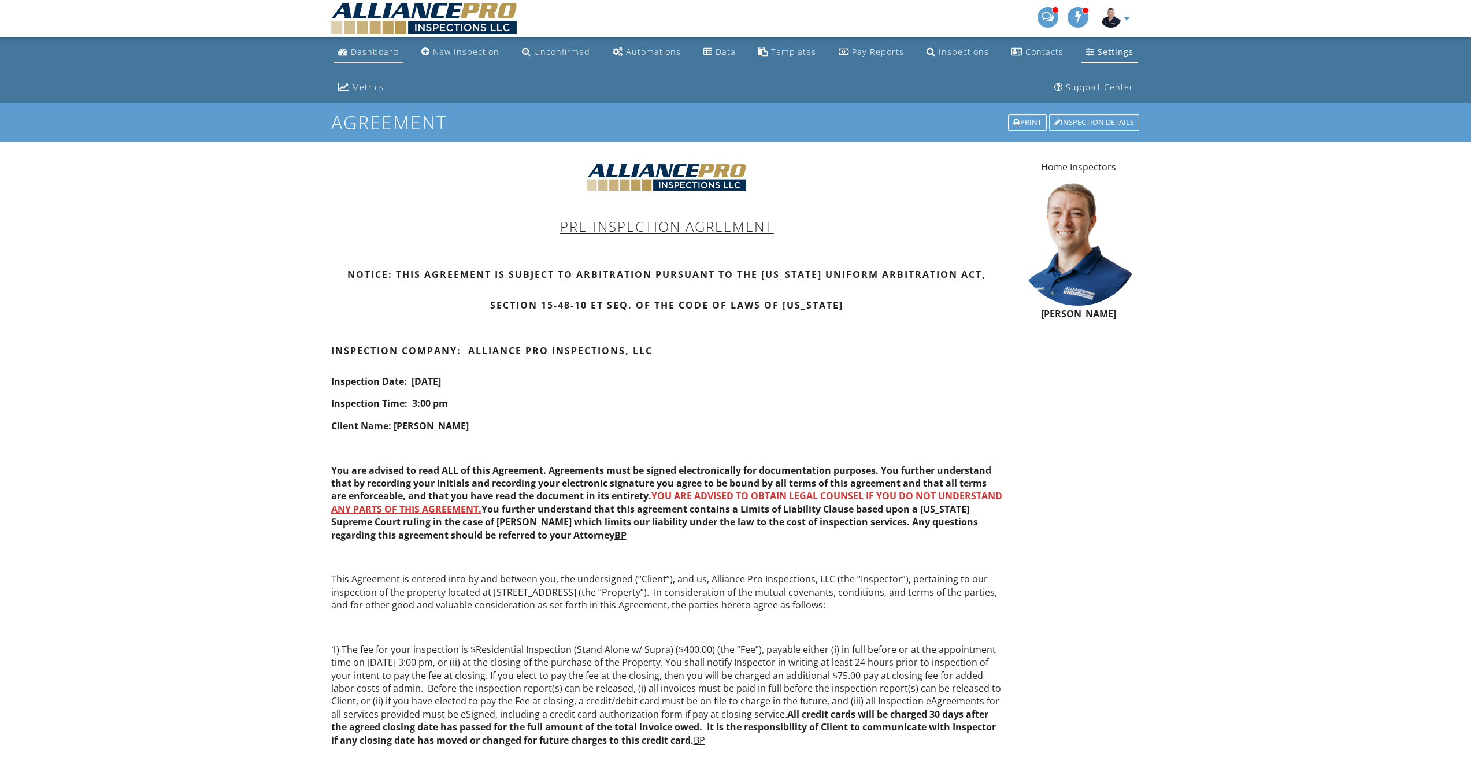
click at [373, 54] on div "Dashboard" at bounding box center [375, 51] width 48 height 11
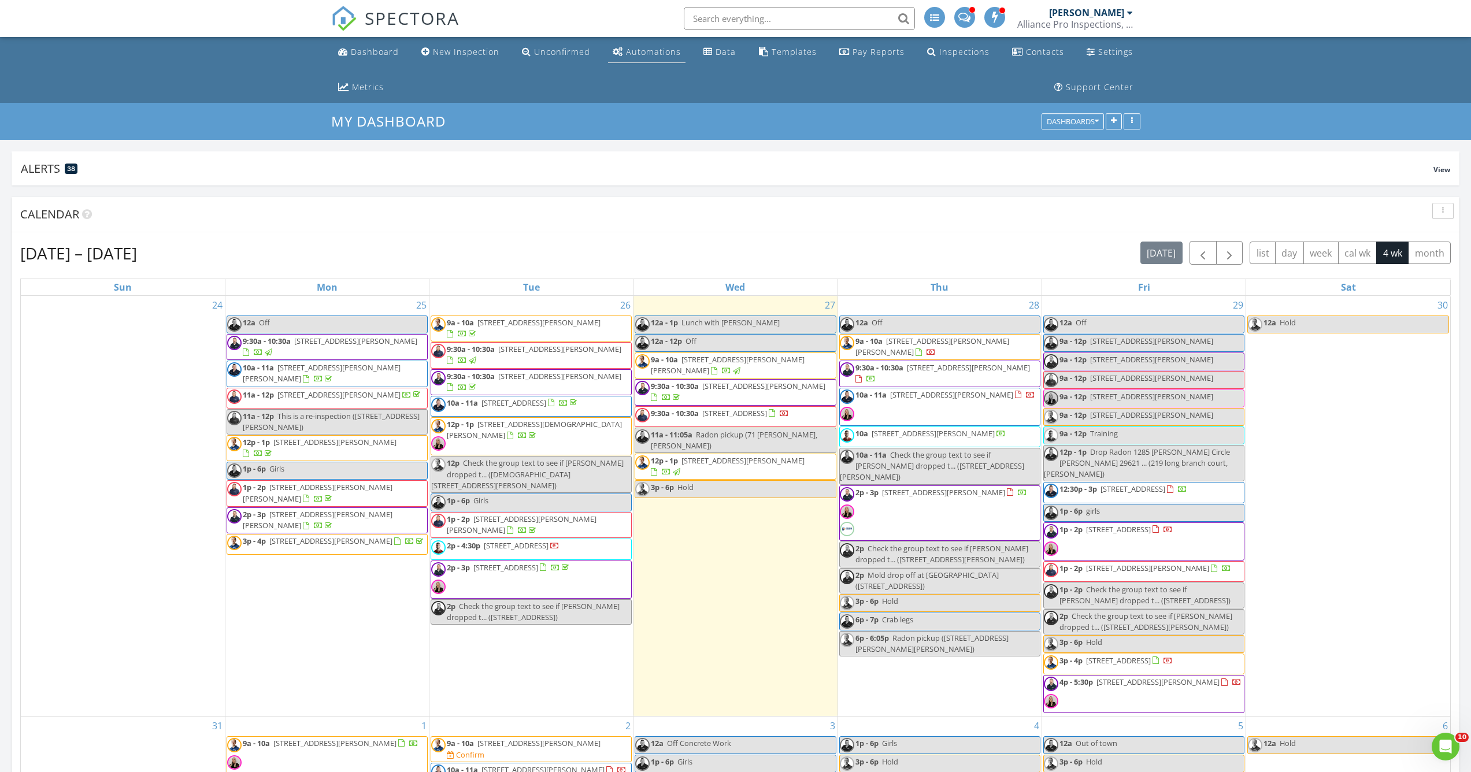
click at [668, 49] on div "Automations" at bounding box center [653, 51] width 55 height 11
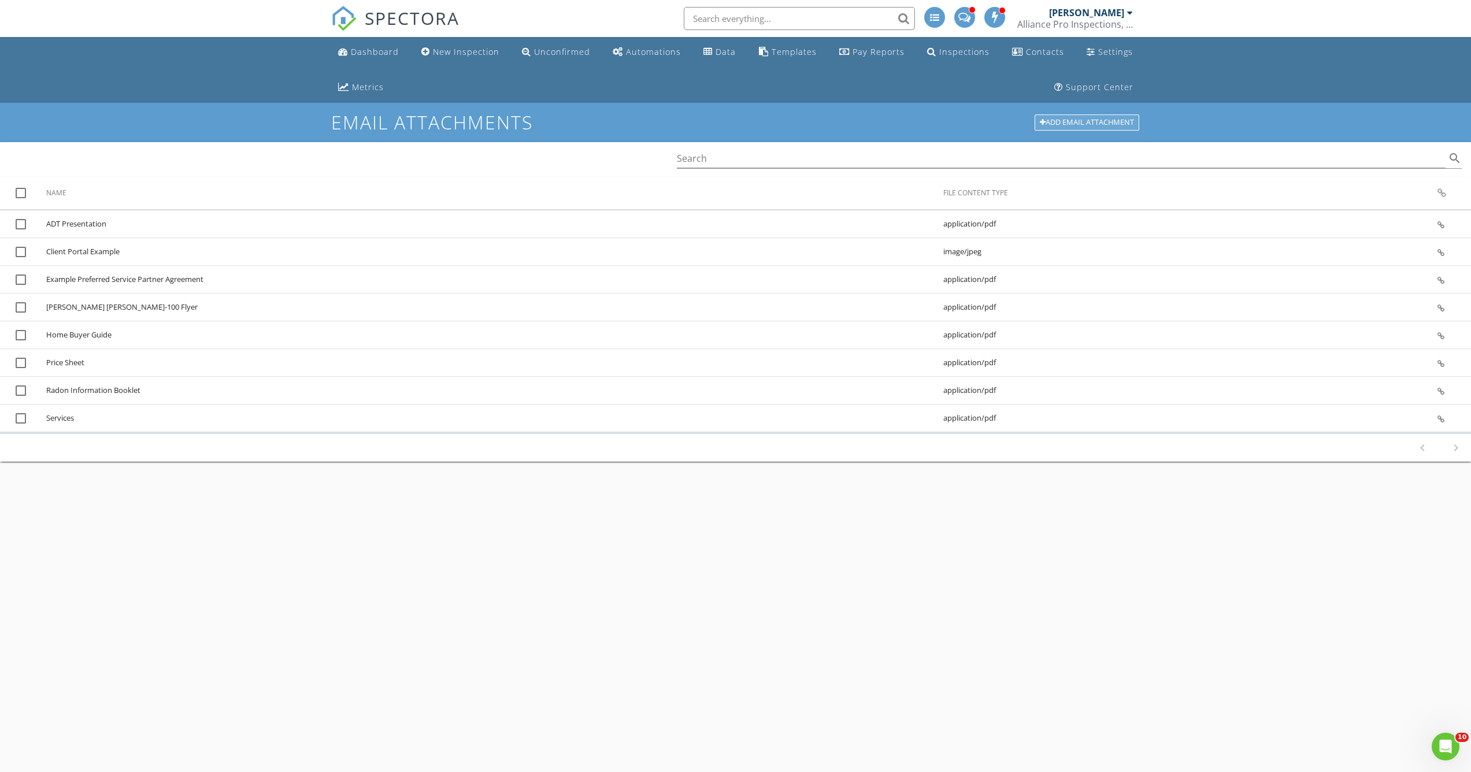
click at [1084, 121] on div "Add Email Attachment" at bounding box center [1087, 122] width 105 height 16
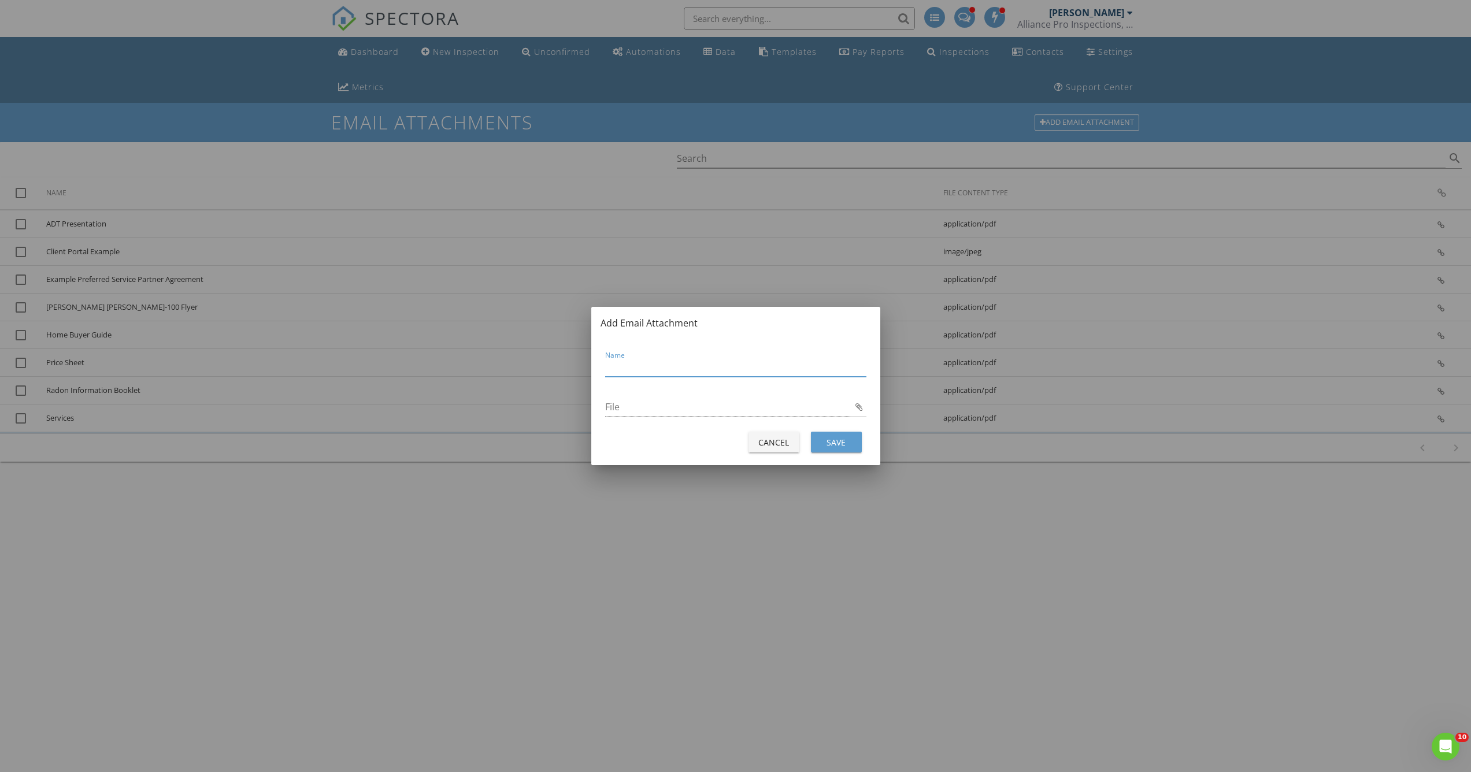
click at [669, 375] on input "Name" at bounding box center [735, 367] width 261 height 19
type input "Price Sheet 2026"
click at [798, 398] on input "File" at bounding box center [727, 407] width 245 height 19
type input "2026 Price Sheet P2.pdf"
click at [840, 442] on div "Save" at bounding box center [836, 443] width 32 height 12
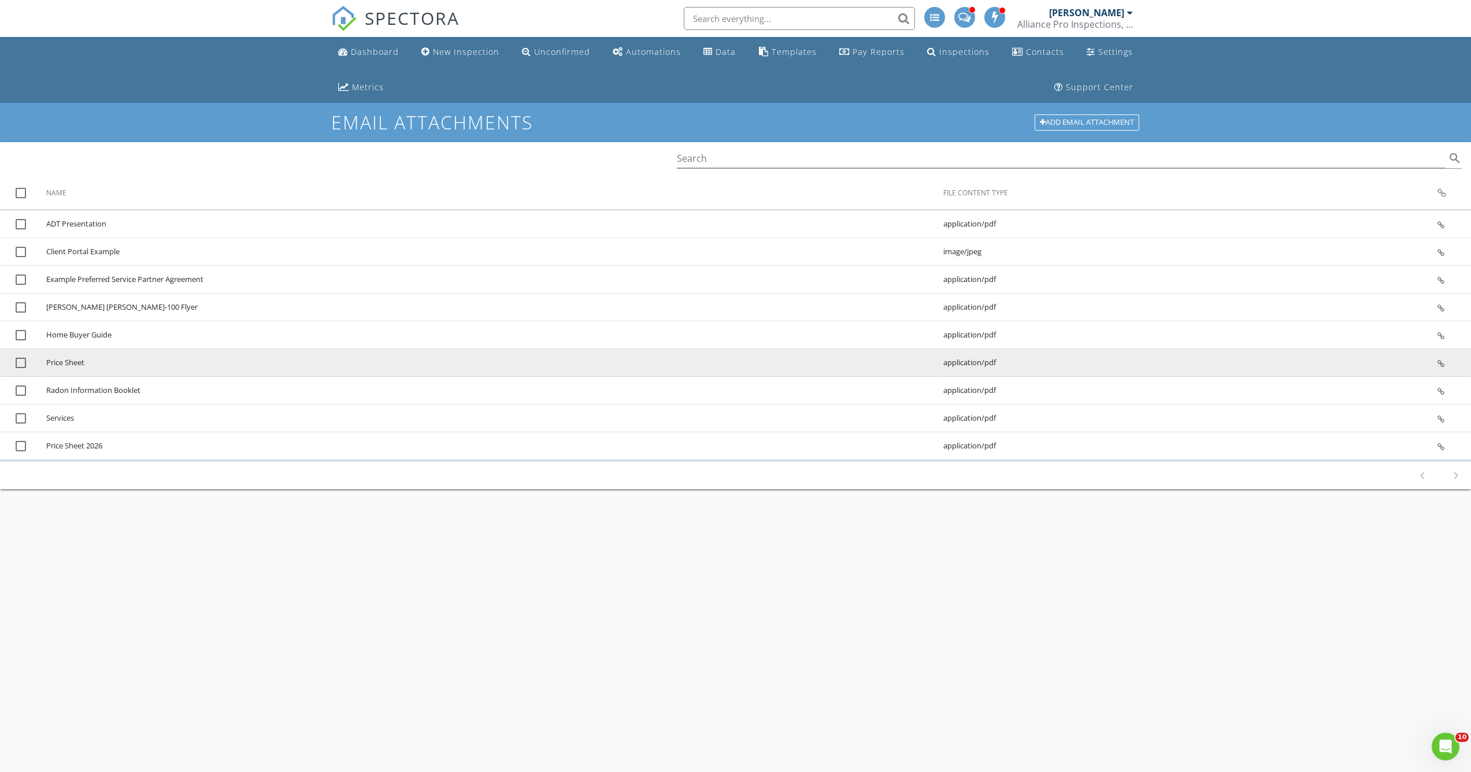
click at [23, 366] on div at bounding box center [21, 363] width 20 height 20
checkbox input "true"
click at [30, 153] on icon "delete" at bounding box center [32, 156] width 14 height 14
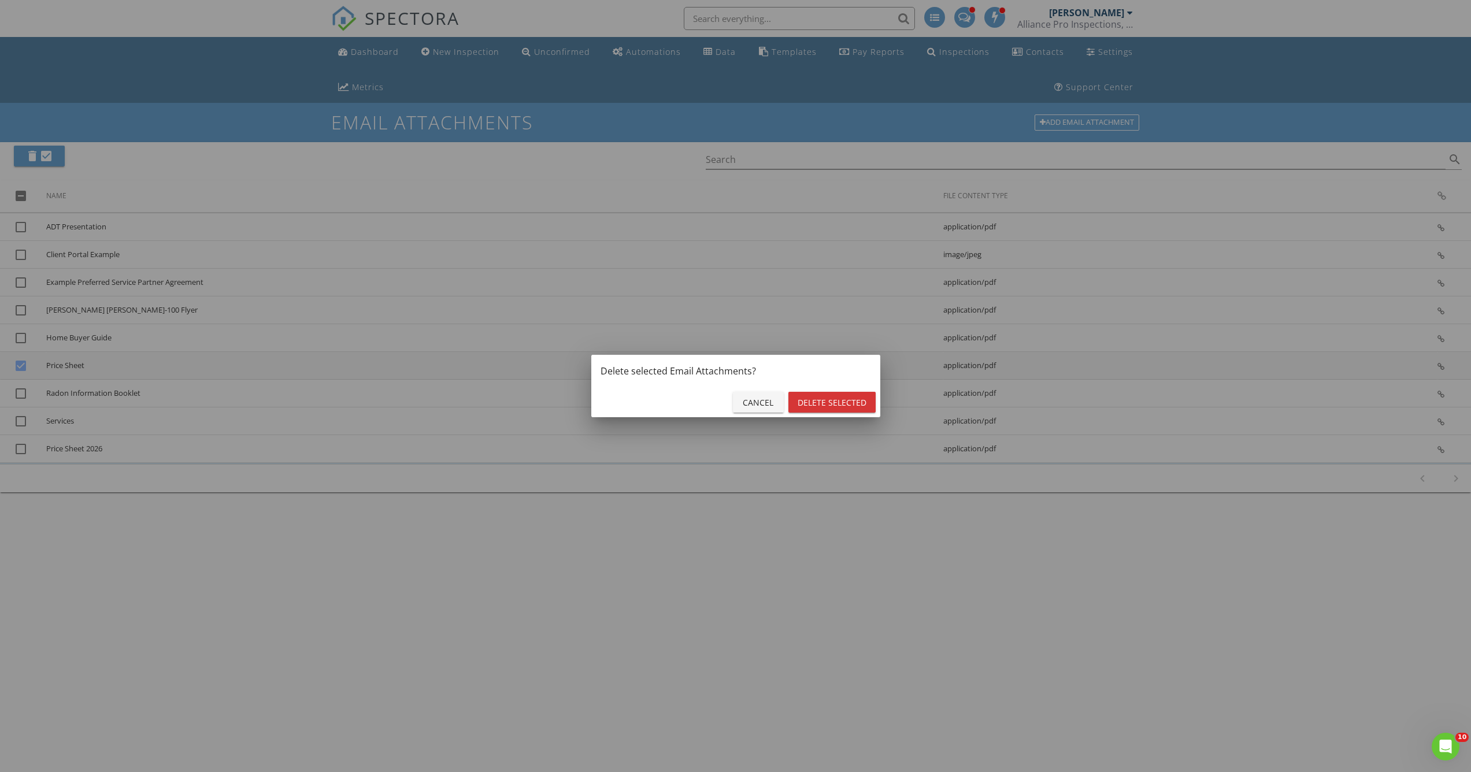
click at [835, 404] on div "Delete Selected" at bounding box center [832, 403] width 69 height 12
